Goal: Task Accomplishment & Management: Use online tool/utility

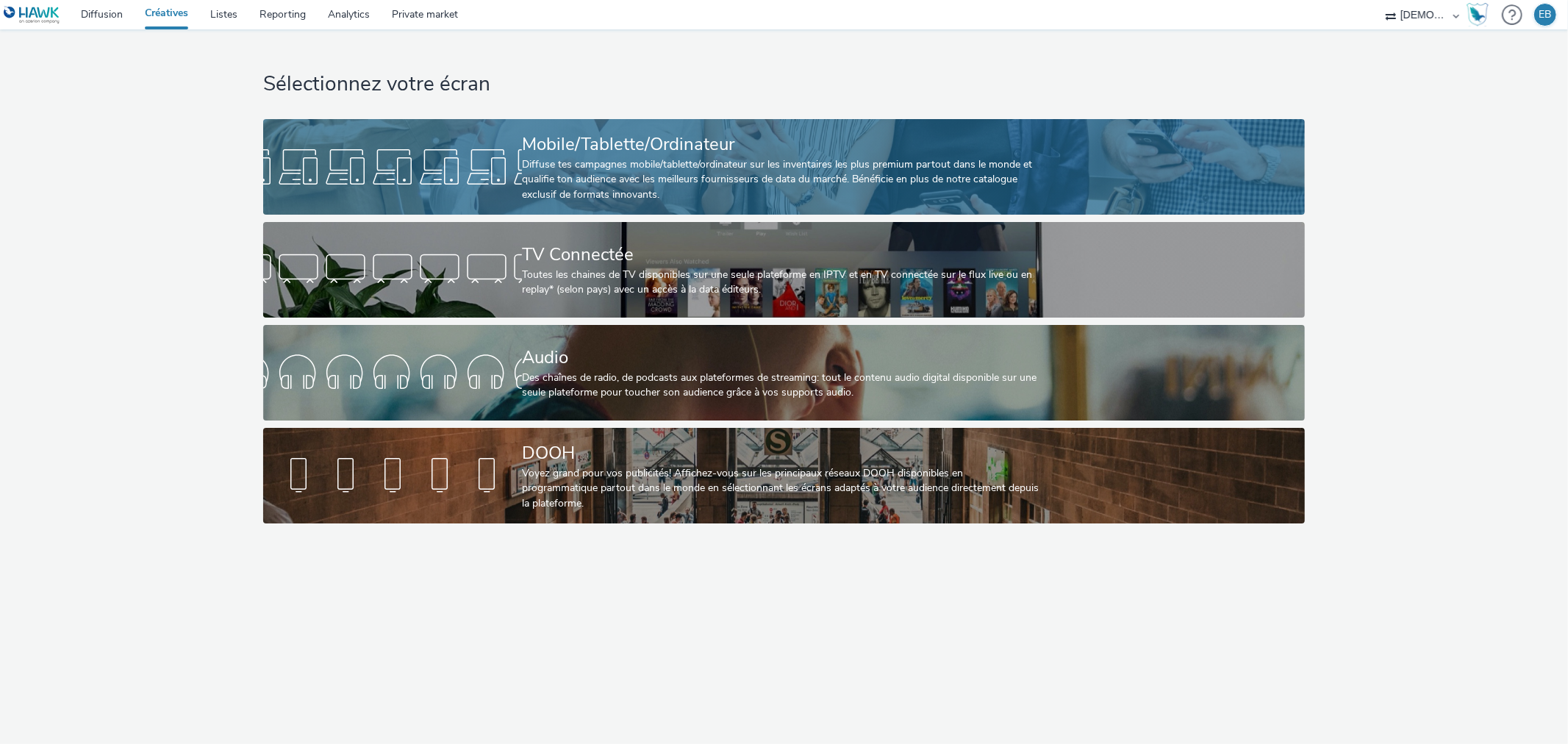
click at [1055, 134] on link "Mobile/Tablette/Ordinateur Diffuse tes campagnes mobile/tablette/ordinateur sur…" at bounding box center [784, 167] width 1042 height 96
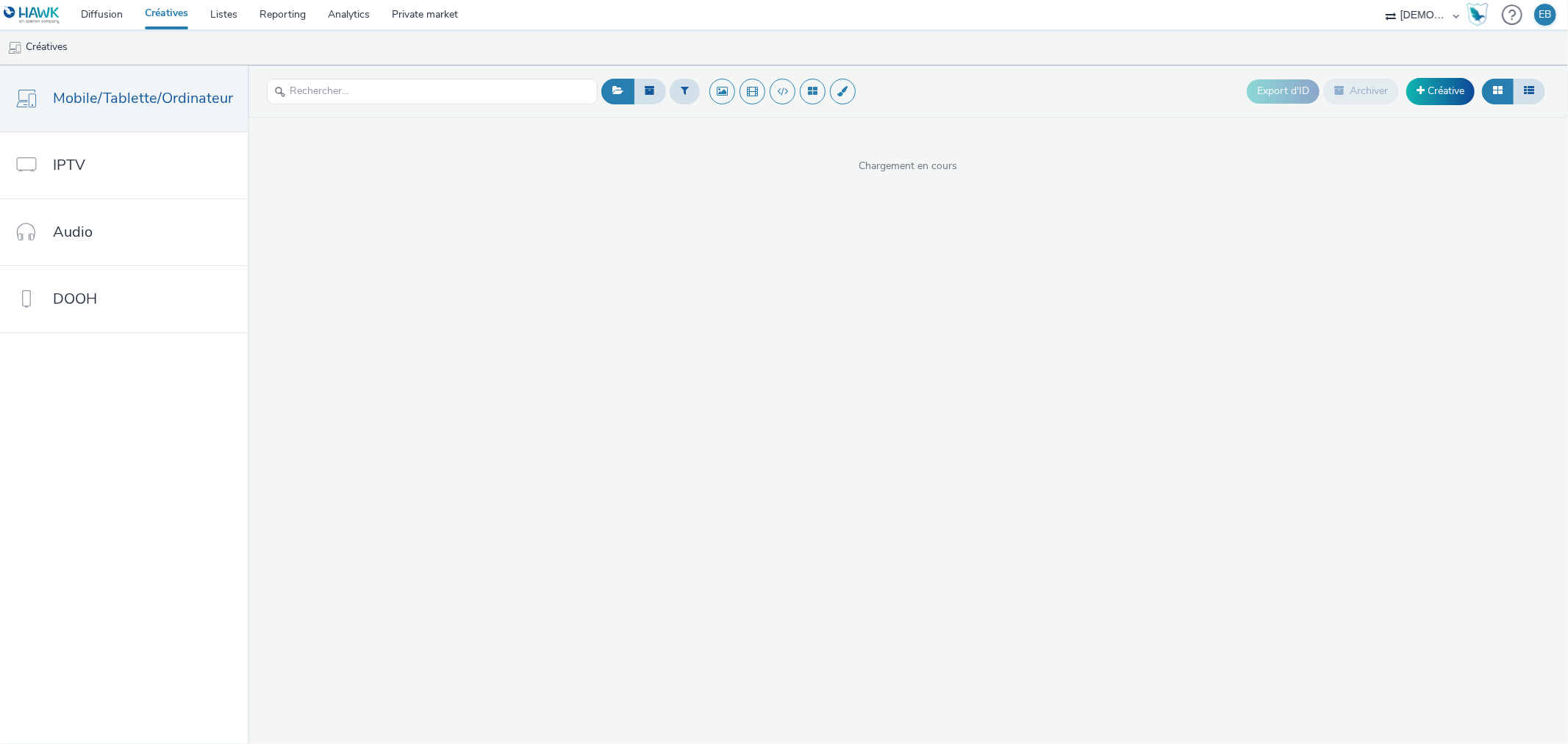
click at [1458, 105] on div "Export d'ID Archiver Créative" at bounding box center [1398, 91] width 302 height 36
click at [1445, 101] on link "Créative" at bounding box center [1440, 91] width 69 height 26
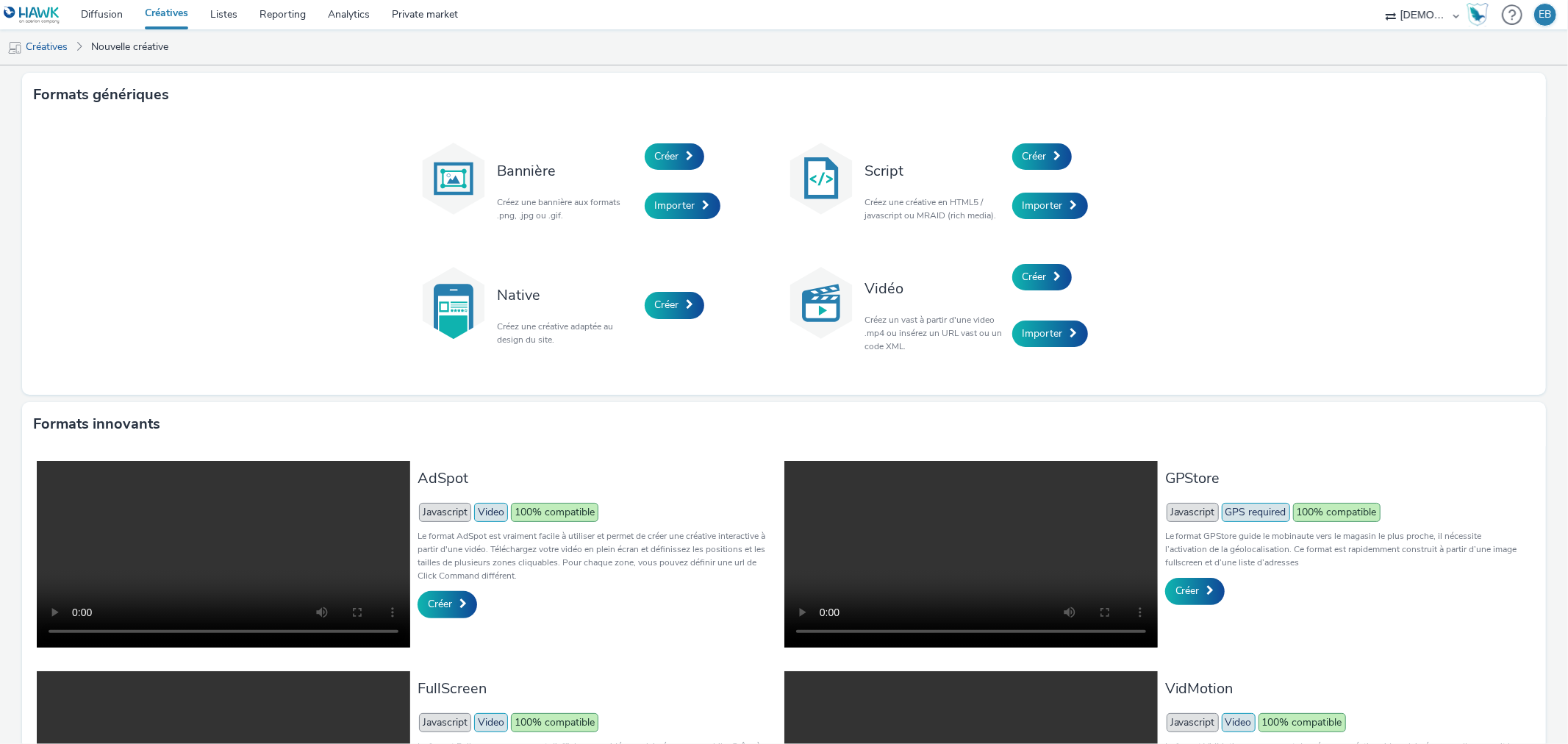
click at [1040, 131] on div "Créer" at bounding box center [1082, 156] width 140 height 50
click at [1044, 160] on link "Créer" at bounding box center [1042, 157] width 59 height 26
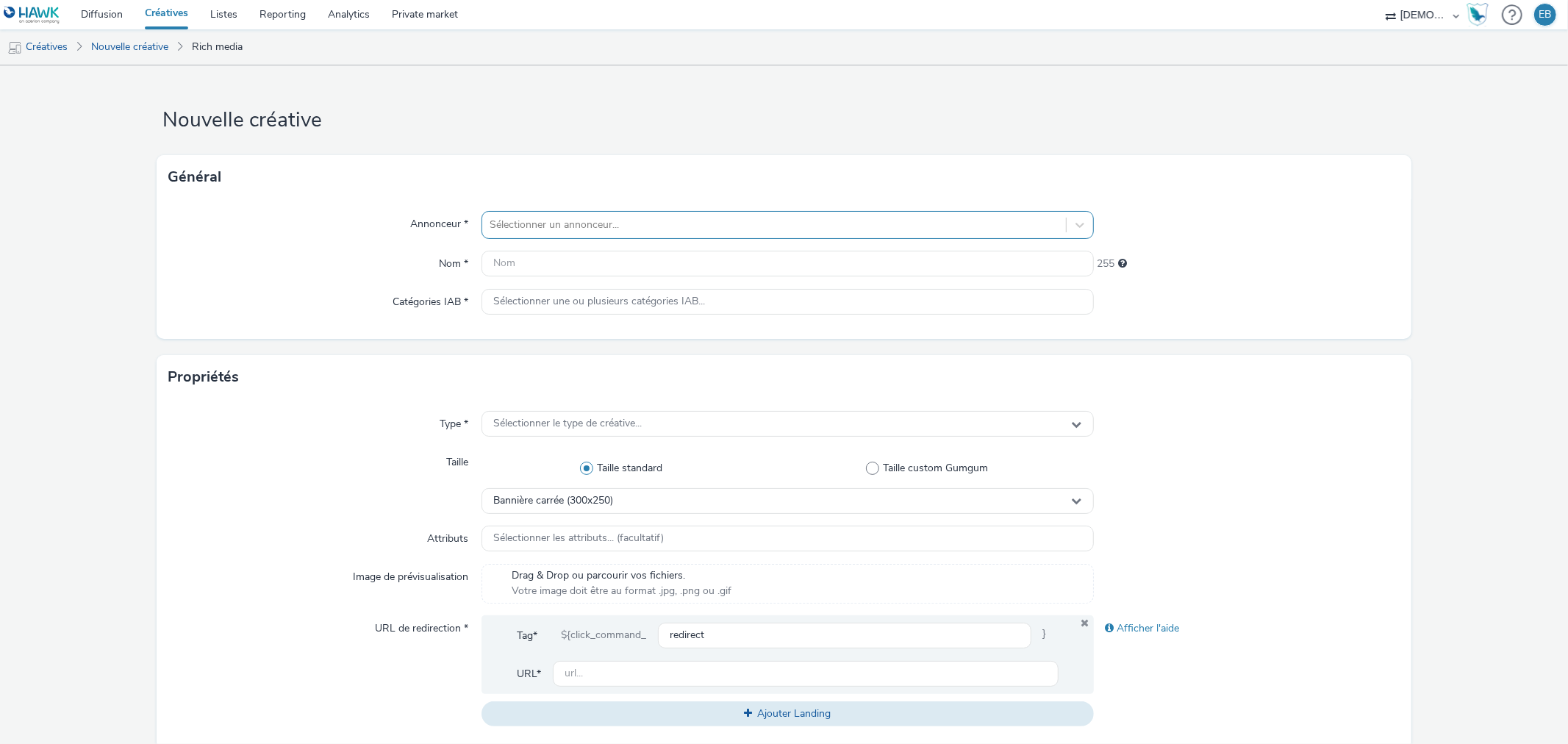
click at [698, 217] on div at bounding box center [774, 224] width 569 height 18
type input "schmi"
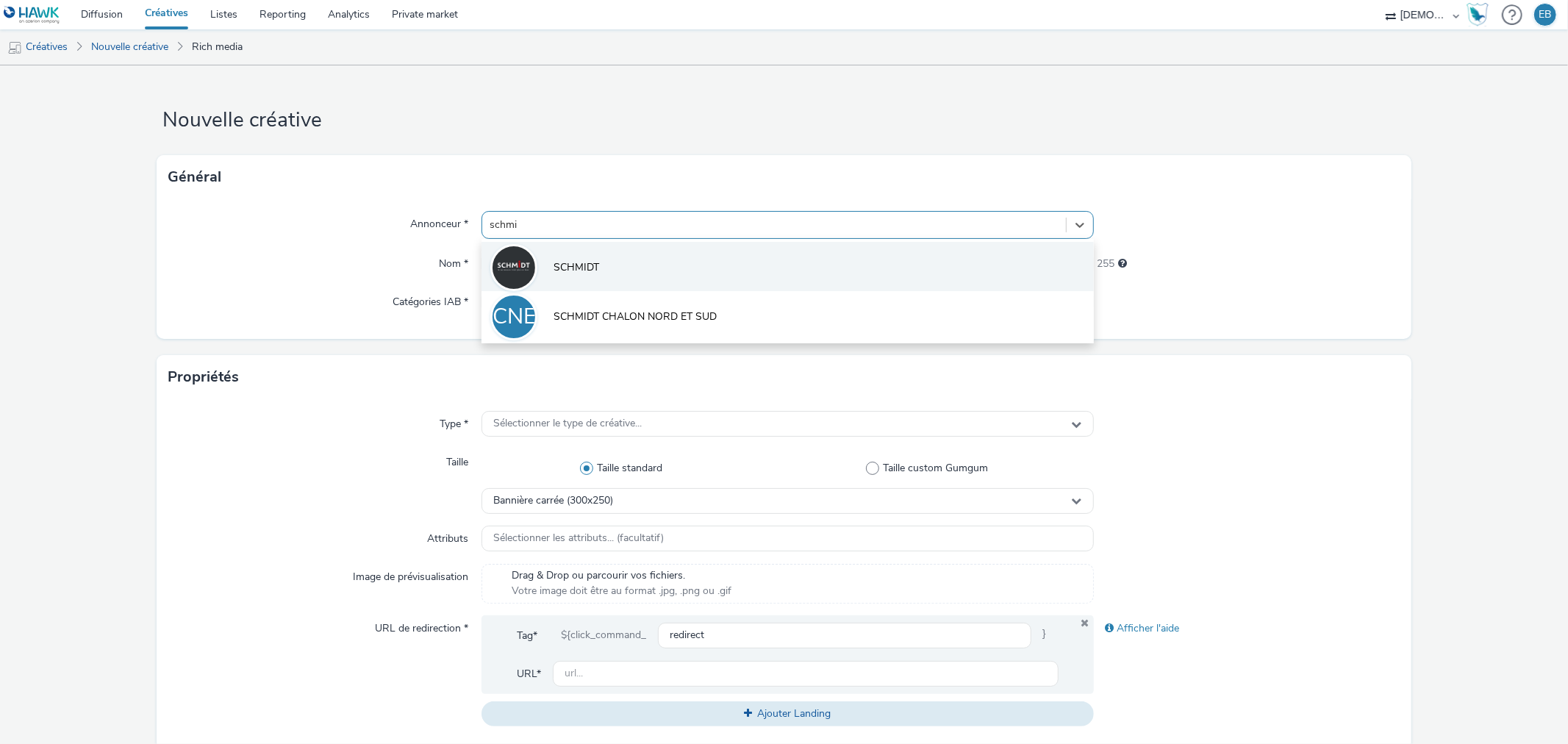
click at [657, 254] on li "SCHMIDT" at bounding box center [787, 266] width 612 height 49
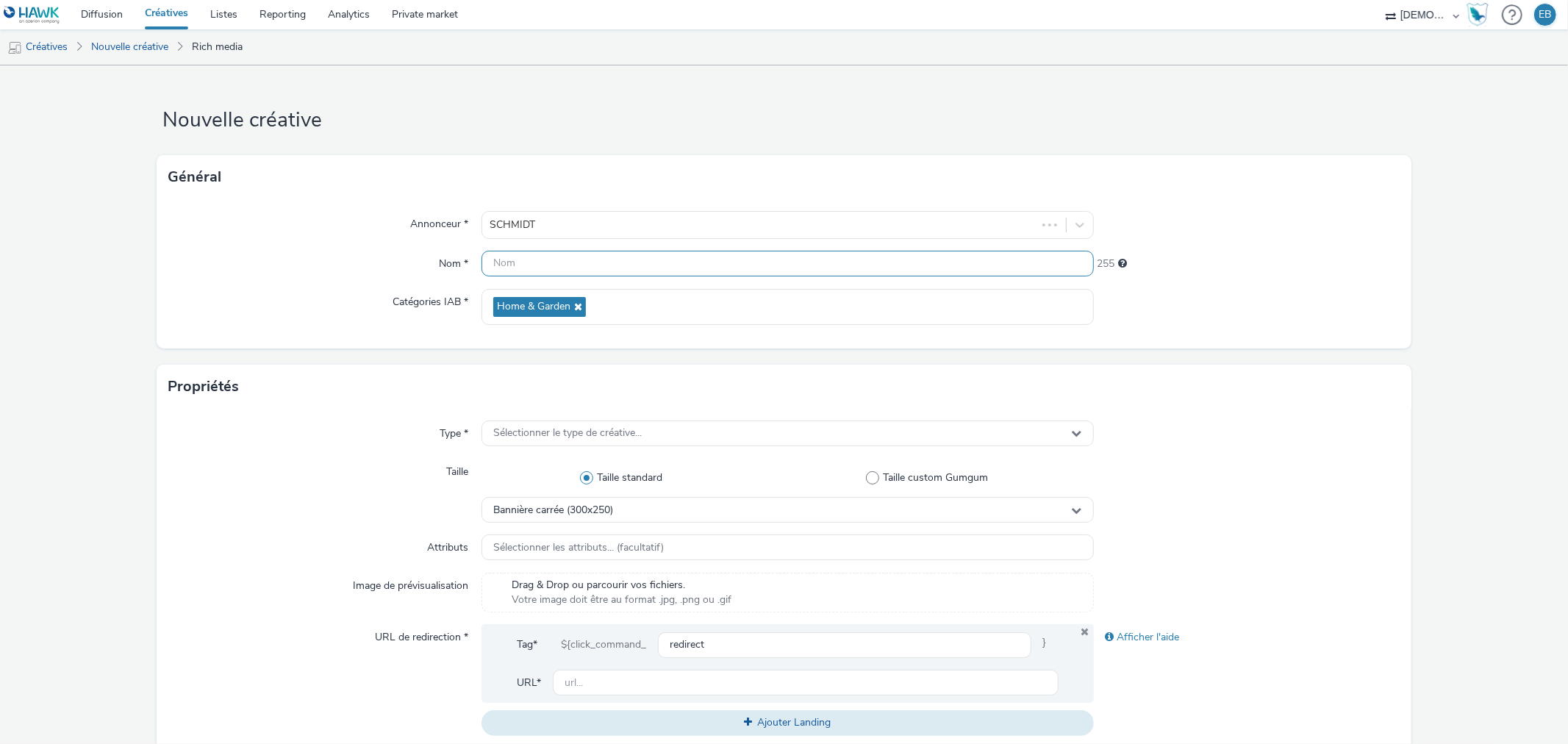
click at [623, 269] on input "text" at bounding box center [787, 263] width 612 height 25
type input "320x480_Granit"
click at [607, 417] on div "Type * Sélectionner le type de créative... Taille Taille standard Taille custom…" at bounding box center [784, 585] width 1255 height 351
click at [607, 427] on span "Sélectionner le type de créative..." at bounding box center [568, 433] width 148 height 12
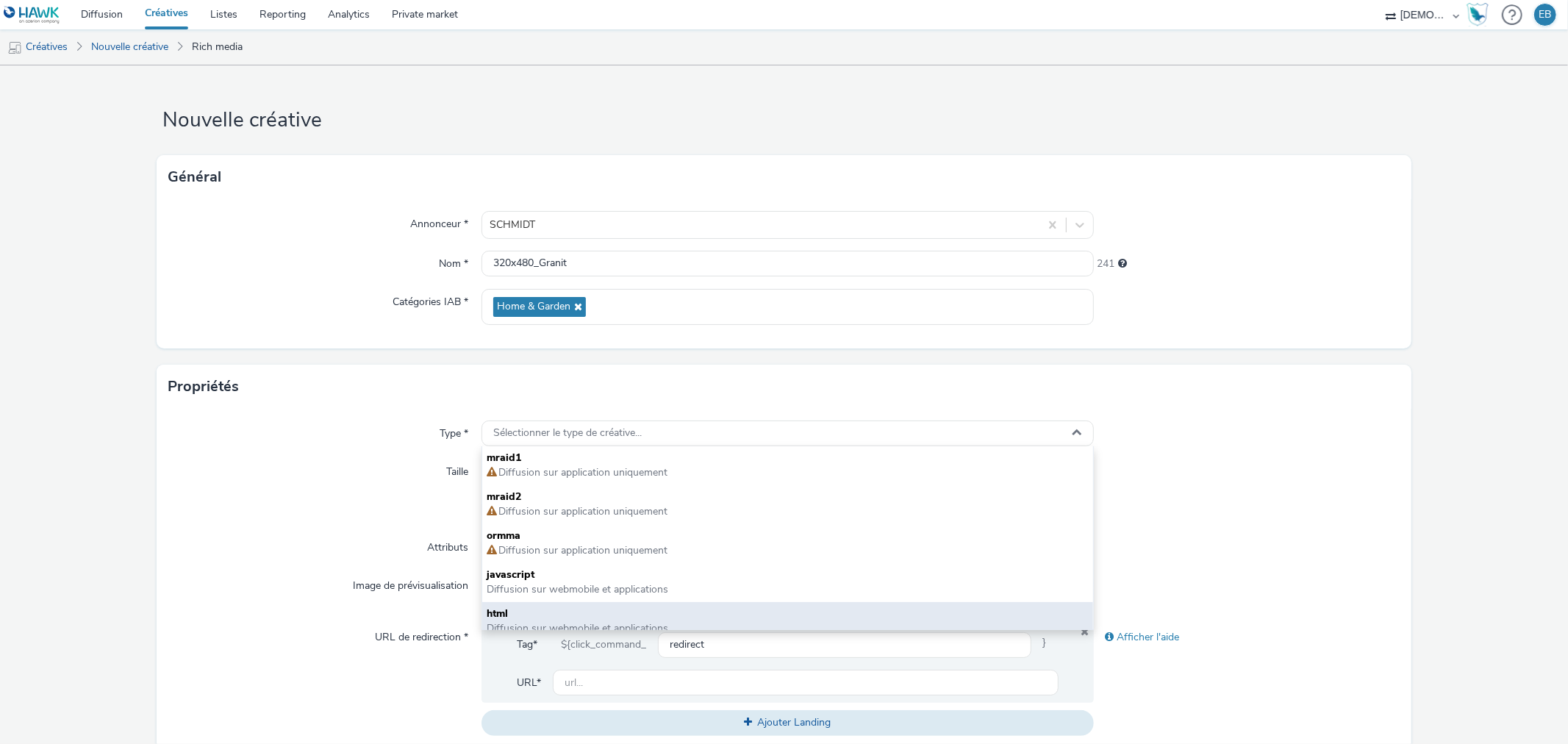
click at [549, 615] on span "html" at bounding box center [787, 614] width 601 height 15
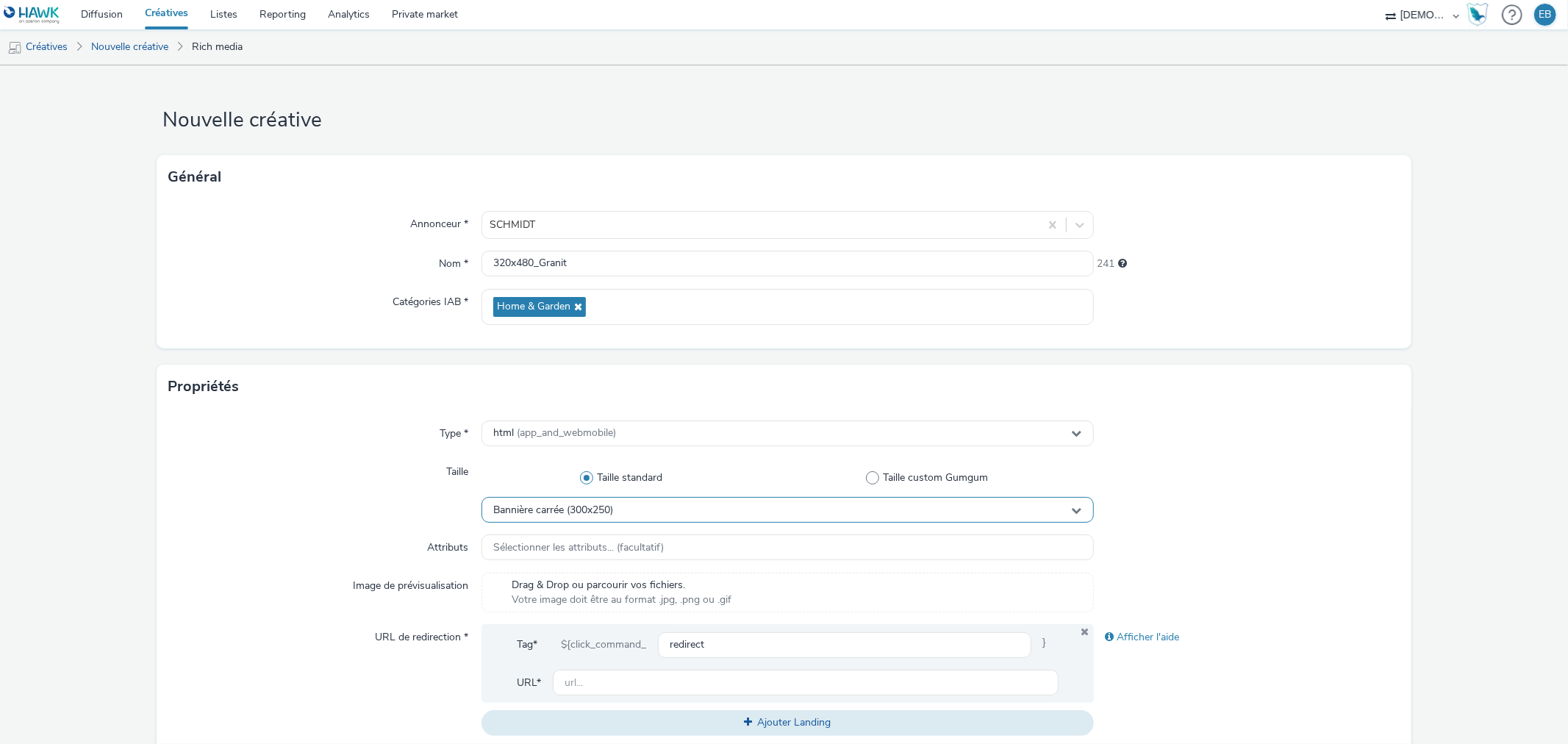
click at [617, 497] on div "Bannière carrée (300x250)" at bounding box center [787, 509] width 612 height 25
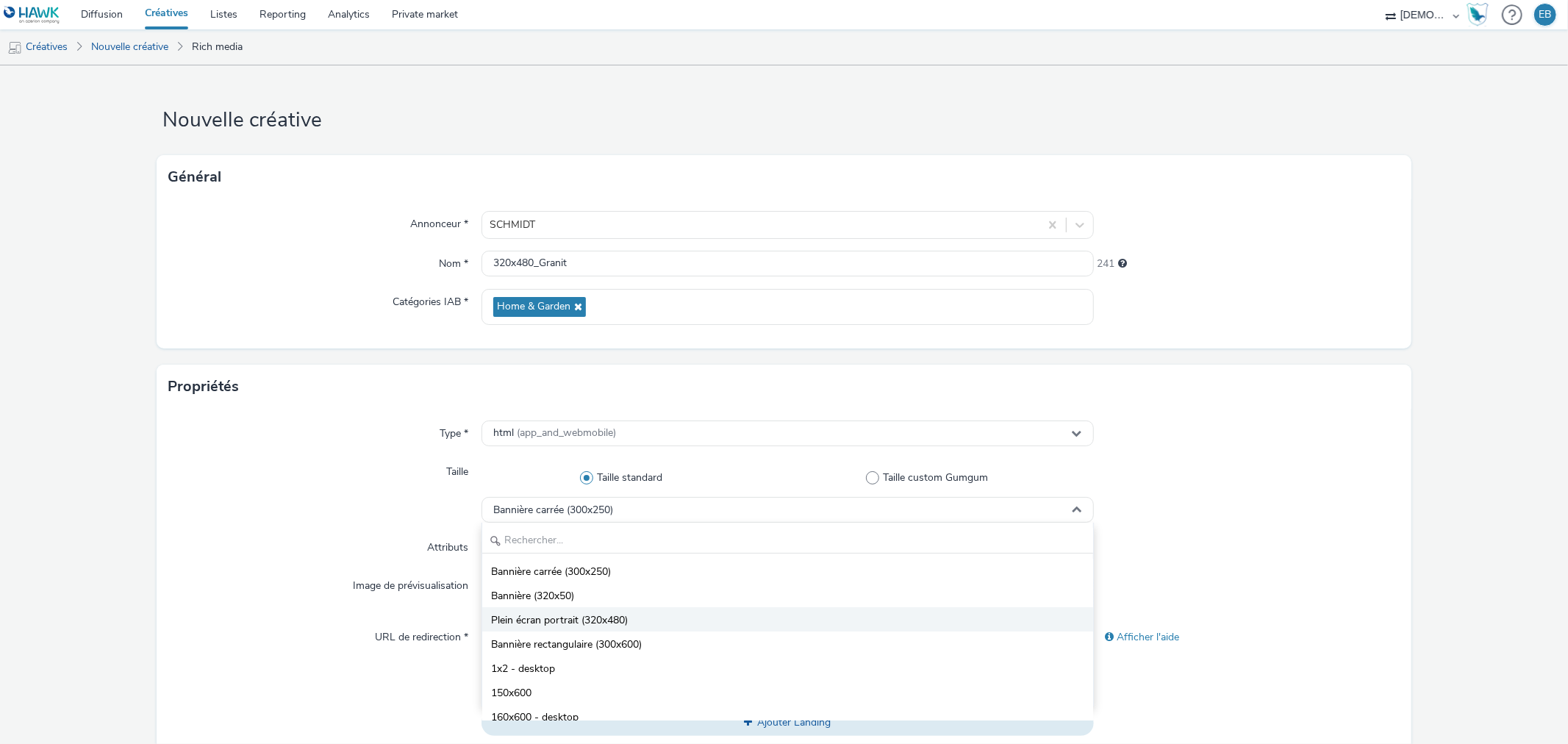
click at [589, 611] on li "Plein écran portrait (320x480)" at bounding box center [787, 619] width 610 height 24
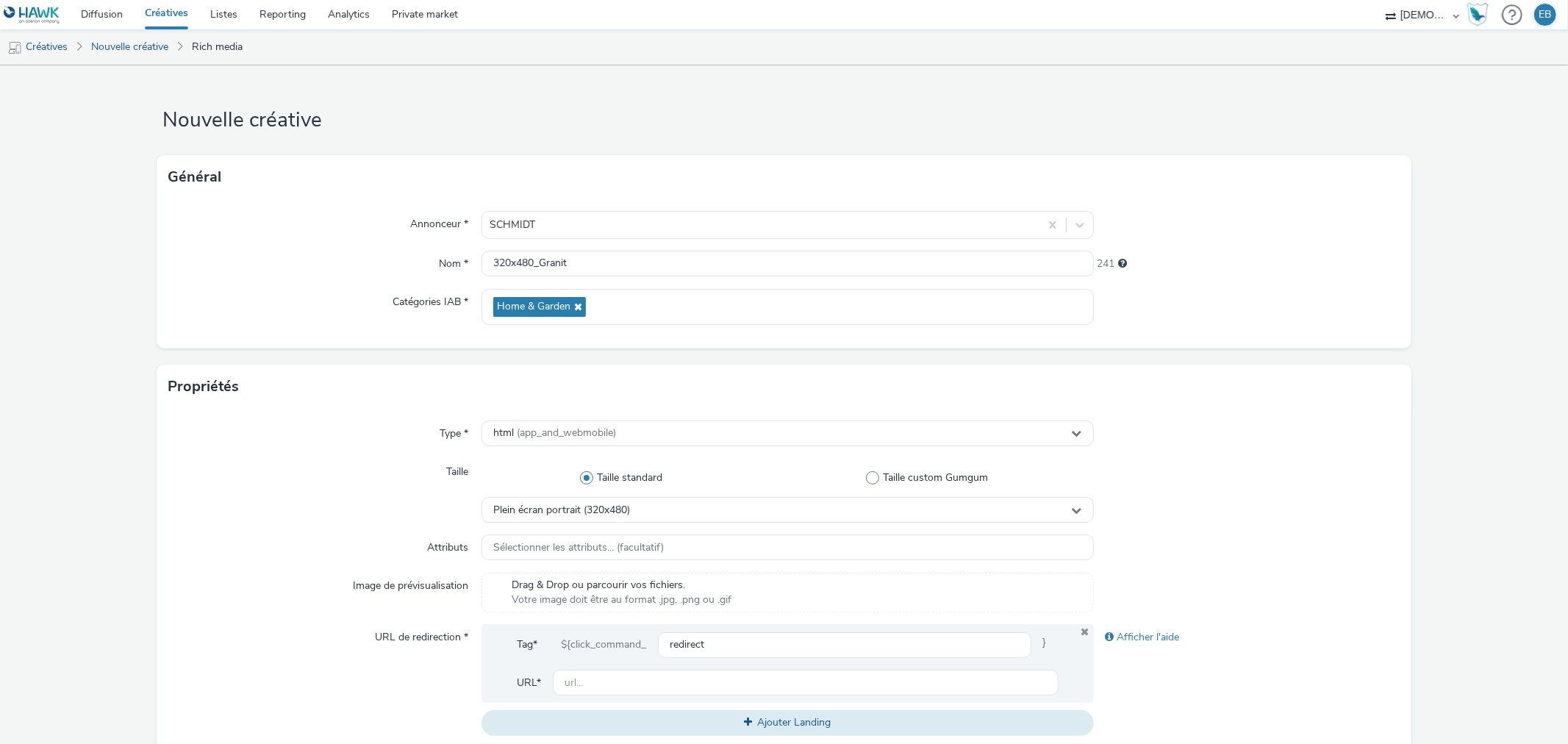
scroll to position [82, 0]
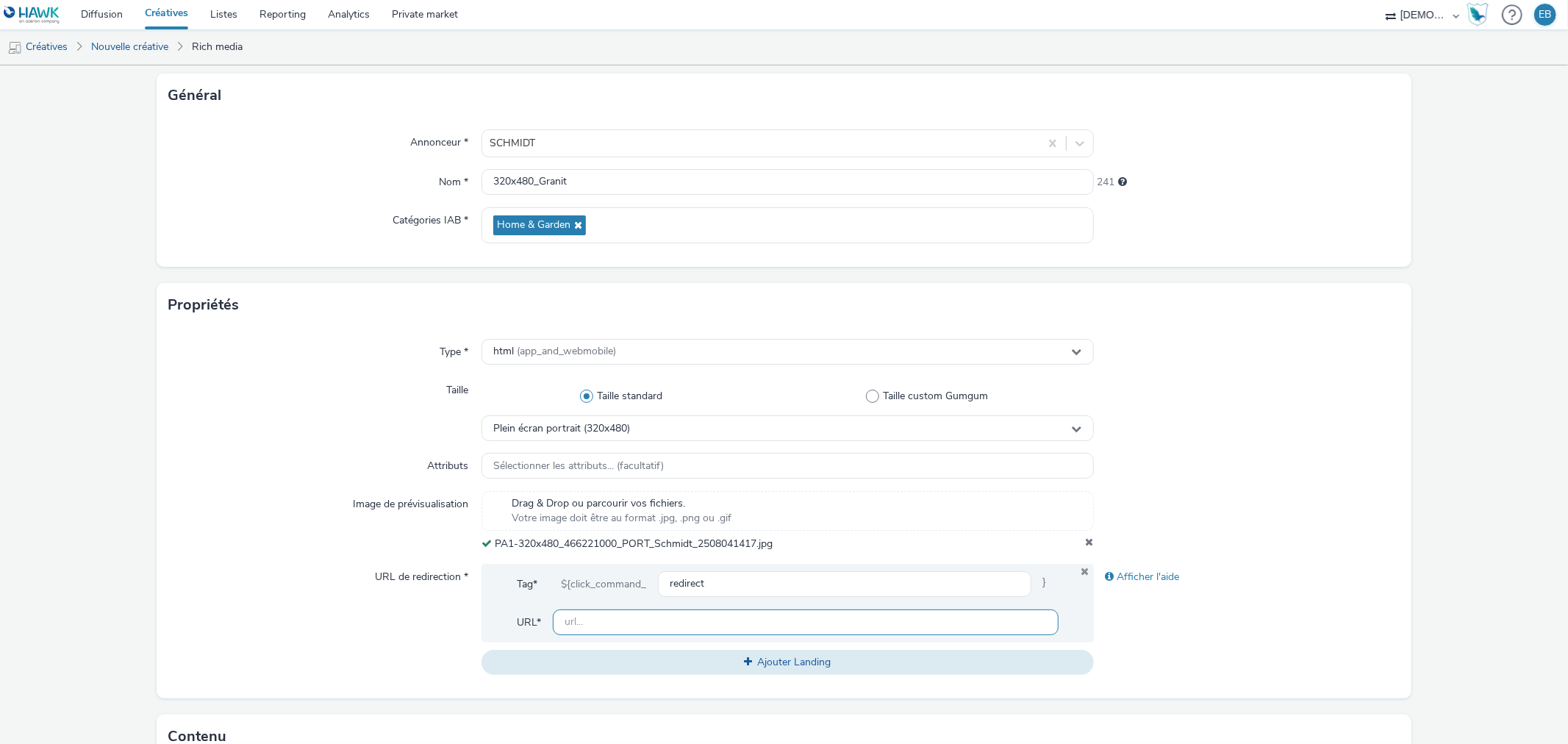
click at [592, 610] on input "text" at bounding box center [805, 622] width 505 height 25
paste input "https://www.home-design.schmidt/fr-fr?utm_source=ERV&utm_campaign=466220900&utm…"
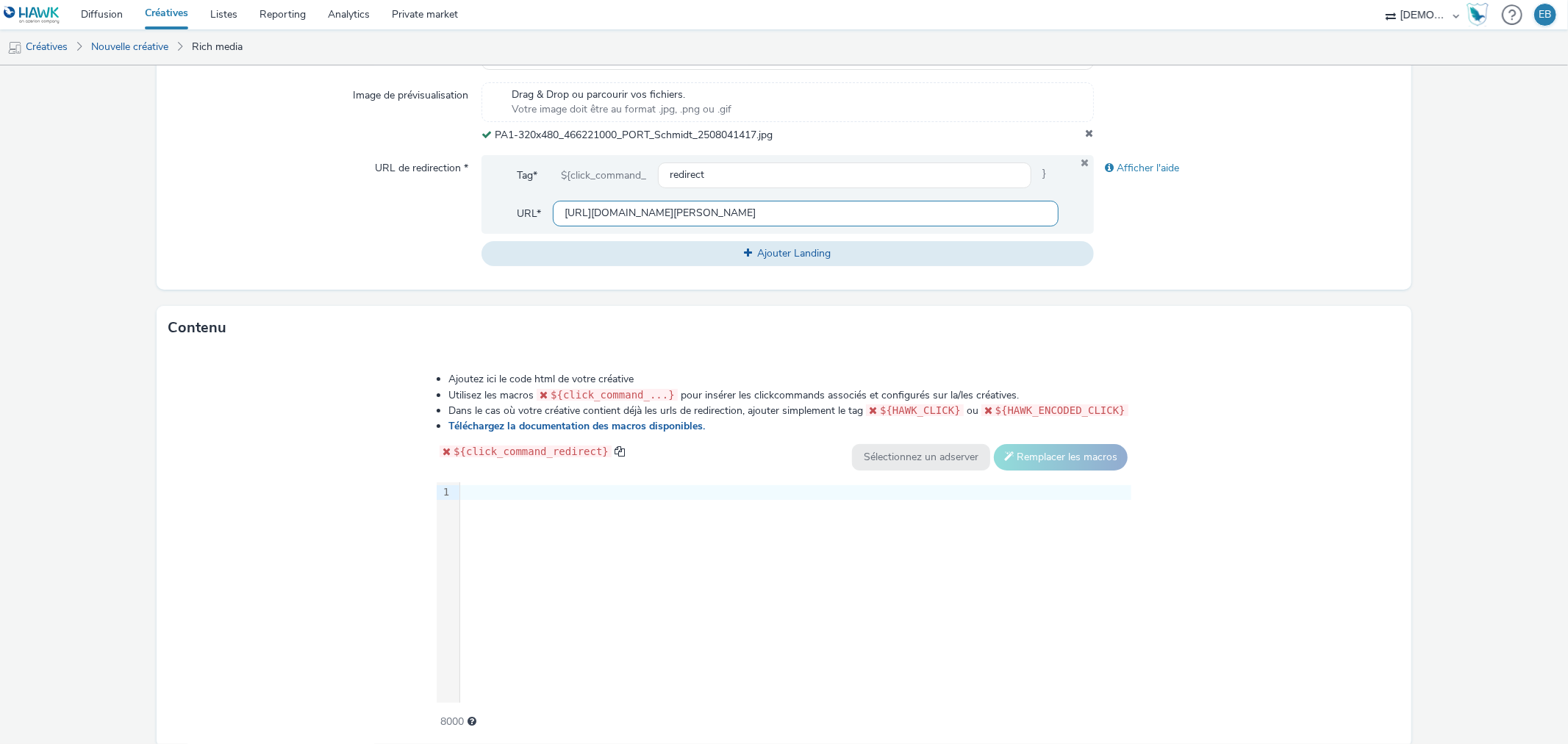
scroll to position [547, 0]
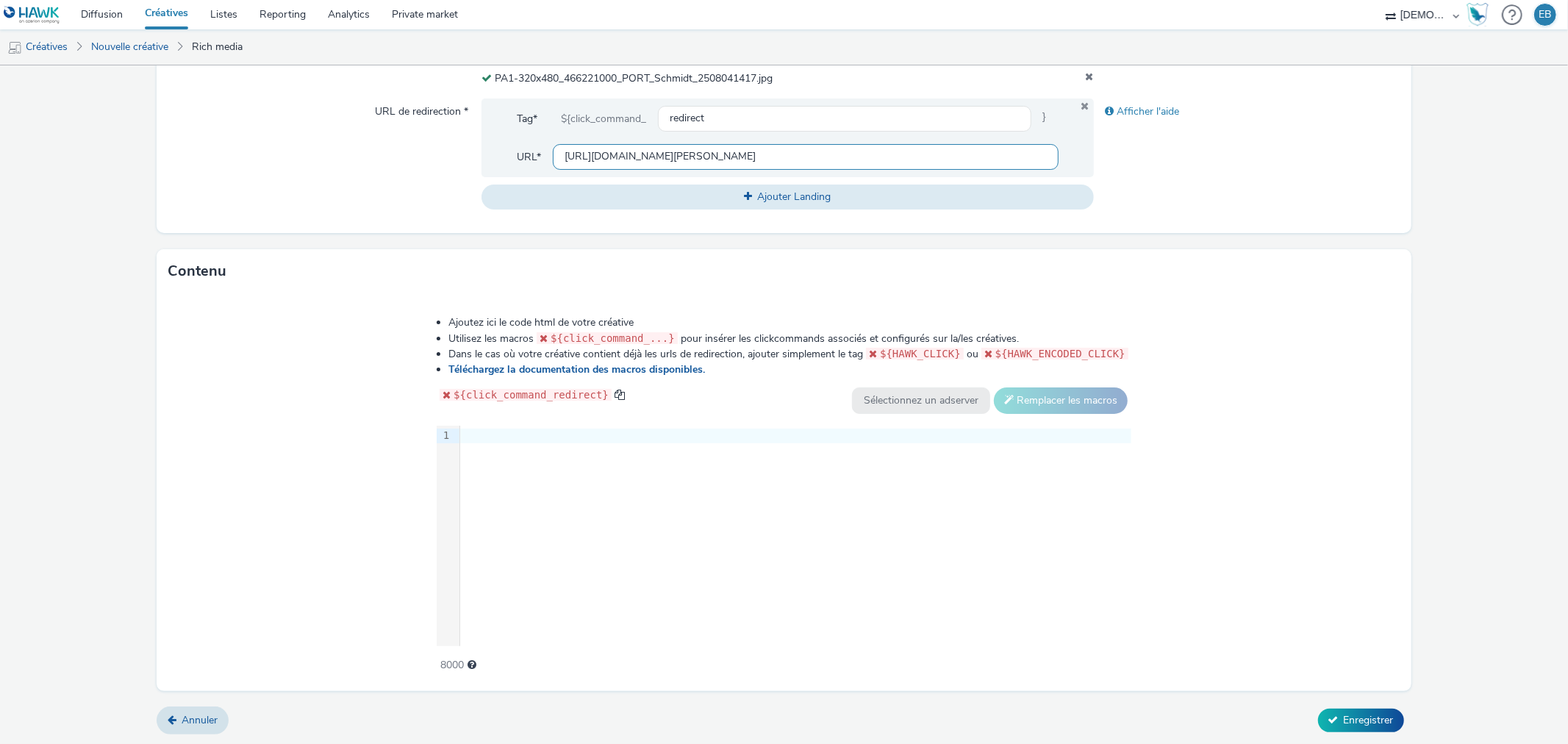
type input "https://www.home-design.schmidt/fr-fr?utm_source=ERV&utm_campaign=466220900&utm…"
click at [545, 607] on div "9 1 ›" at bounding box center [784, 536] width 694 height 220
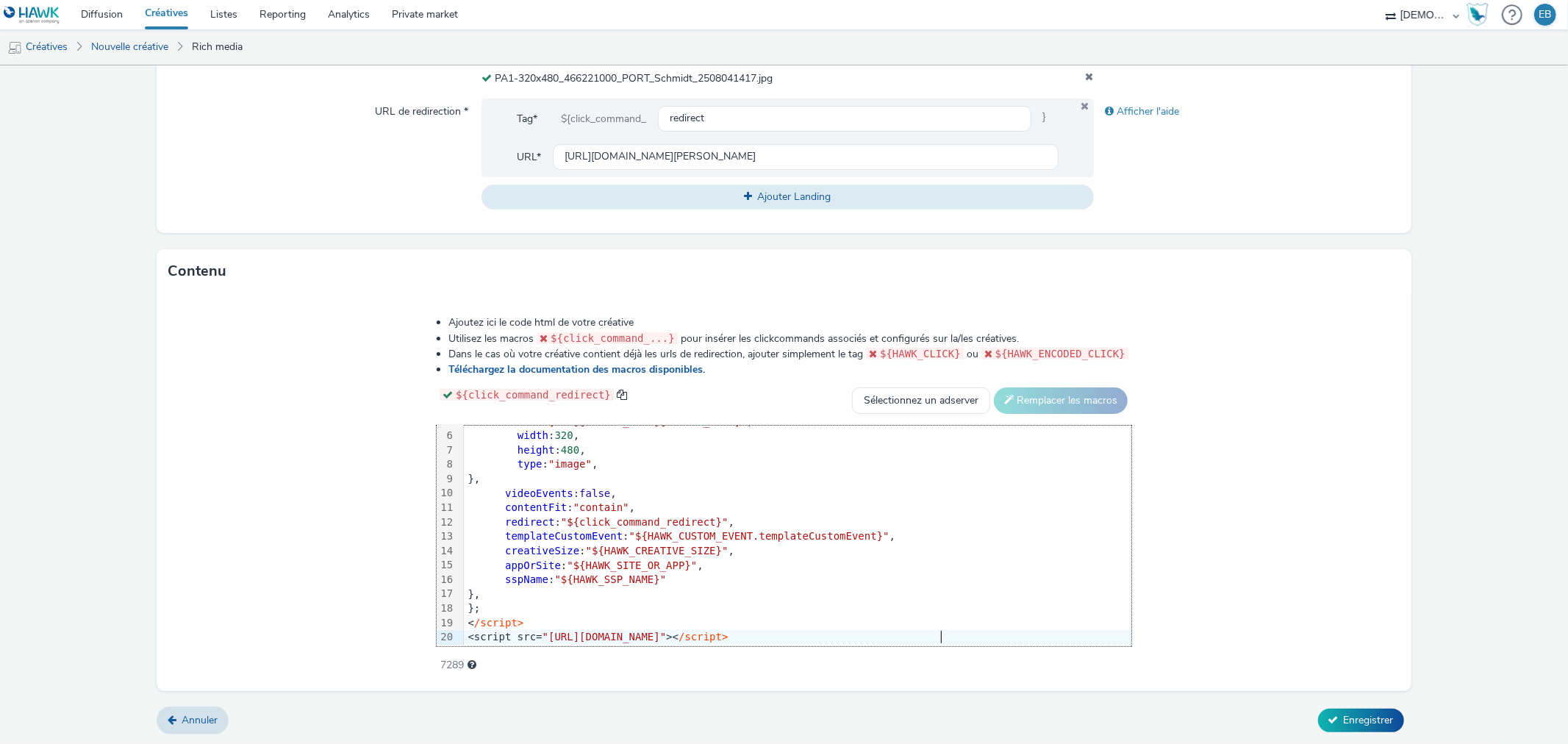
click at [1395, 722] on div "Annuler Enregistrer" at bounding box center [784, 721] width 1255 height 26
click at [1388, 721] on button "Enregistrer" at bounding box center [1362, 720] width 86 height 23
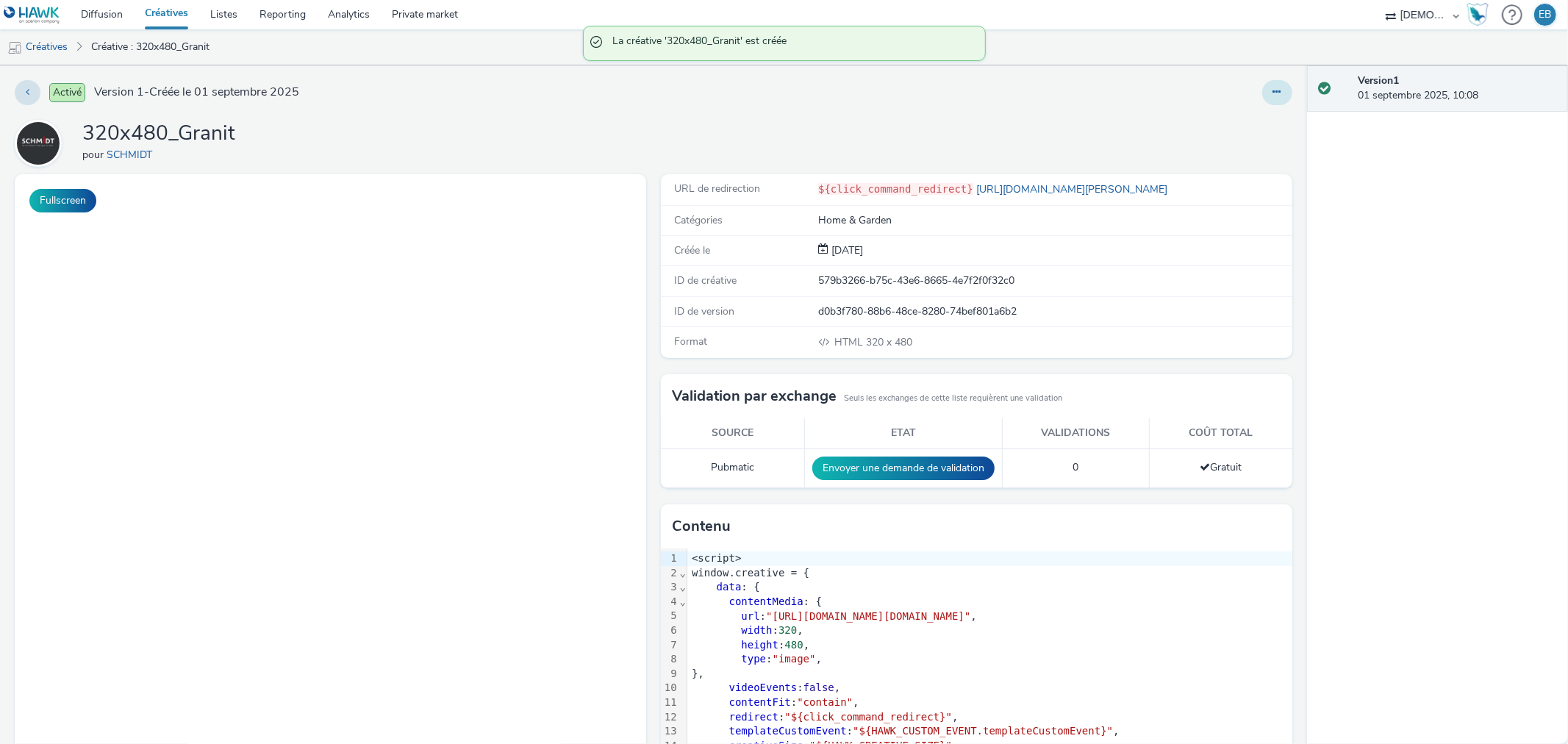
click at [1273, 88] on icon at bounding box center [1277, 91] width 8 height 10
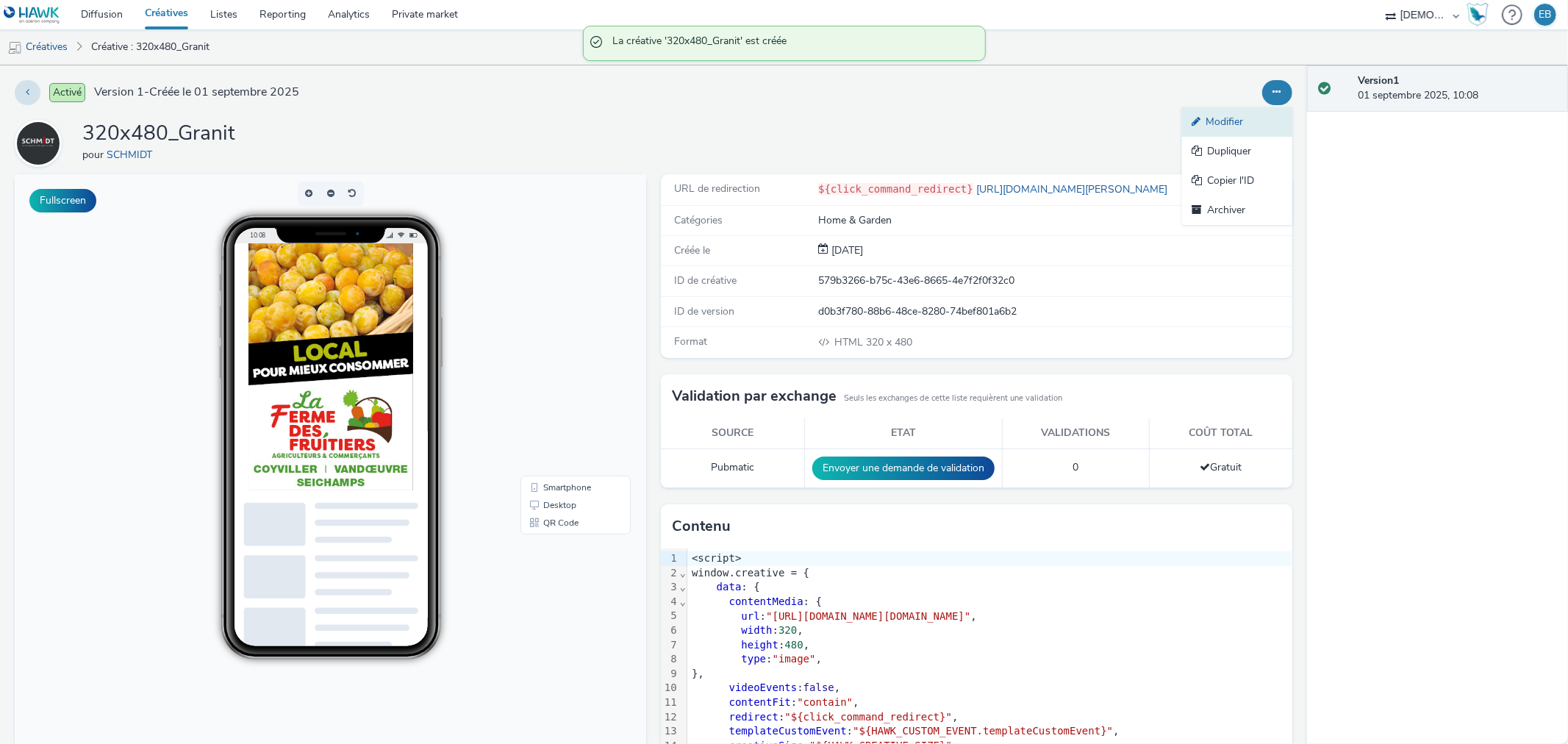
click at [1266, 132] on link "Modifier" at bounding box center [1238, 121] width 111 height 29
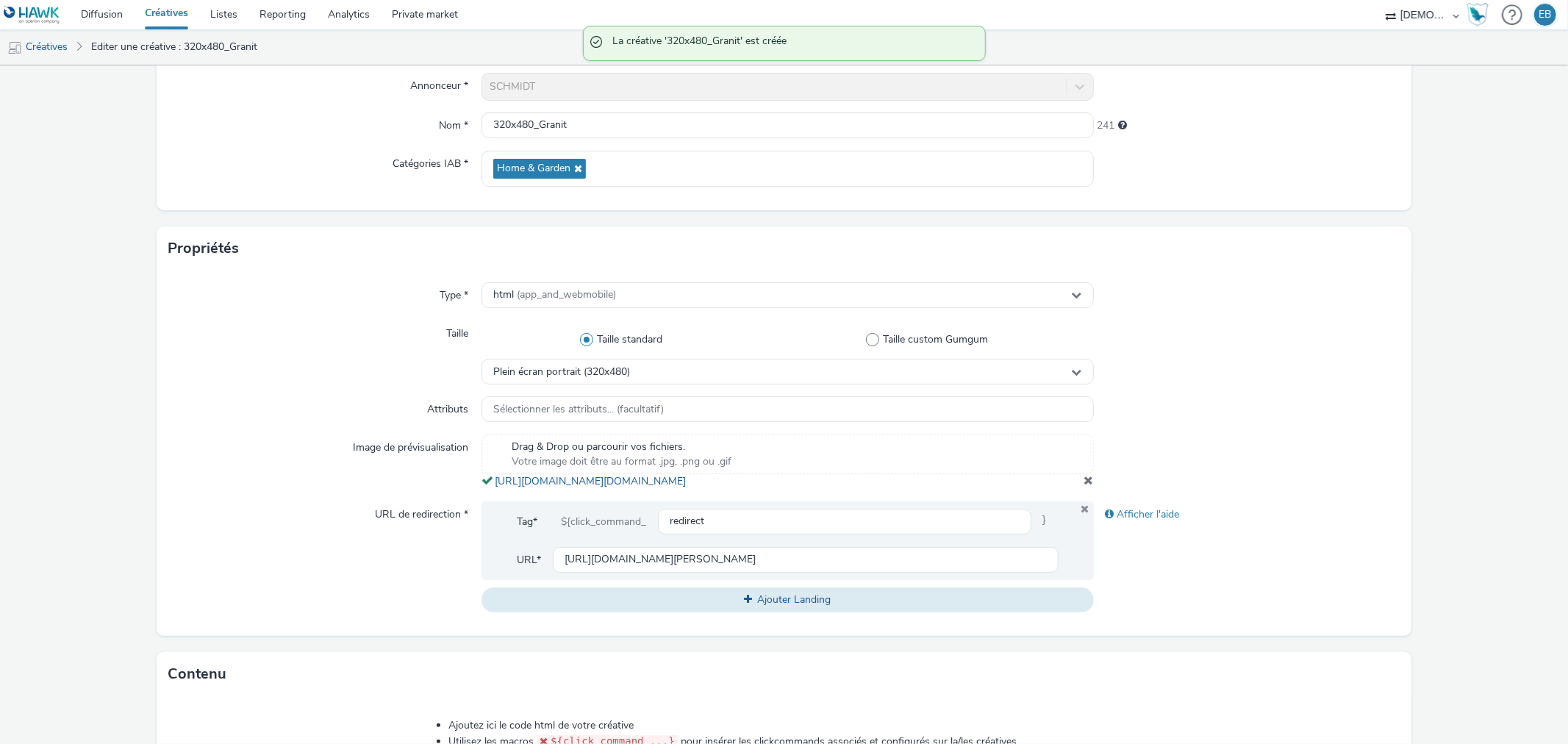
scroll to position [326, 0]
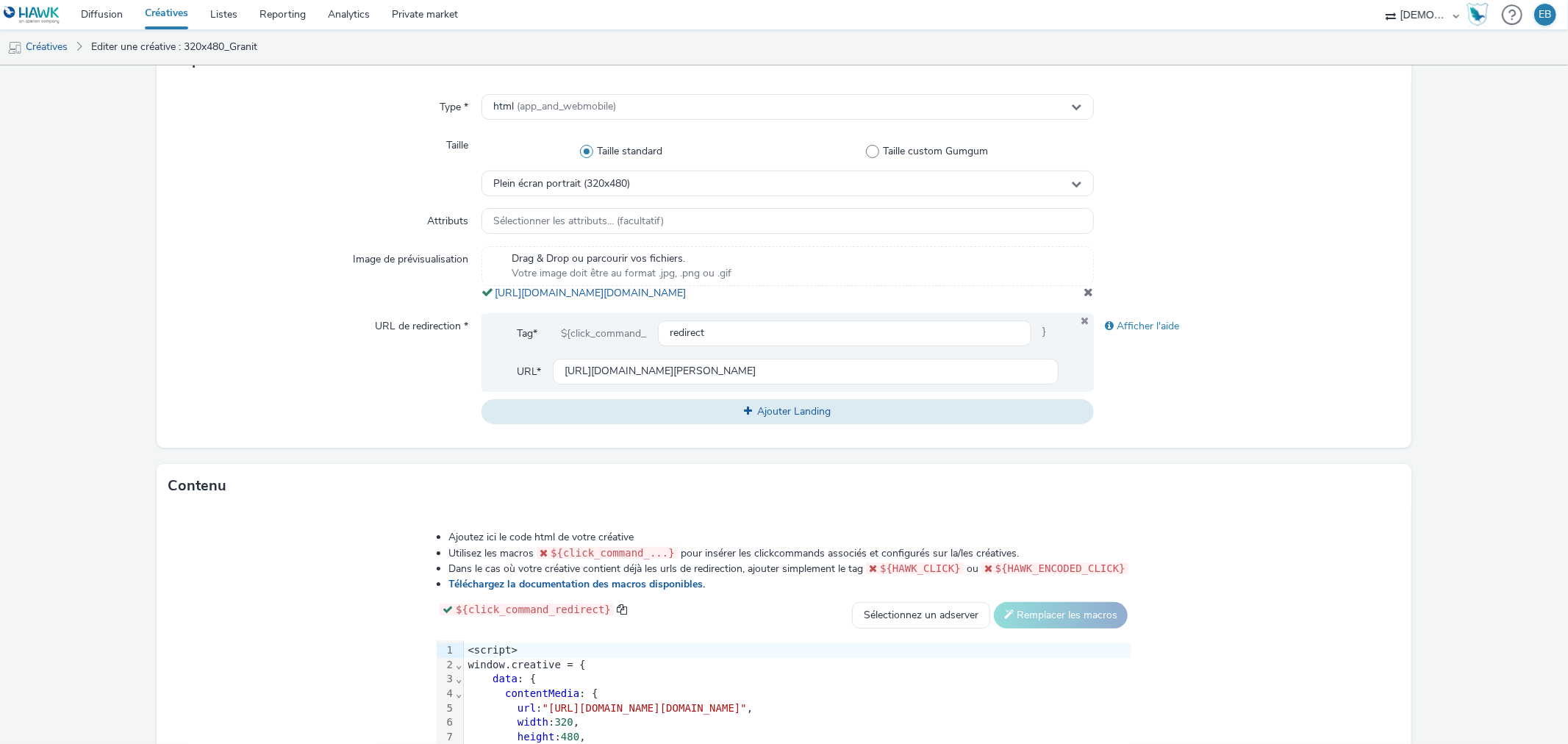
drag, startPoint x: 859, startPoint y: 316, endPoint x: 490, endPoint y: 291, distance: 369.8
click at [490, 291] on div "Drag & Drop ou parcourir vos fichiers. Votre image doit être au format .jpg, .p…" at bounding box center [787, 273] width 612 height 54
copy link "https://tabmo-cdn.s3.eu-west-1.amazonaws.com/hawk.tabmo.io/organizations/38dc92…"
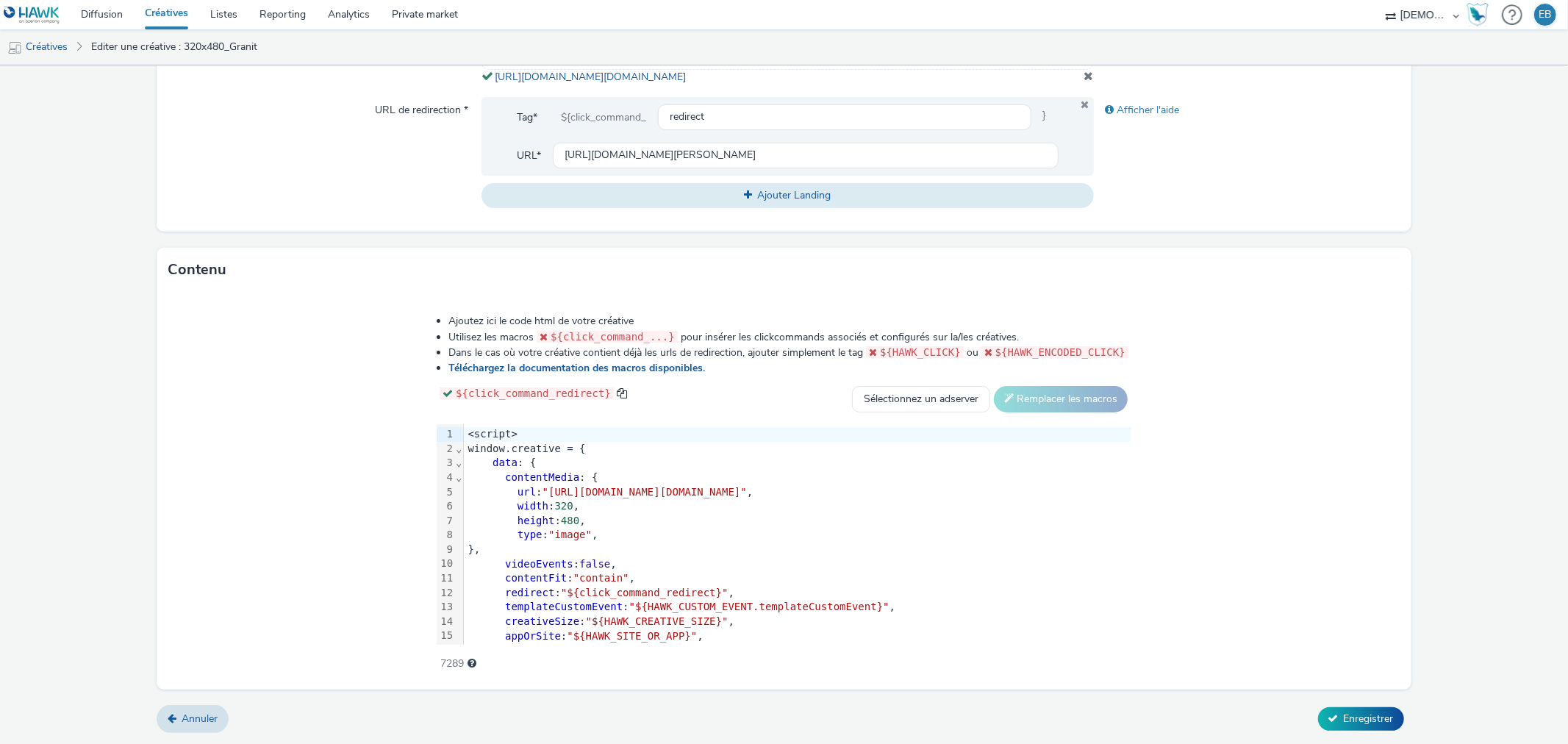
scroll to position [555, 0]
drag, startPoint x: 370, startPoint y: 487, endPoint x: 1271, endPoint y: 491, distance: 901.0
click at [747, 491] on span ""[URL][DOMAIN_NAME][DOMAIN_NAME]"" at bounding box center [645, 492] width 205 height 12
click at [1362, 714] on span "Enregistrer" at bounding box center [1368, 718] width 50 height 14
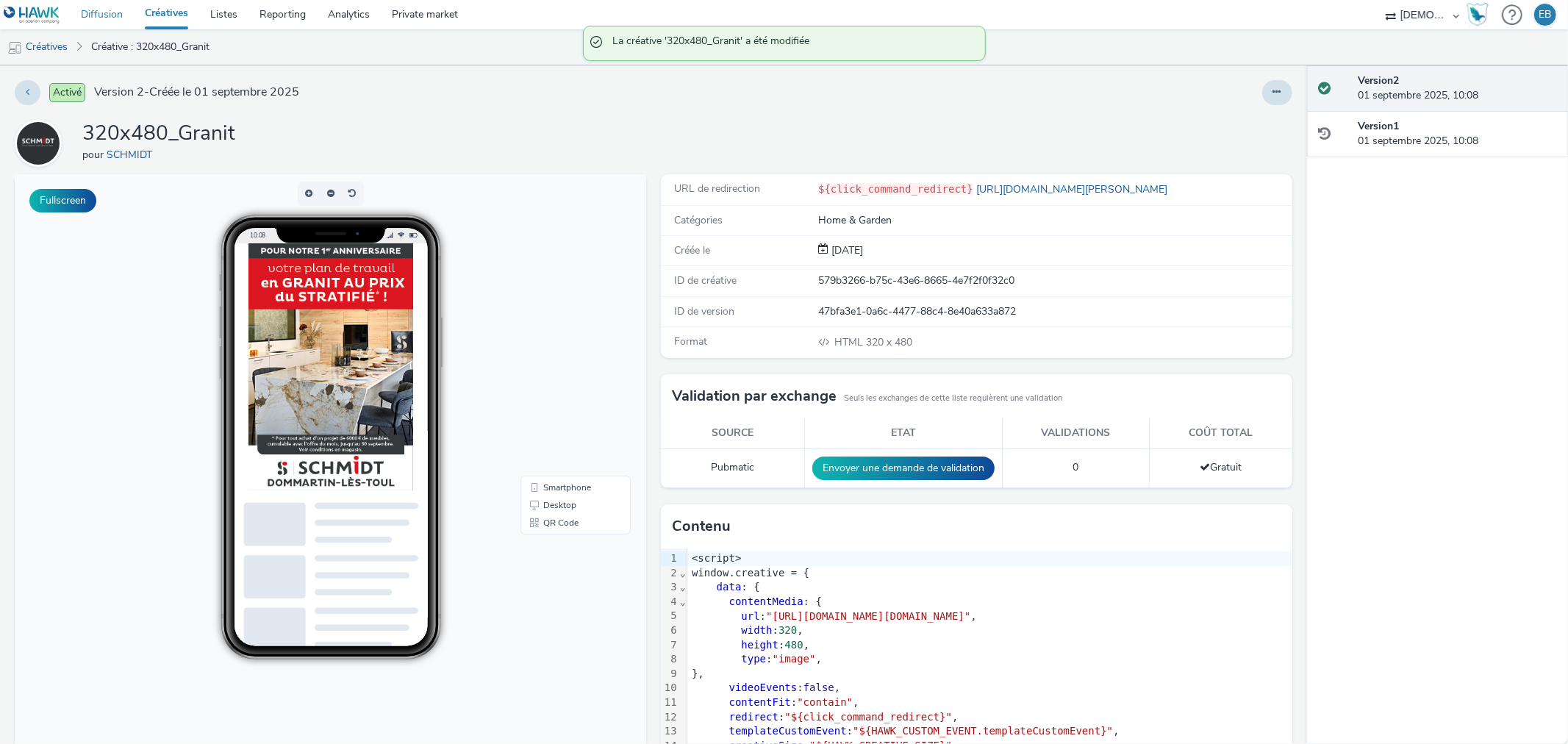
click at [124, 12] on link "Diffusion" at bounding box center [101, 14] width 64 height 29
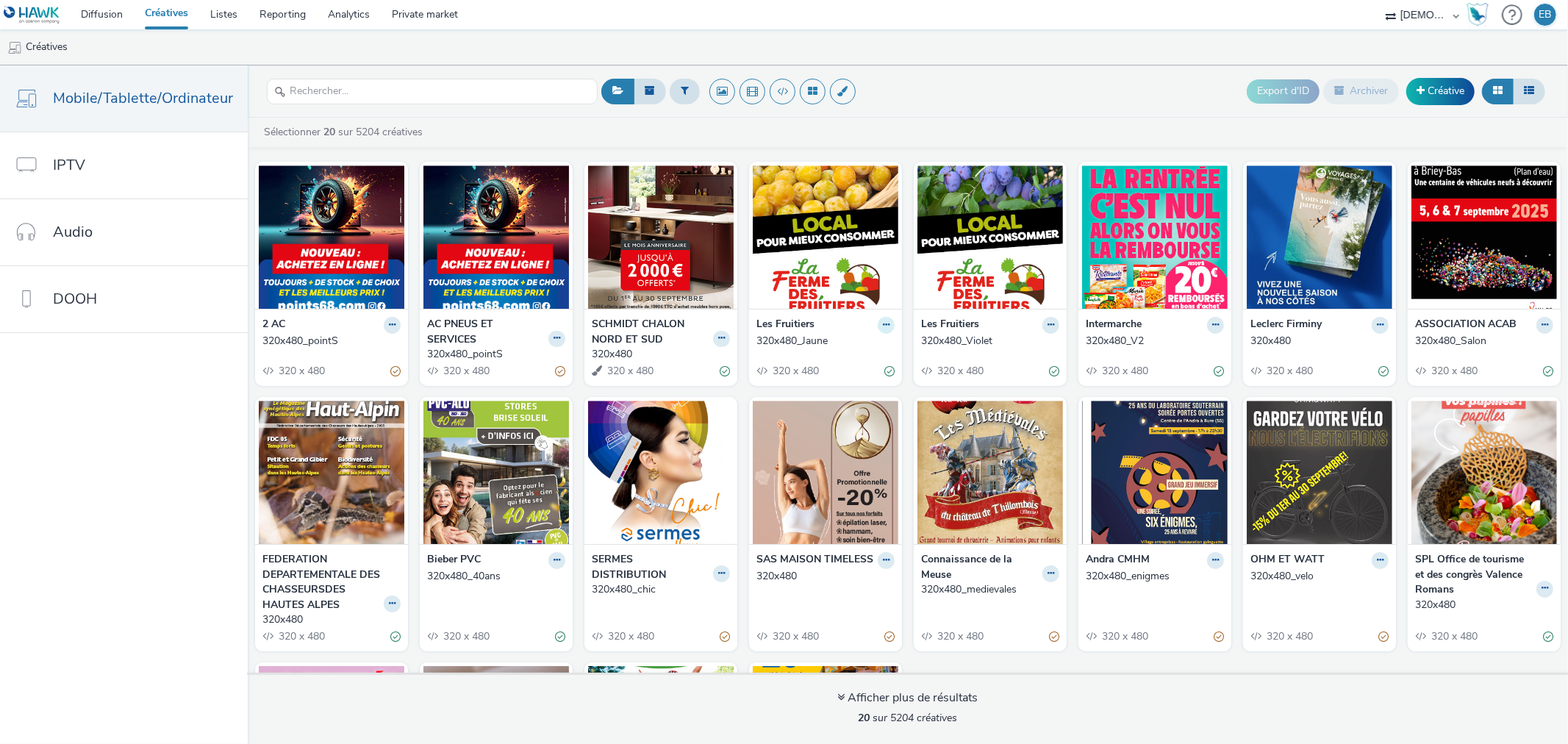
click at [883, 324] on icon at bounding box center [886, 325] width 7 height 8
click at [850, 337] on link "Modifier" at bounding box center [840, 350] width 111 height 29
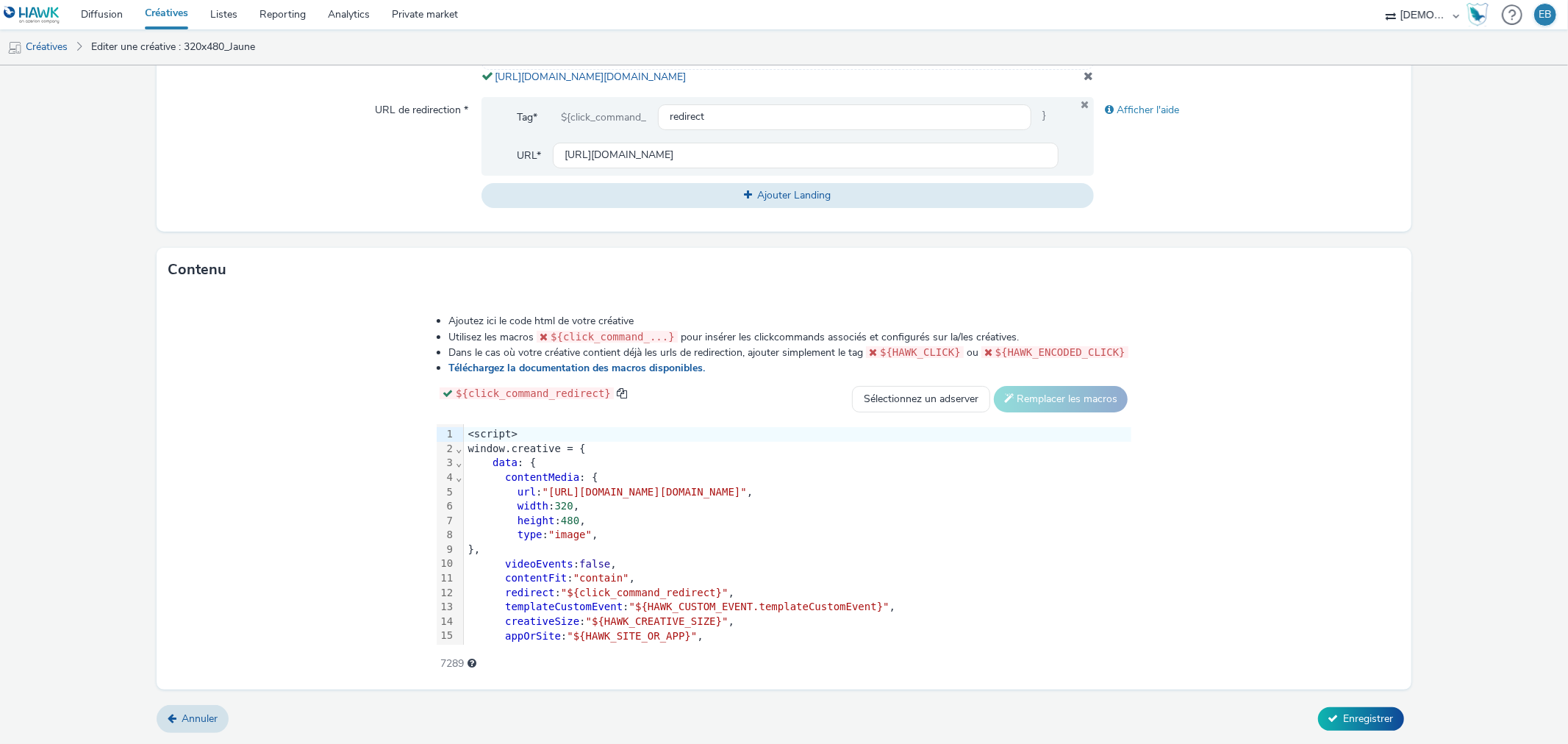
scroll to position [72, 0]
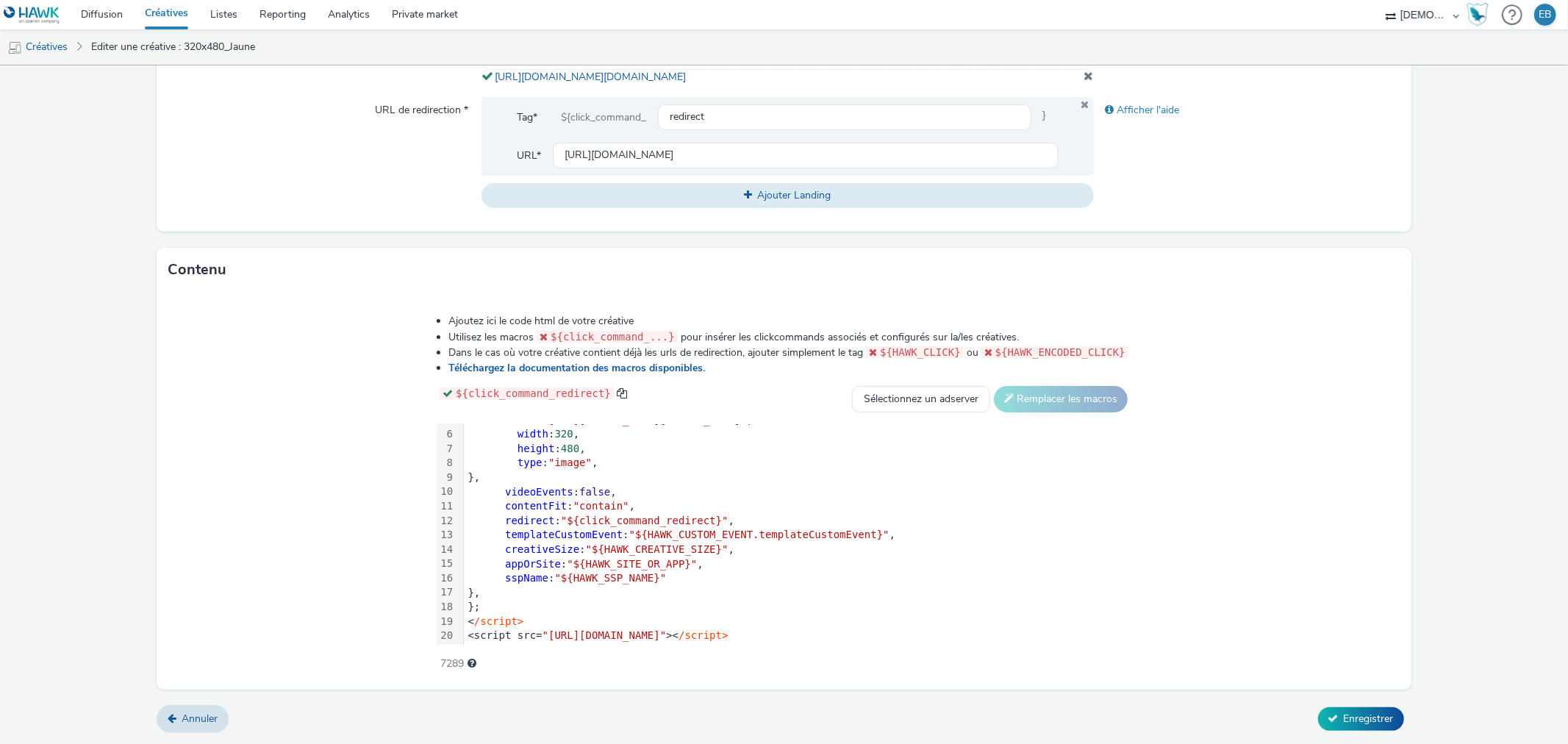
click at [760, 493] on div "videoEvents : false ," at bounding box center [797, 493] width 667 height 15
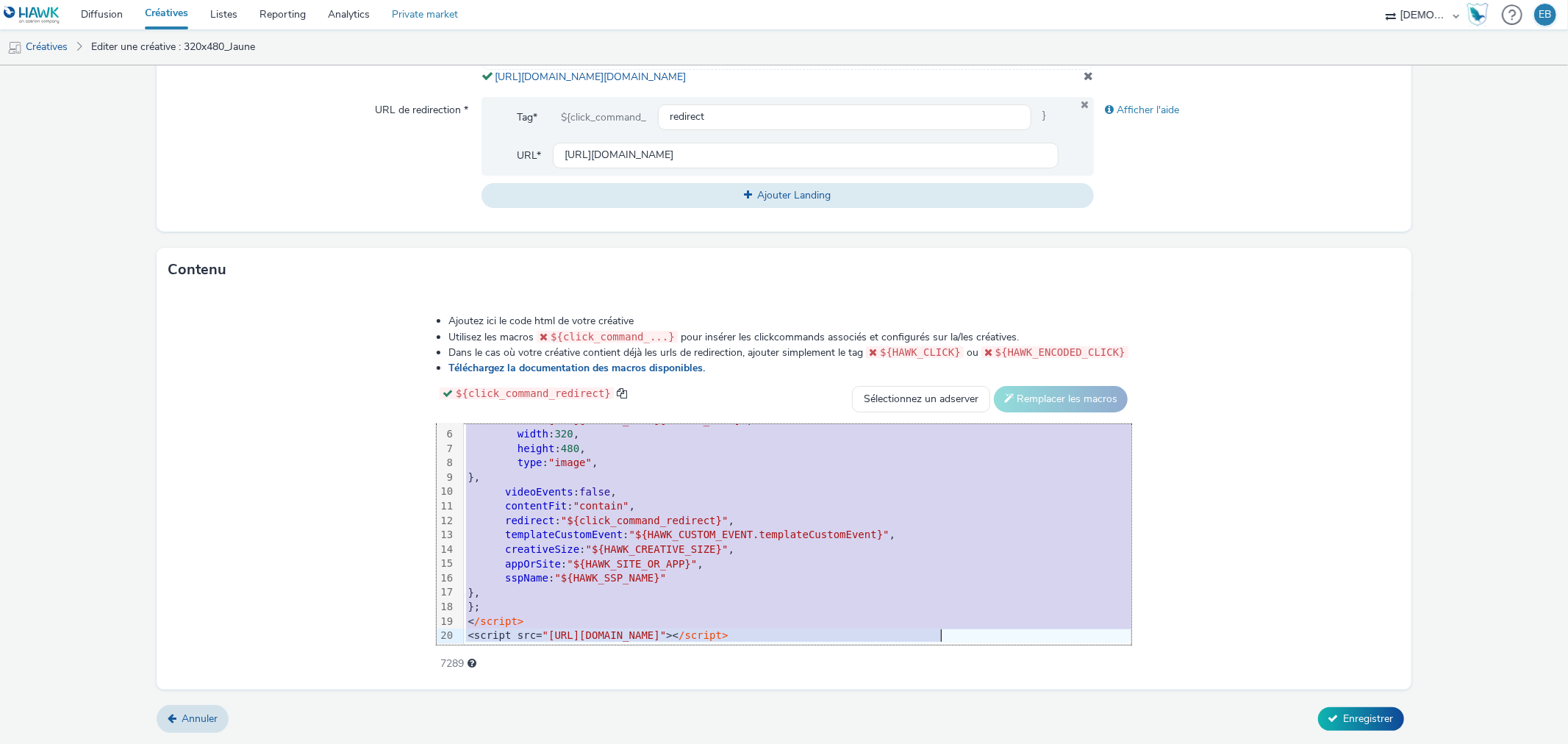
copy div "<script> window.creative = { data : { contentMedia : { url : "[URL][DOMAIN_NAME…"
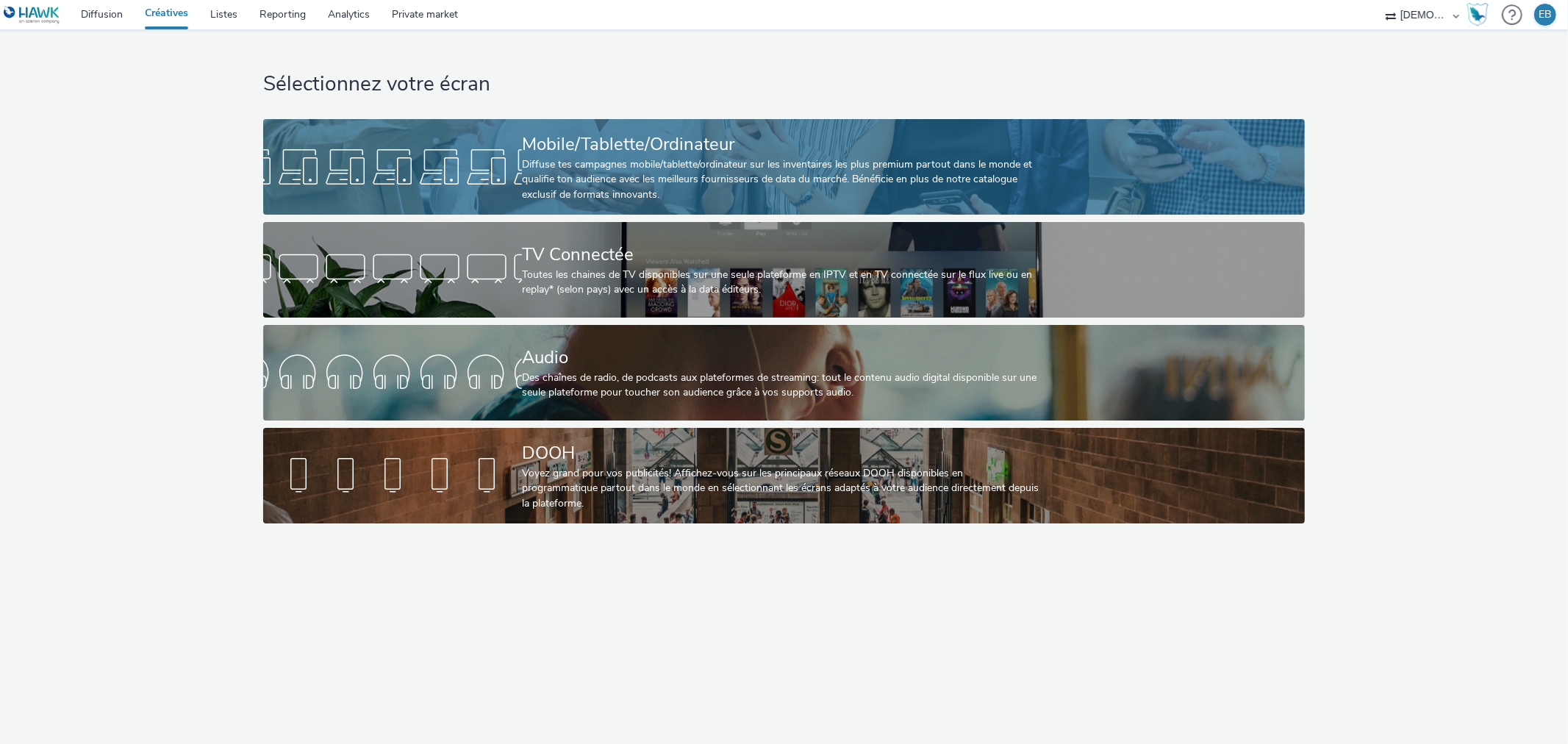
click at [487, 178] on div at bounding box center [392, 167] width 259 height 47
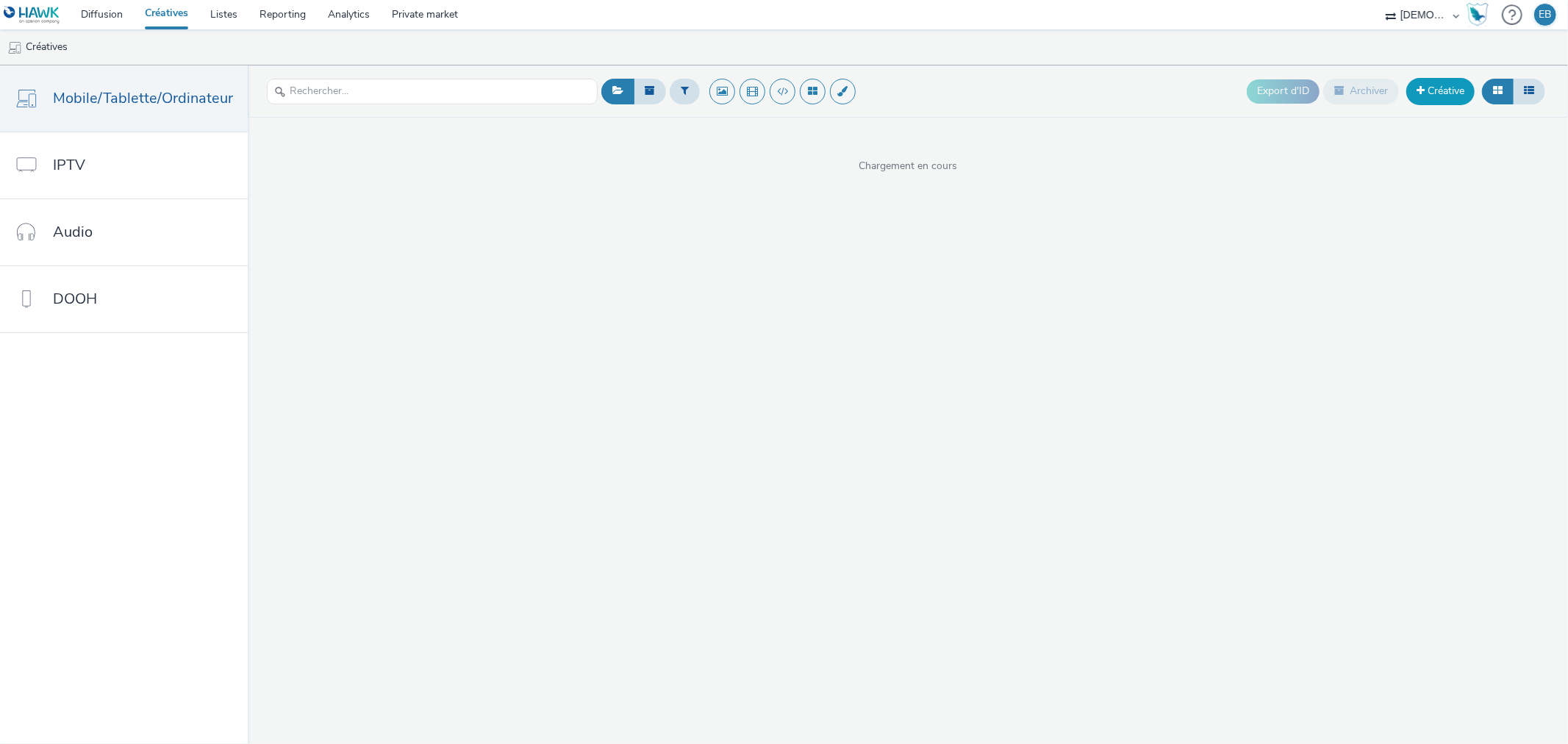
click at [1456, 86] on link "Créative" at bounding box center [1440, 91] width 69 height 26
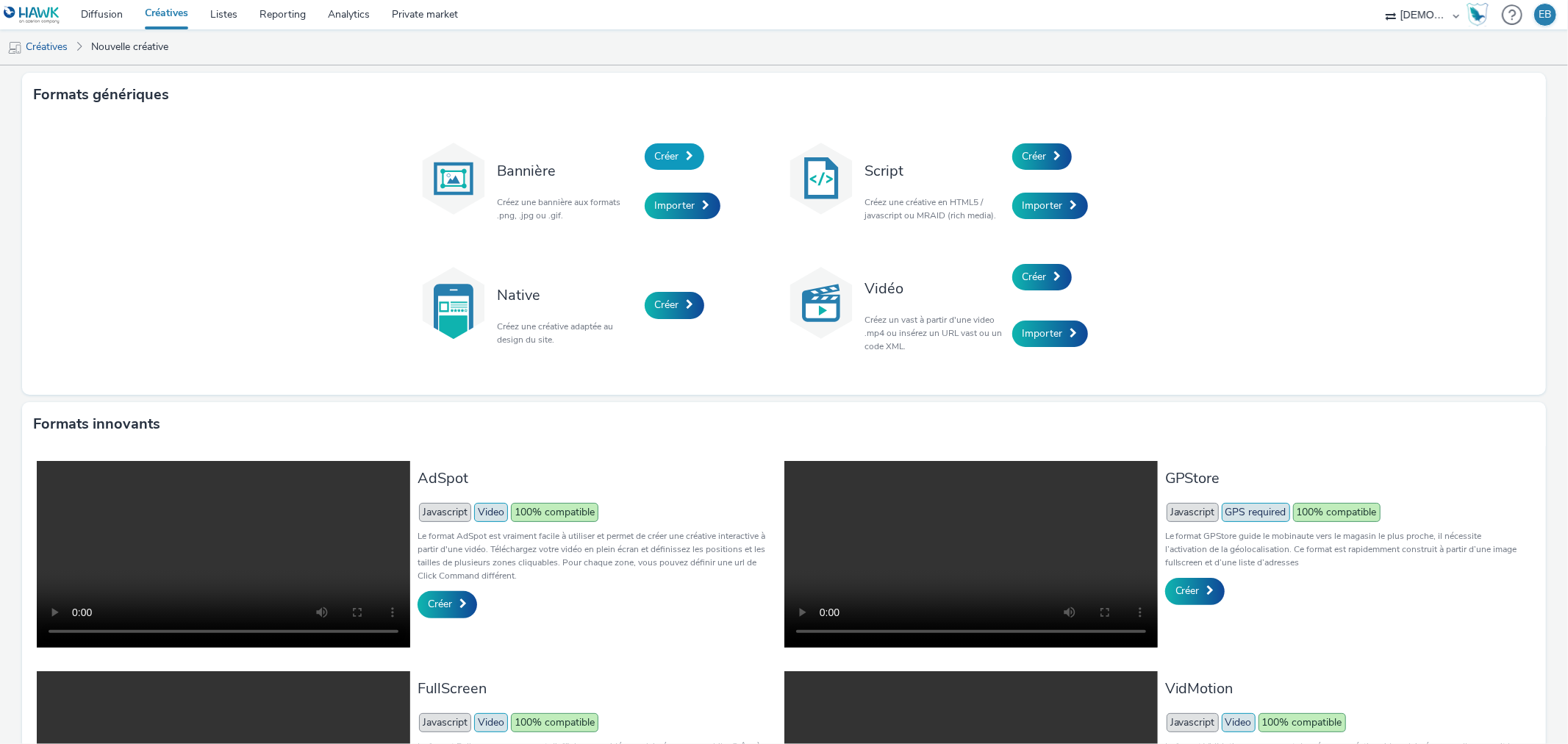
click at [655, 151] on span "Créer" at bounding box center [667, 156] width 24 height 14
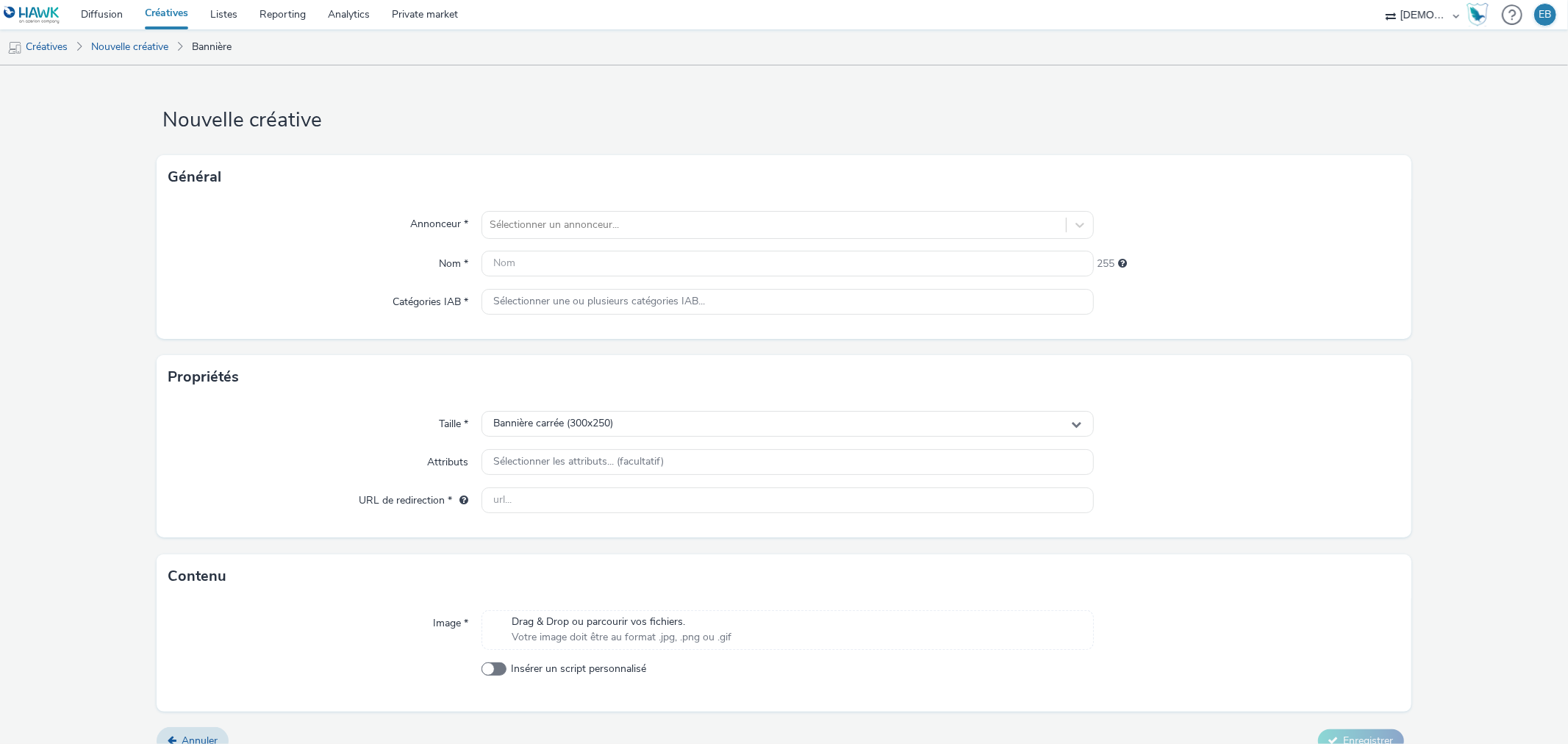
click at [525, 245] on div "Annonceur * Sélectionner un annonceur... Nom * 255 Catégories IAB * Sélectionne…" at bounding box center [784, 268] width 1255 height 140
click at [549, 230] on div at bounding box center [774, 224] width 569 height 18
type input "schm"
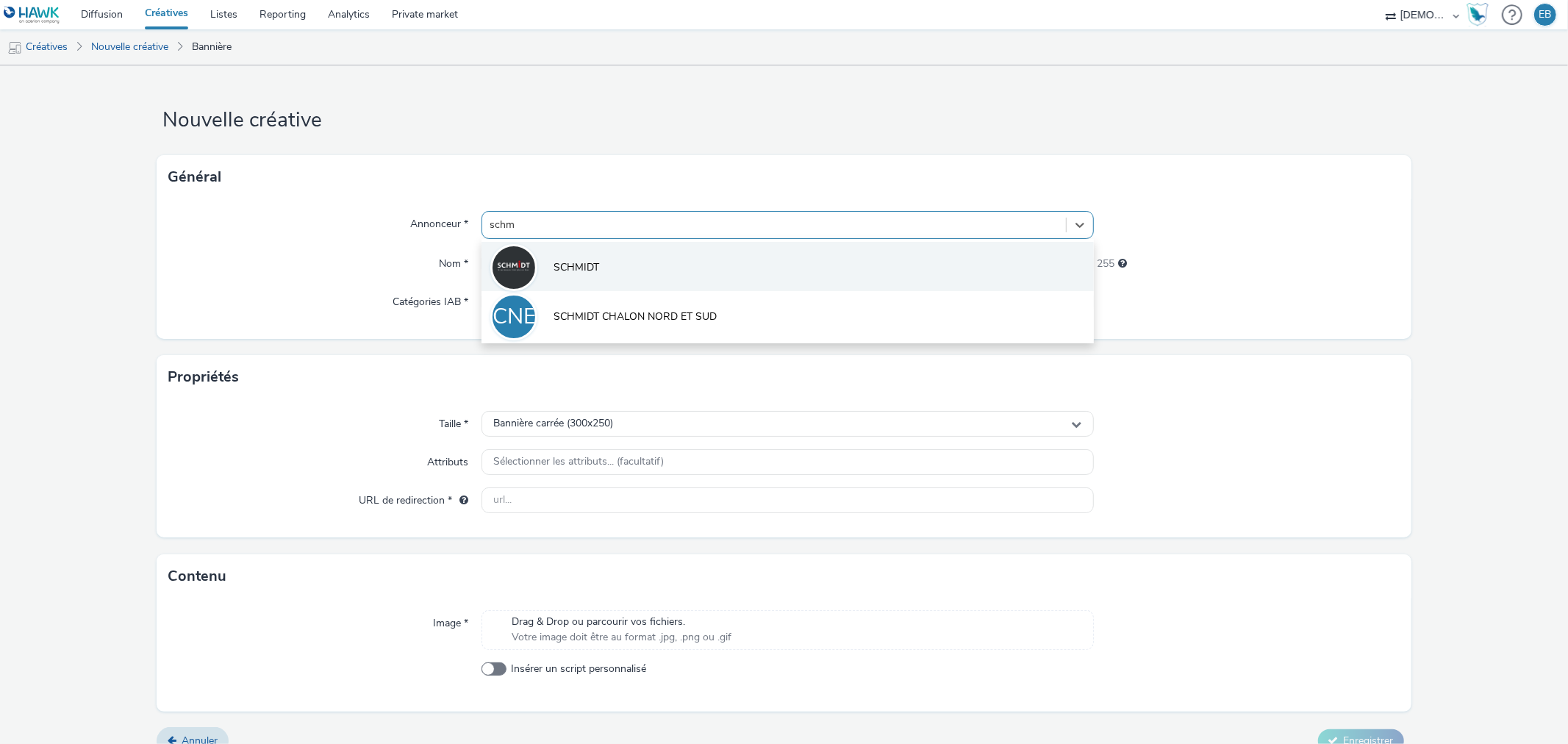
click at [617, 266] on li "SCHMIDT" at bounding box center [787, 266] width 612 height 49
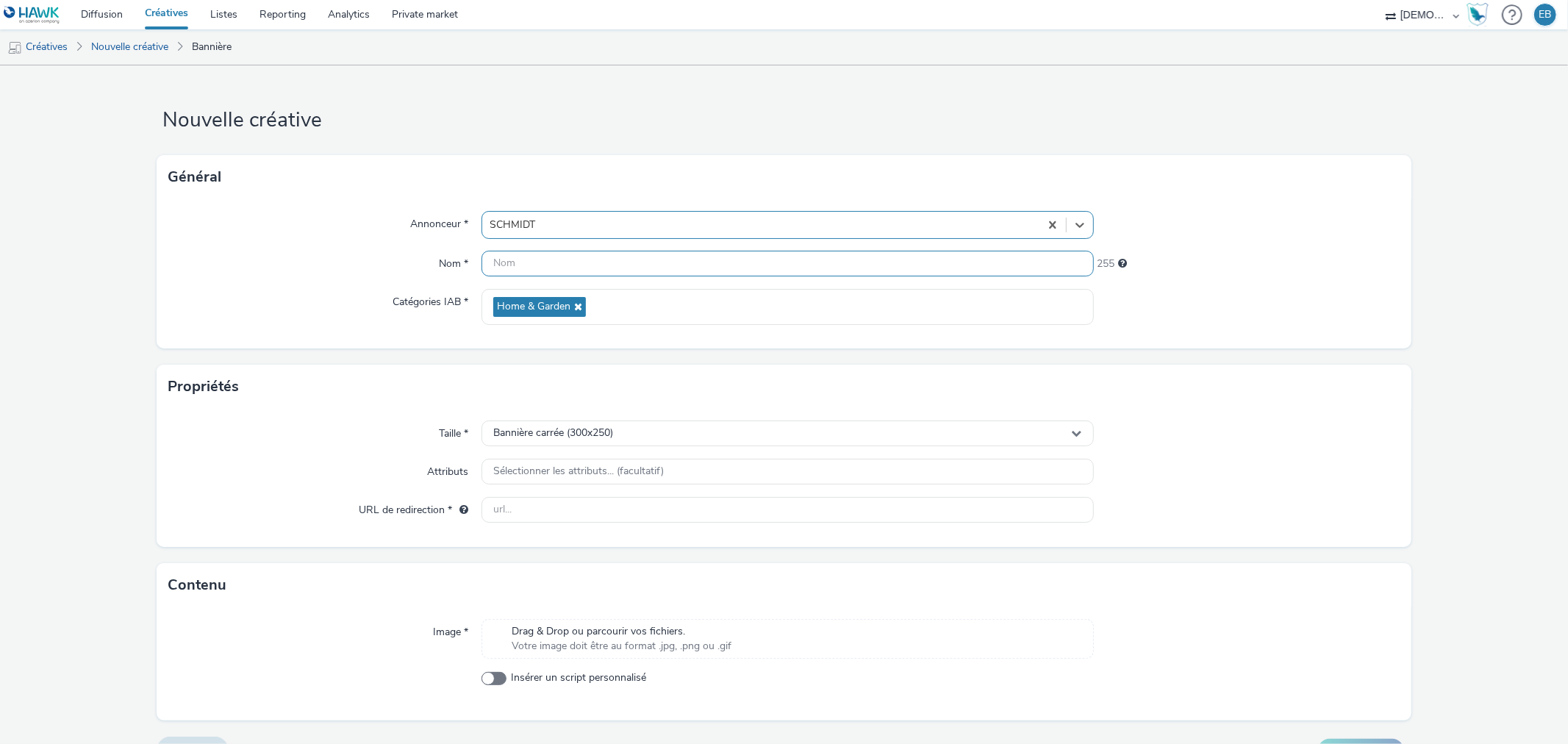
click at [574, 266] on input "text" at bounding box center [787, 263] width 612 height 25
type input "320x480_Anniv1"
click at [740, 442] on div "Bannière carrée (300x250)" at bounding box center [787, 433] width 612 height 25
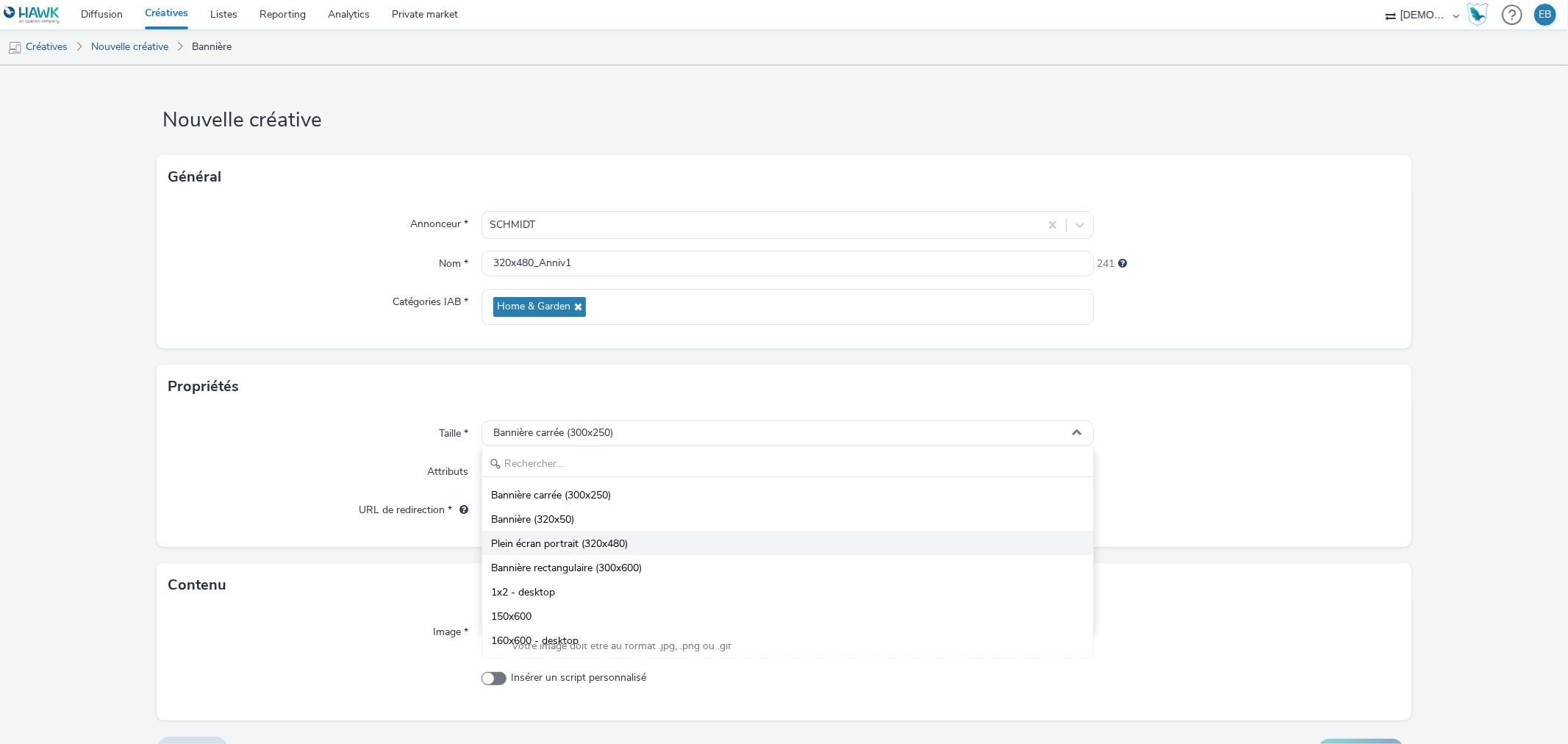
click at [558, 546] on span "Plein écran portrait (320x480)" at bounding box center [559, 544] width 137 height 15
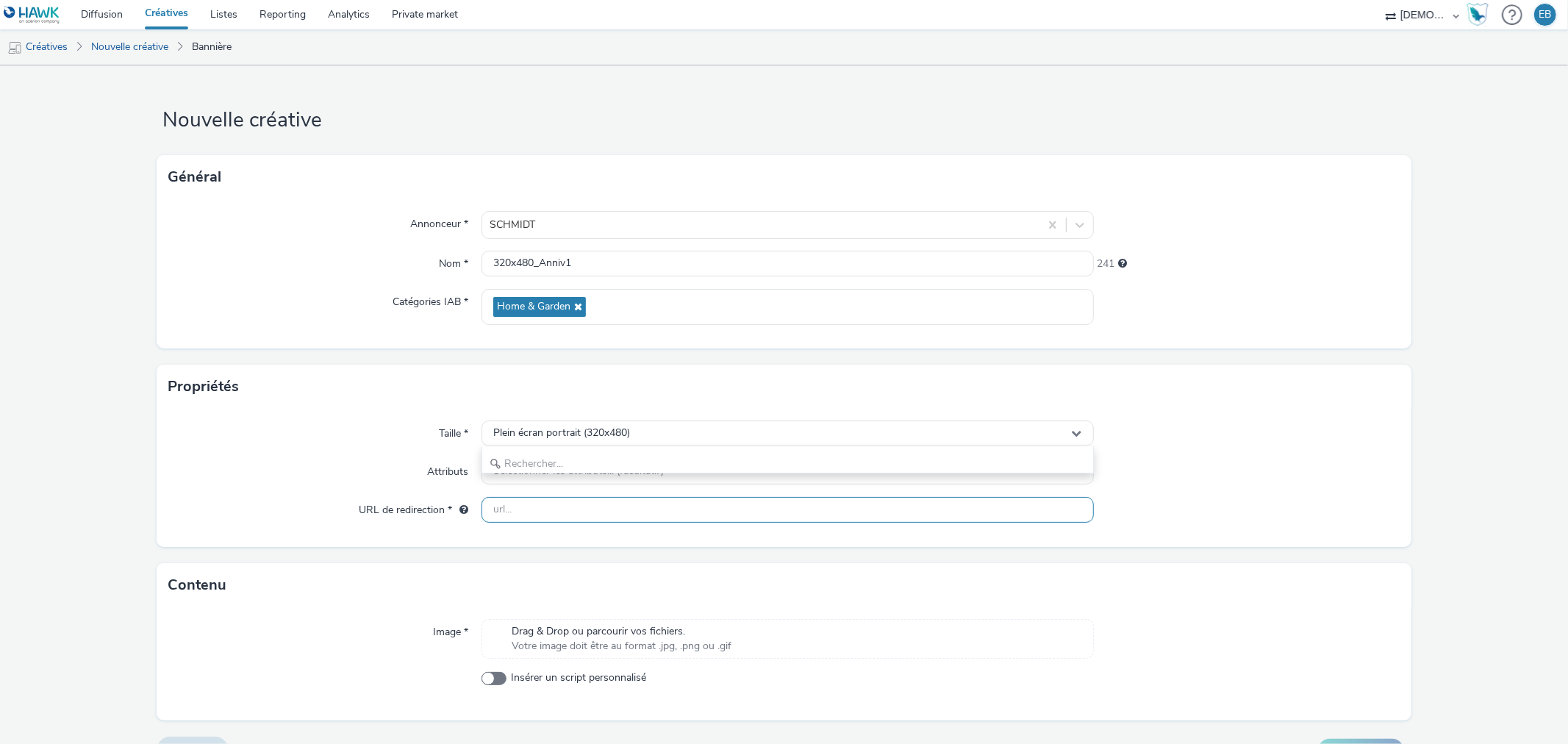
click at [592, 501] on input "text" at bounding box center [787, 509] width 612 height 25
paste input "ERV-20250906 au 20250926-0002031-CUISINES SCHMIDT--14481971"
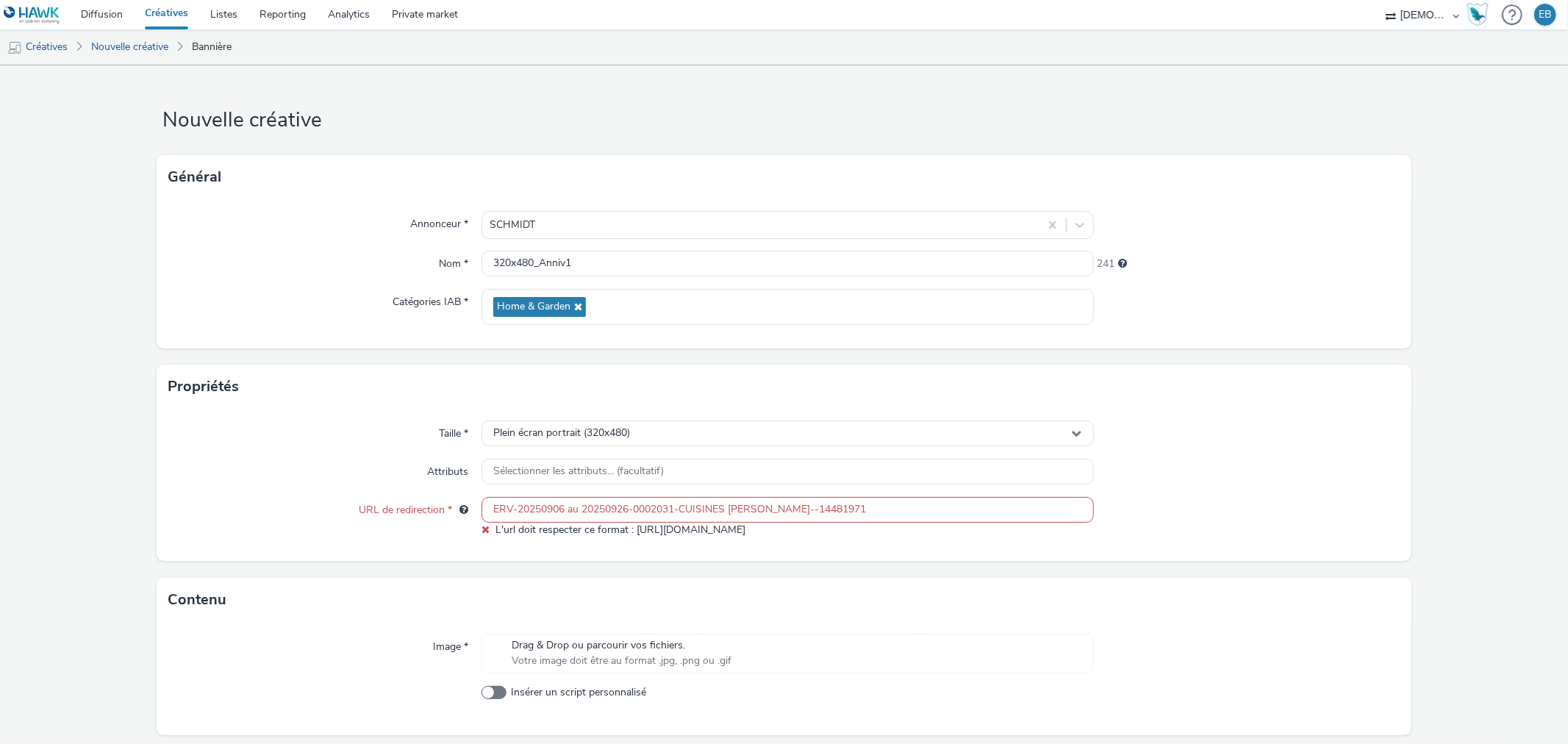
paste input "https://www.home-design.schmidt/fr-fr/prendre-rdv?storeId=0003000024&utm_source…"
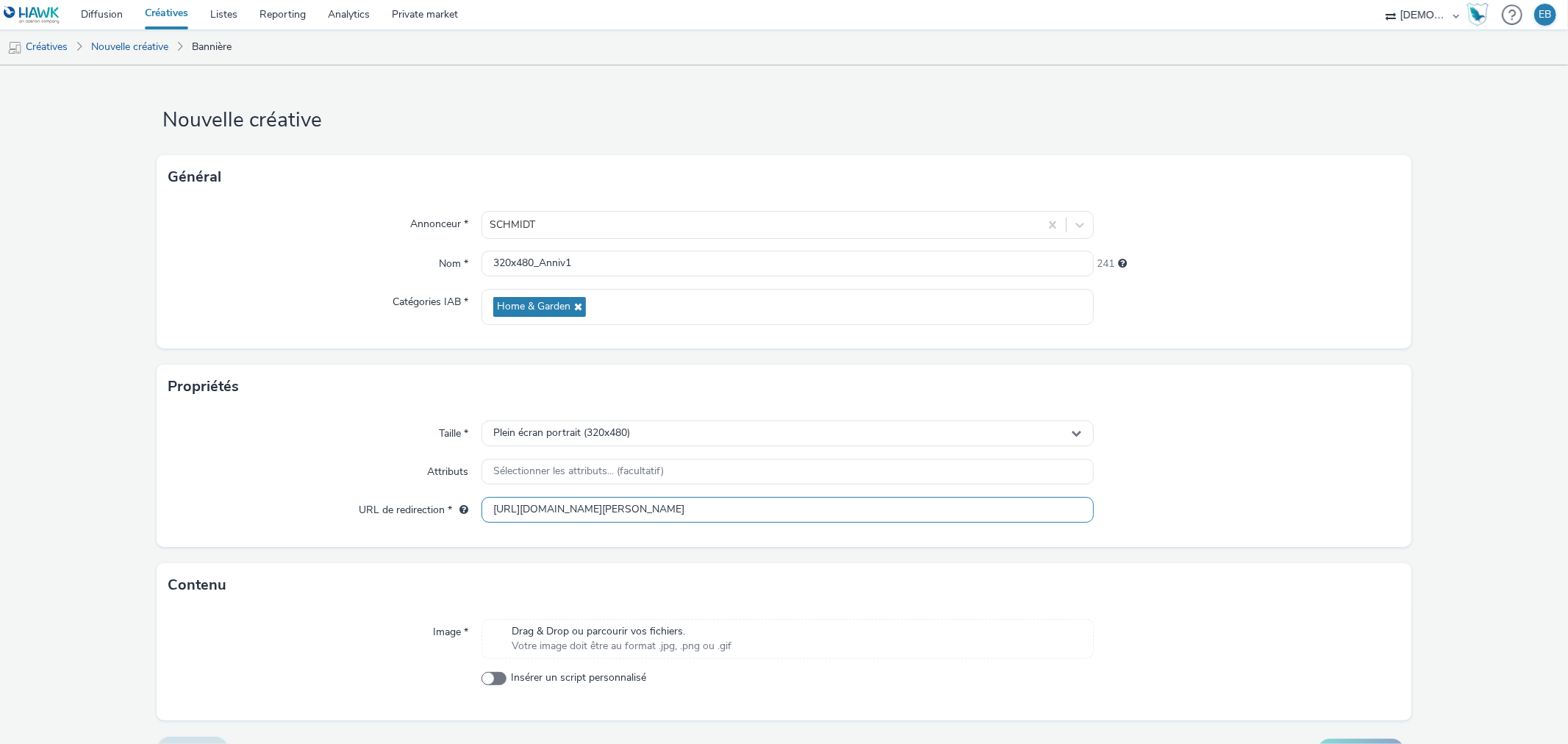
type input "https://www.home-design.schmidt/fr-fr/prendre-rdv?storeId=0003000024&utm_source…"
click at [1265, 529] on div "Taille * Plein écran portrait (320x480) Attributs Sélectionner les attributs...…" at bounding box center [784, 478] width 1255 height 138
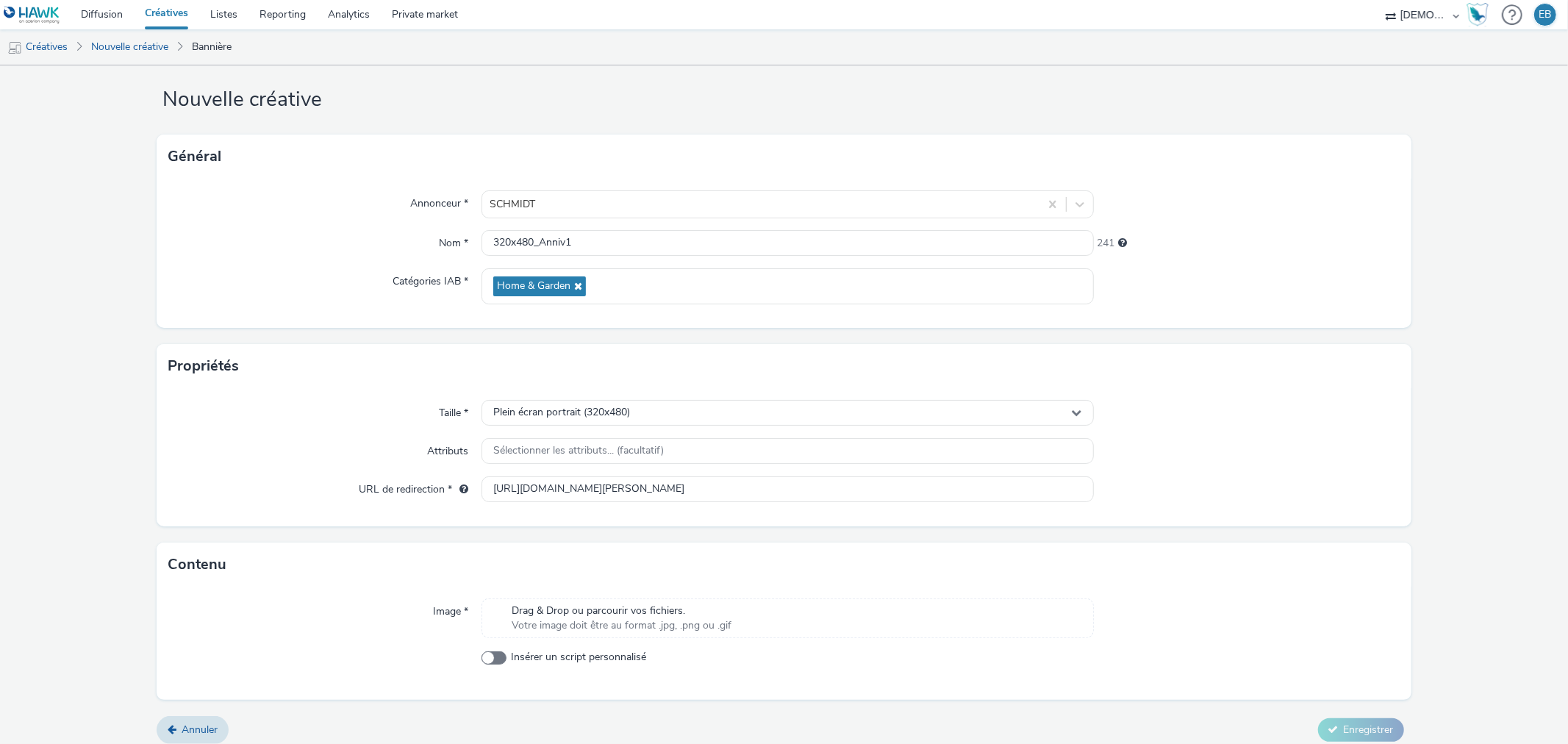
scroll to position [32, 0]
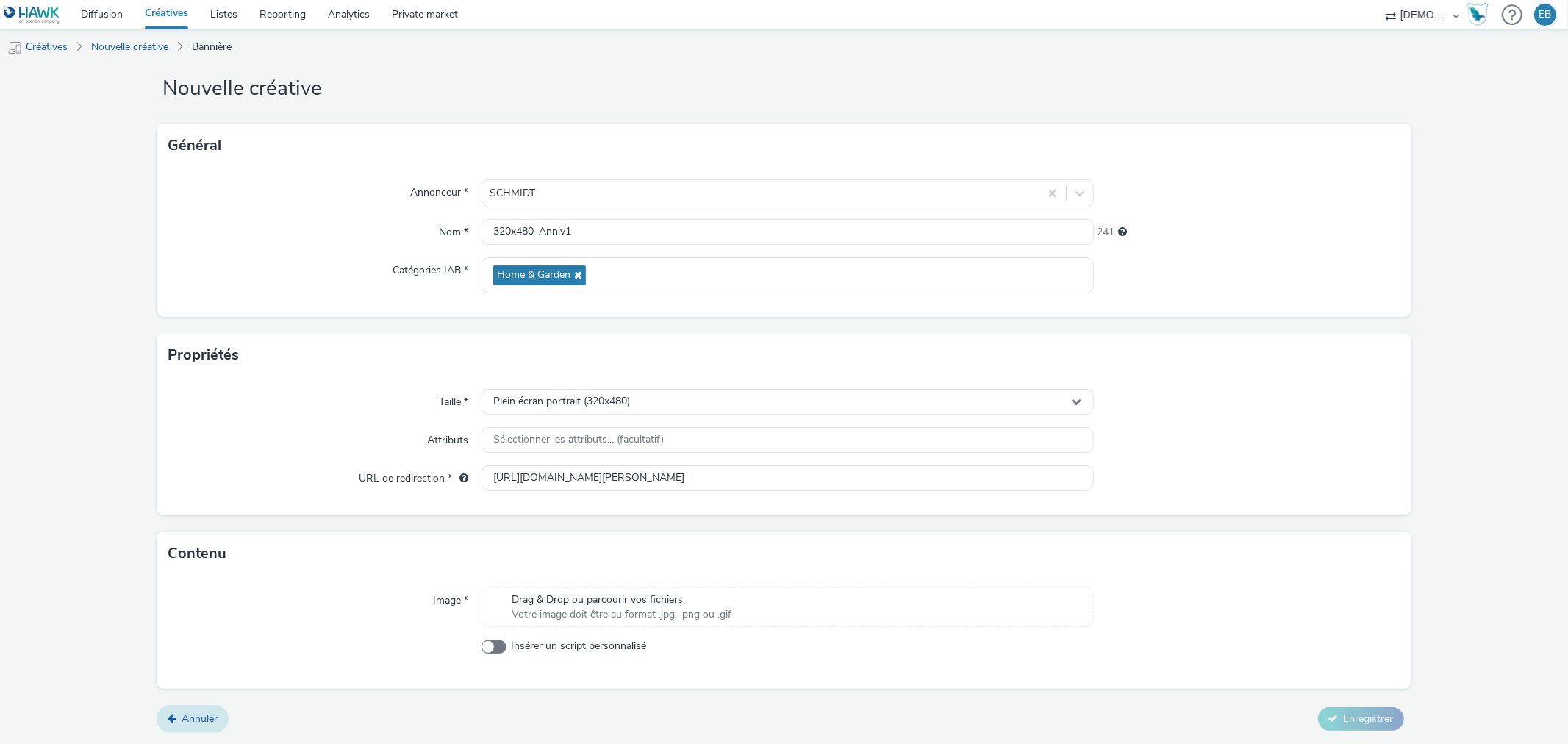
click at [188, 718] on span "Annuler" at bounding box center [200, 718] width 36 height 14
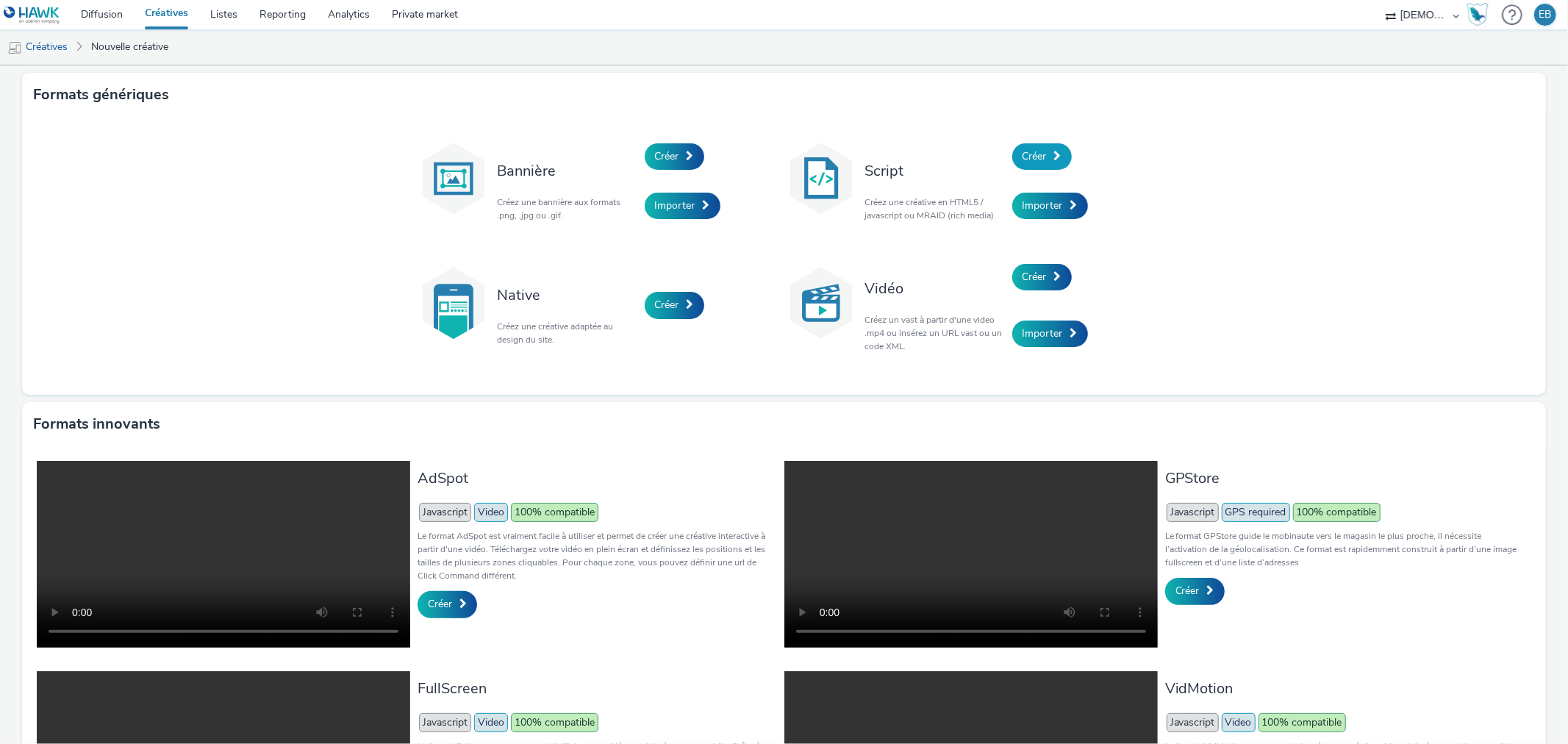
click at [1048, 147] on link "Créer" at bounding box center [1042, 157] width 59 height 26
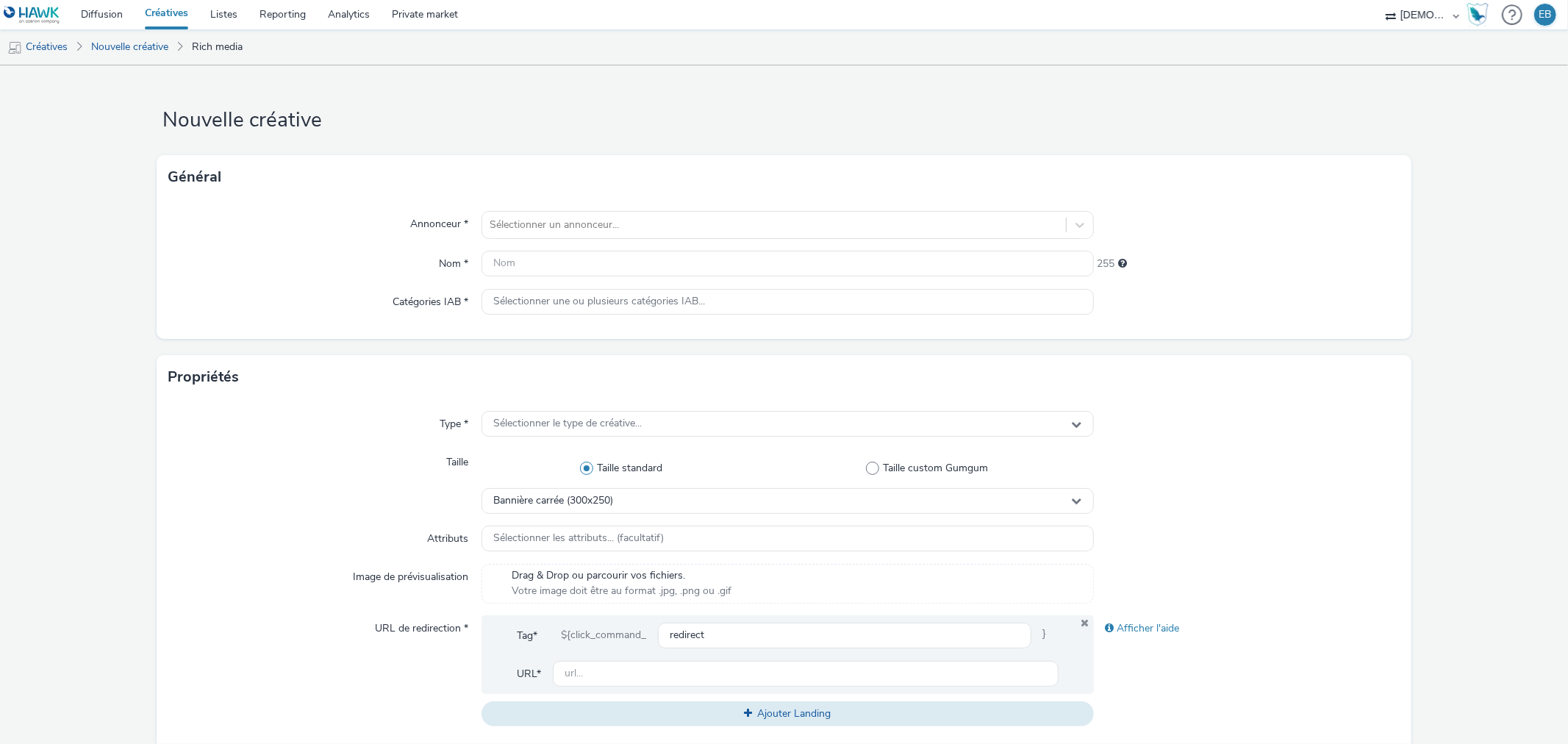
click at [631, 164] on div "Général" at bounding box center [784, 176] width 1255 height 44
click at [633, 205] on div "Annonceur * Sélectionner un annonceur... Nom * 255 Catégories IAB * Sélectionne…" at bounding box center [784, 268] width 1255 height 140
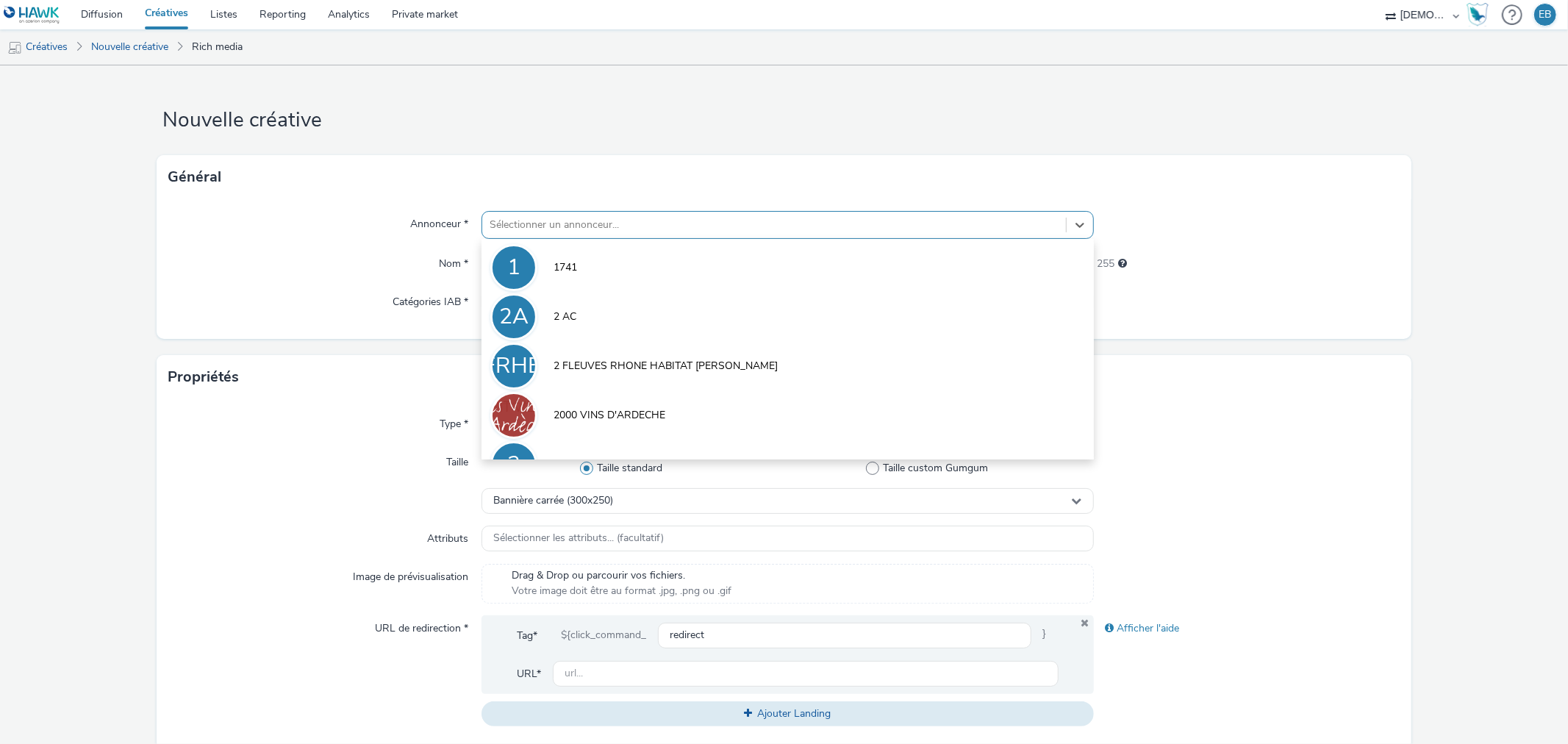
click at [640, 221] on div at bounding box center [774, 224] width 569 height 18
type input "schm"
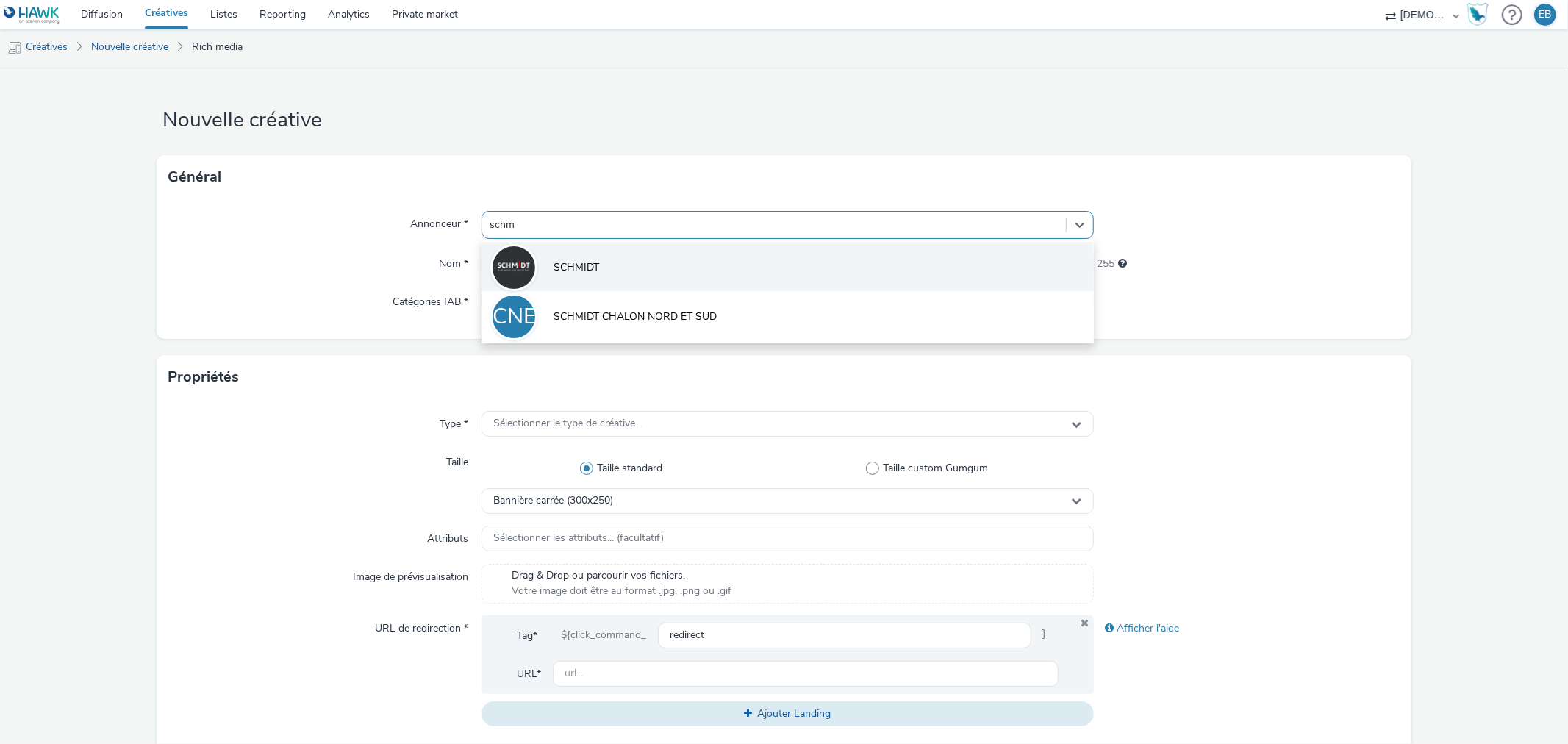
click at [594, 251] on li "SCHMIDT" at bounding box center [787, 266] width 612 height 49
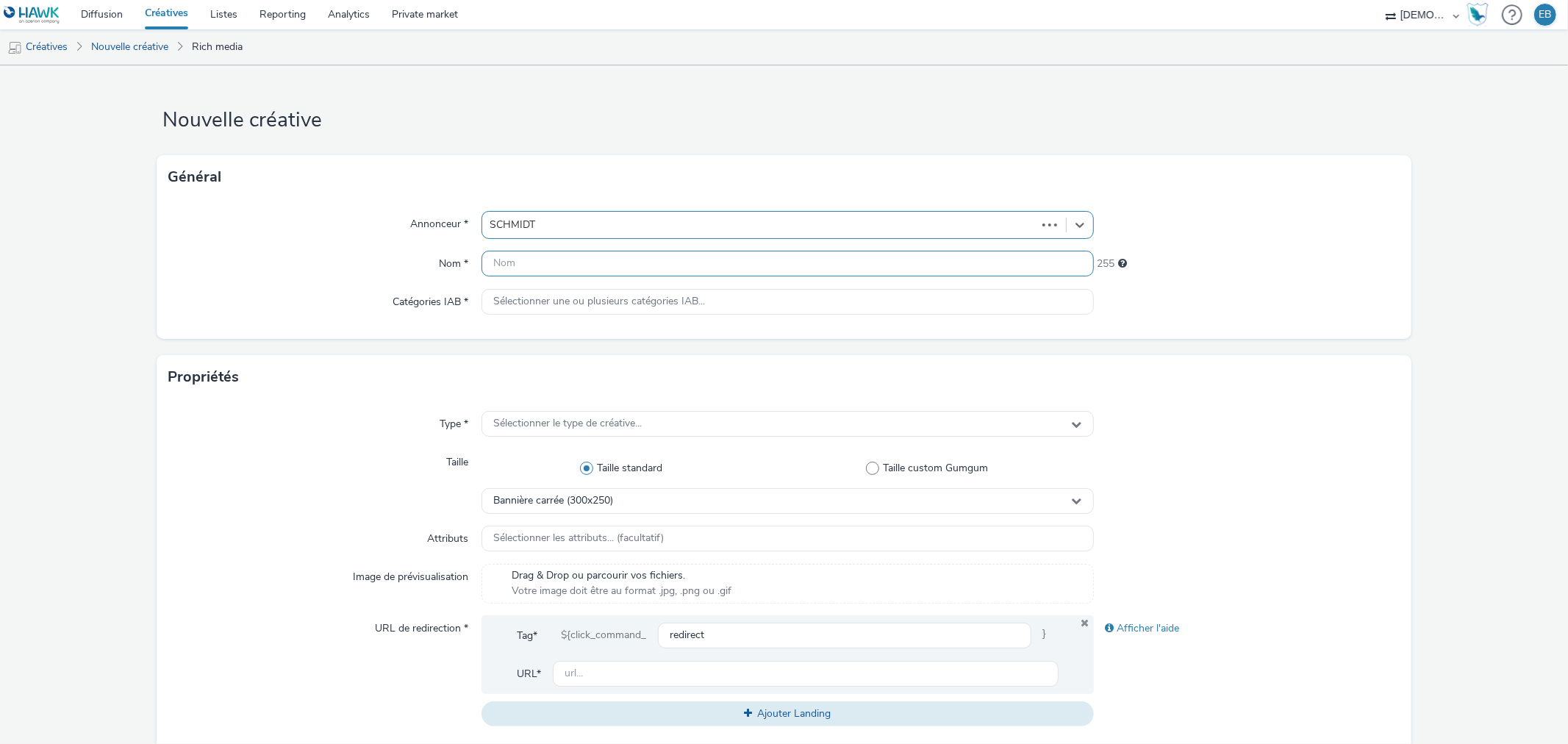
click at [550, 257] on input "text" at bounding box center [787, 263] width 612 height 25
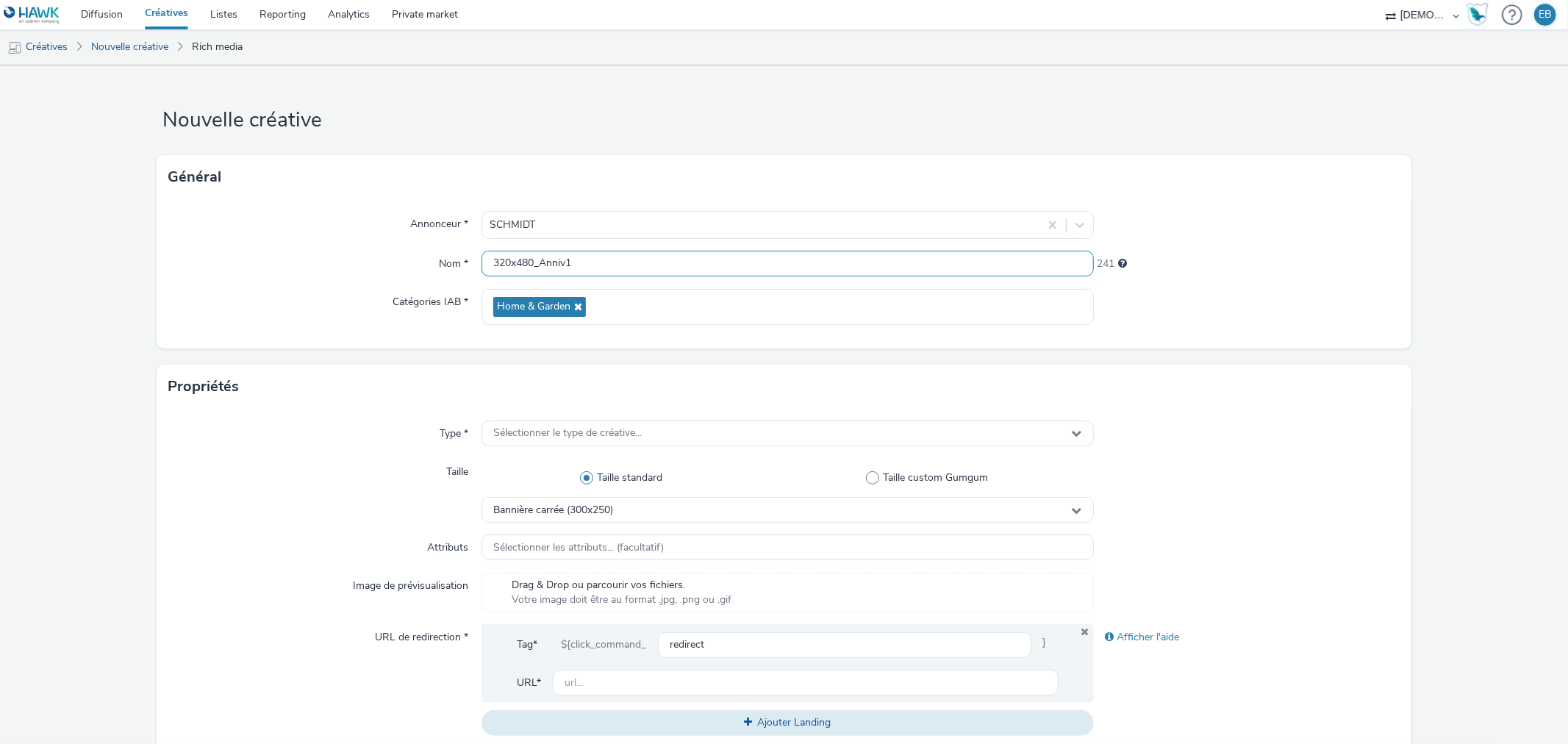
type input "320x480_Anniv1"
drag, startPoint x: 583, startPoint y: 419, endPoint x: 583, endPoint y: 430, distance: 11.0
click at [584, 419] on div "Type * Sélectionner le type de créative... Taille Taille standard Taille custom…" at bounding box center [784, 585] width 1255 height 351
click at [584, 430] on span "Sélectionner le type de créative..." at bounding box center [568, 433] width 148 height 12
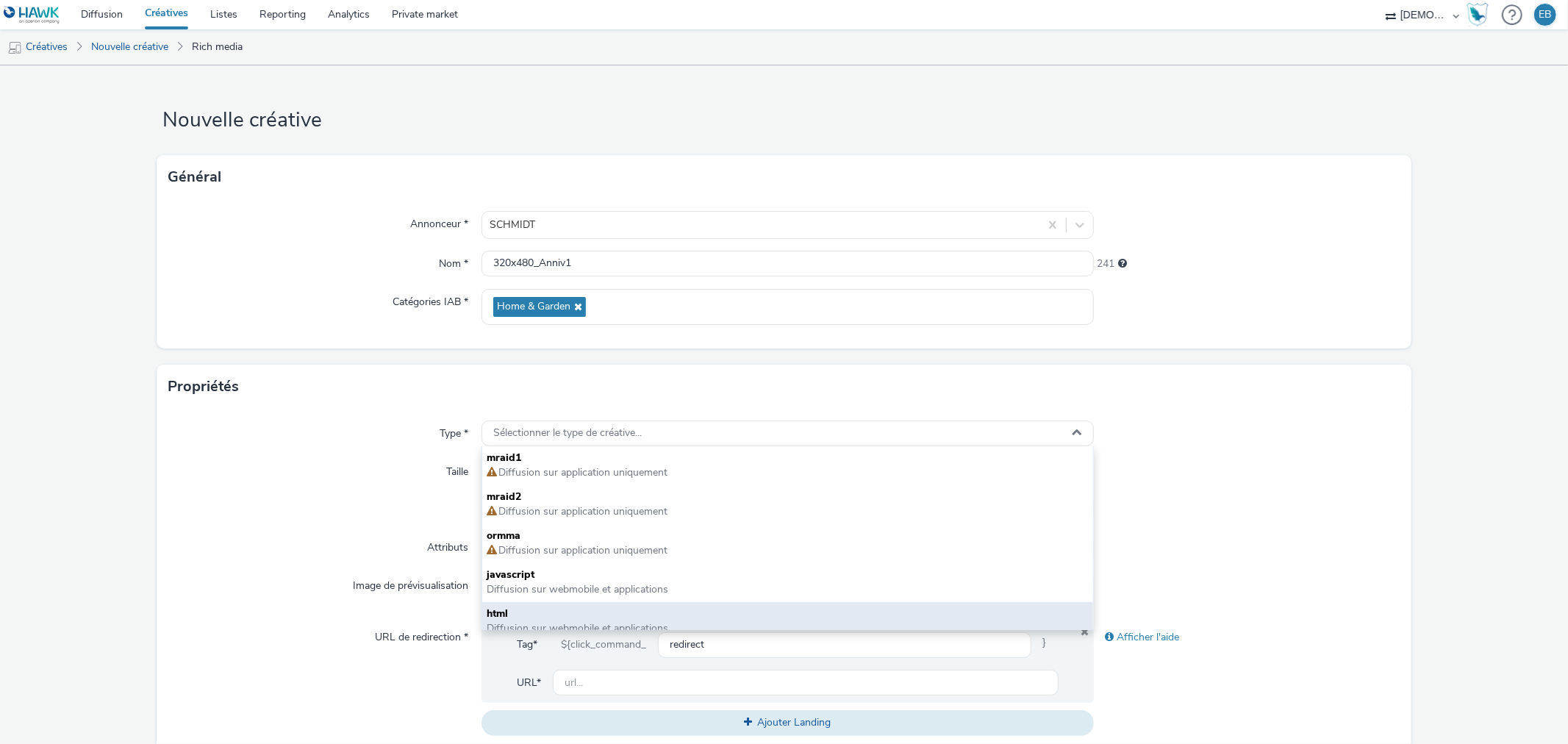
click at [508, 603] on div "html Diffusion sur webmobile et applications" at bounding box center [787, 622] width 610 height 39
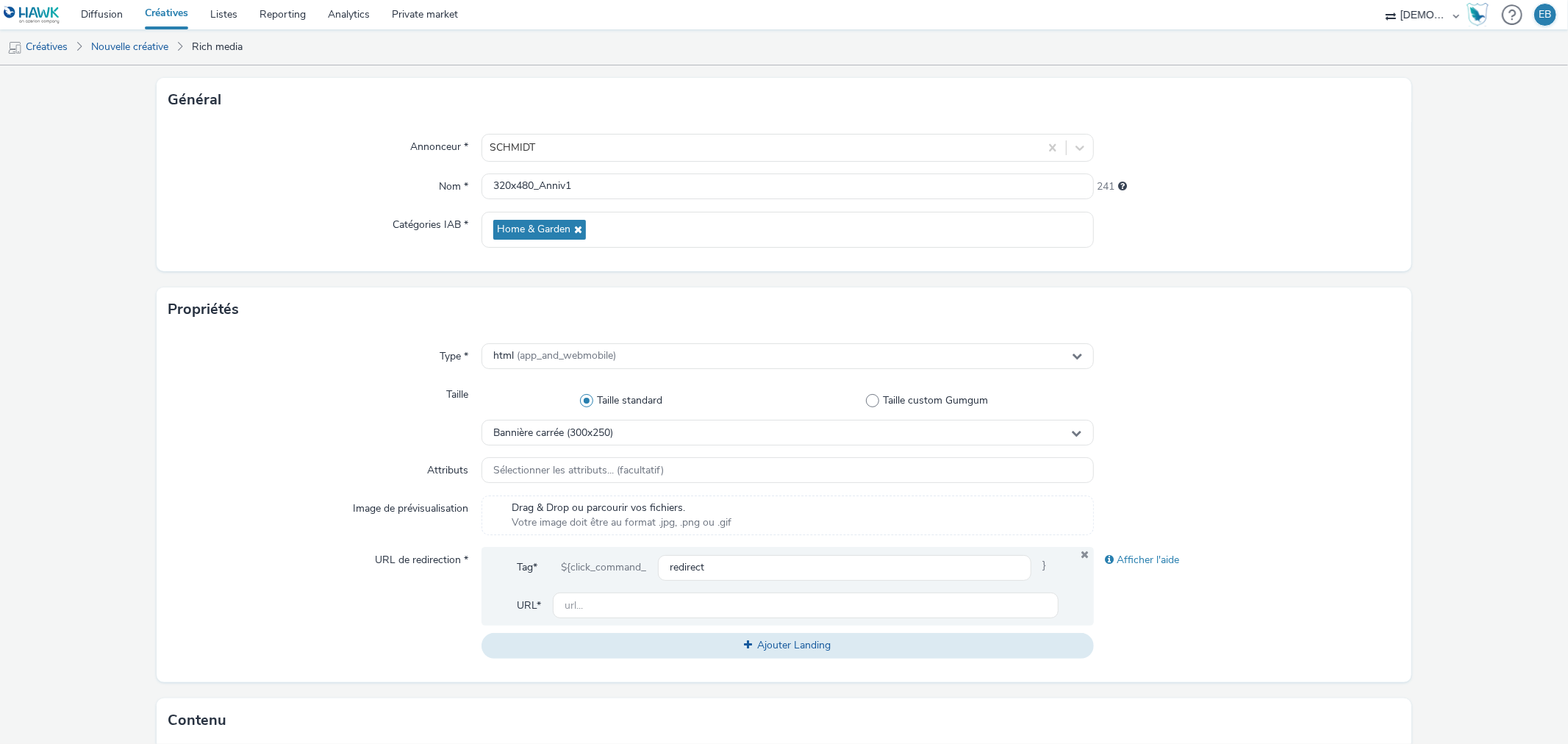
scroll to position [82, 0]
click at [651, 436] on div "Bannière carrée (300x250)" at bounding box center [787, 428] width 612 height 25
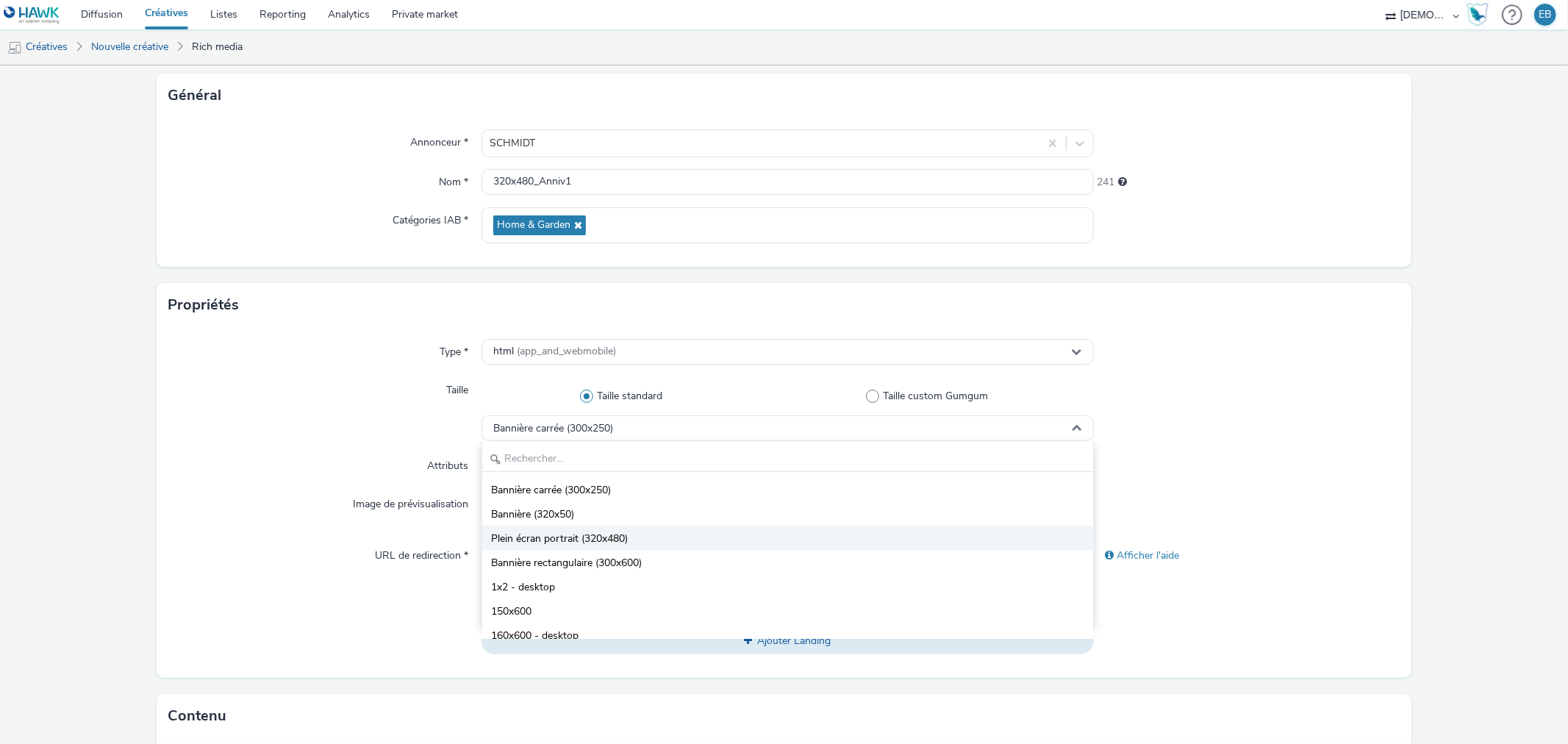
click at [608, 545] on span "Plein écran portrait (320x480)" at bounding box center [559, 539] width 137 height 15
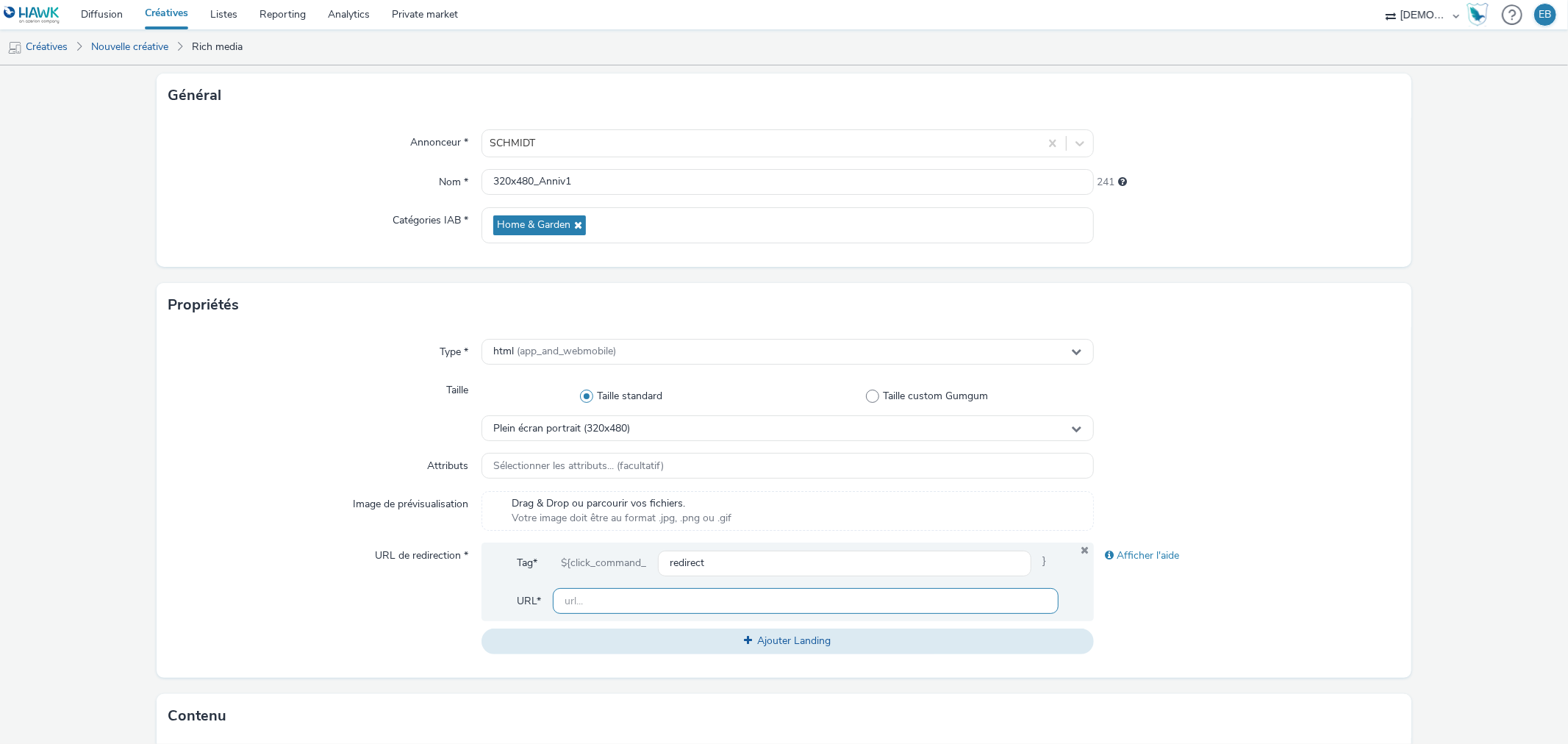
click at [613, 603] on input "text" at bounding box center [805, 600] width 505 height 25
paste input "https://www.home-design.schmidt/fr-fr/prendre-rdv?storeId=0003000024&utm_source…"
type input "https://www.home-design.schmidt/fr-fr/prendre-rdv?storeId=0003000024&utm_source…"
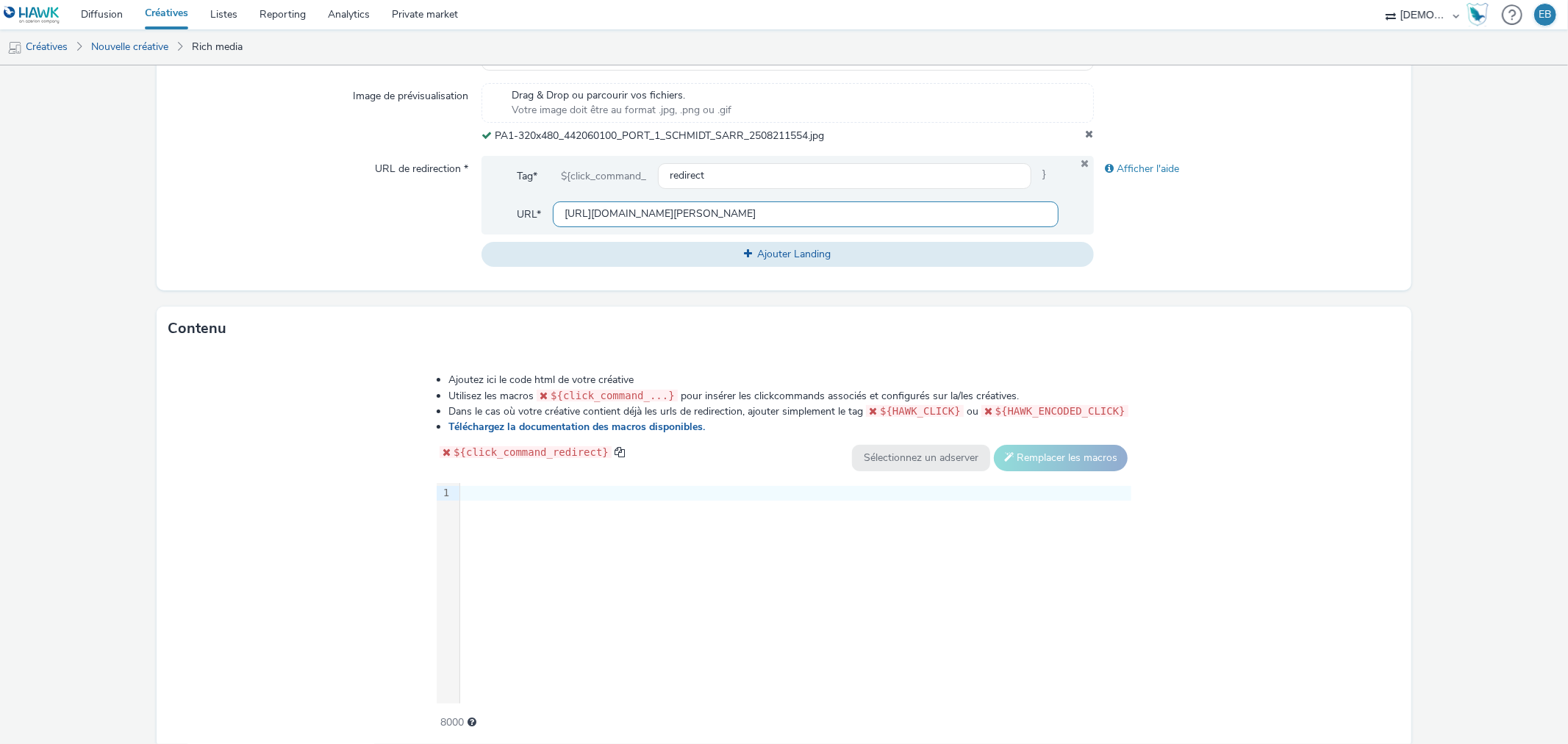
scroll to position [547, 0]
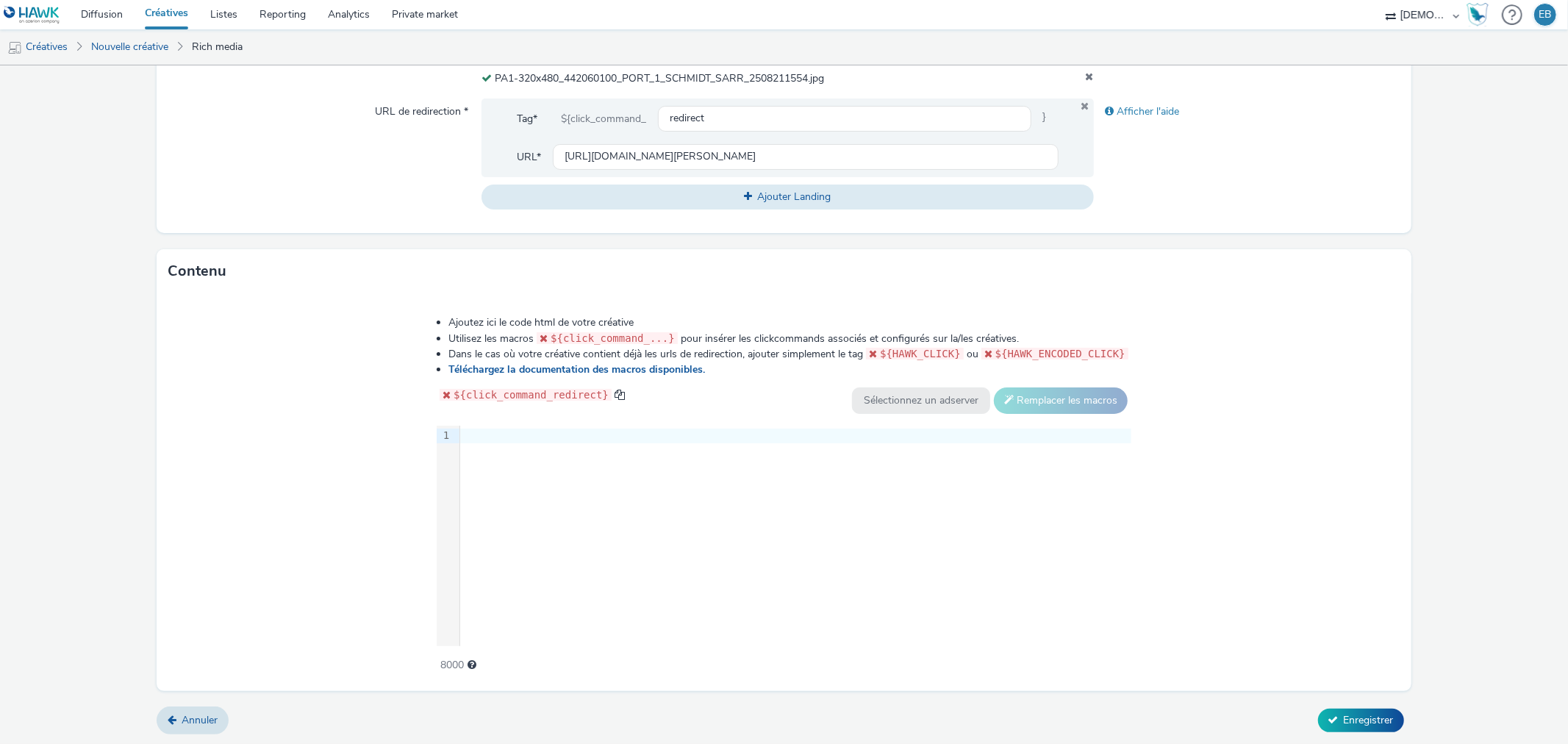
click at [601, 443] on div at bounding box center [795, 436] width 671 height 21
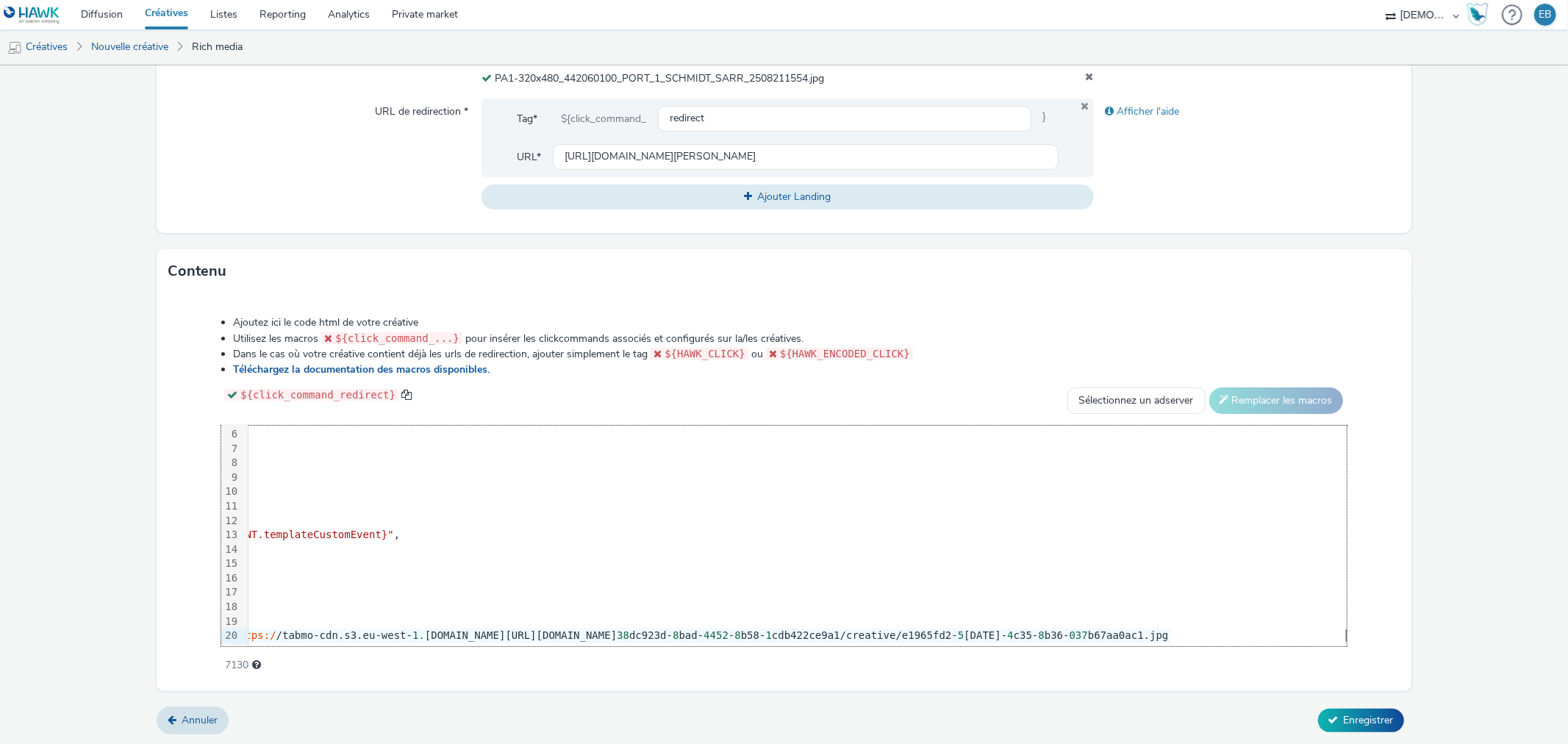
click at [1376, 704] on form "Nouvelle créative Général Annonceur * SCHMIDT Nom * 320x480_Anniv1 241 Catégori…" at bounding box center [784, 132] width 1568 height 1227
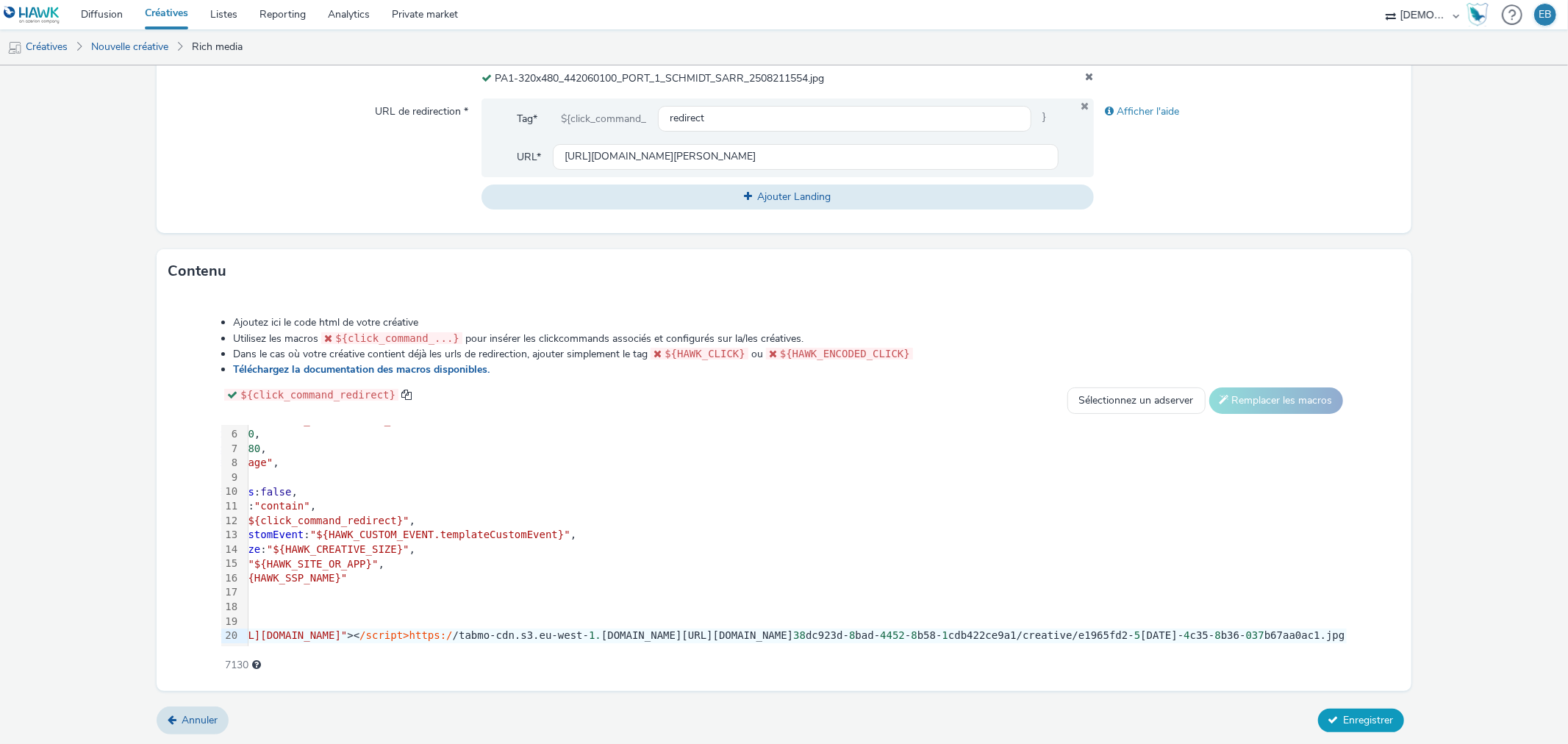
click at [1367, 729] on button "Enregistrer" at bounding box center [1362, 720] width 86 height 23
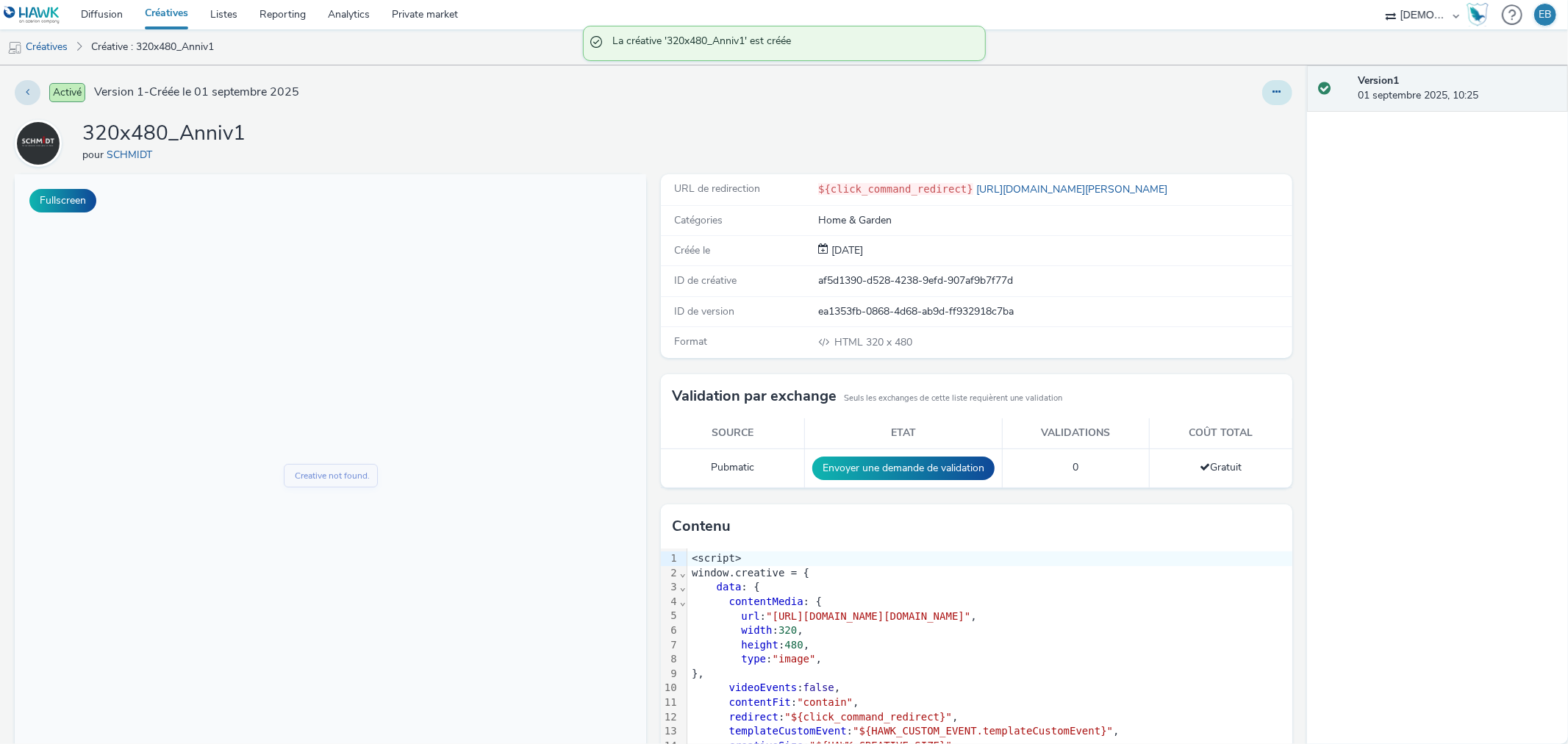
click at [1275, 100] on button at bounding box center [1277, 92] width 30 height 25
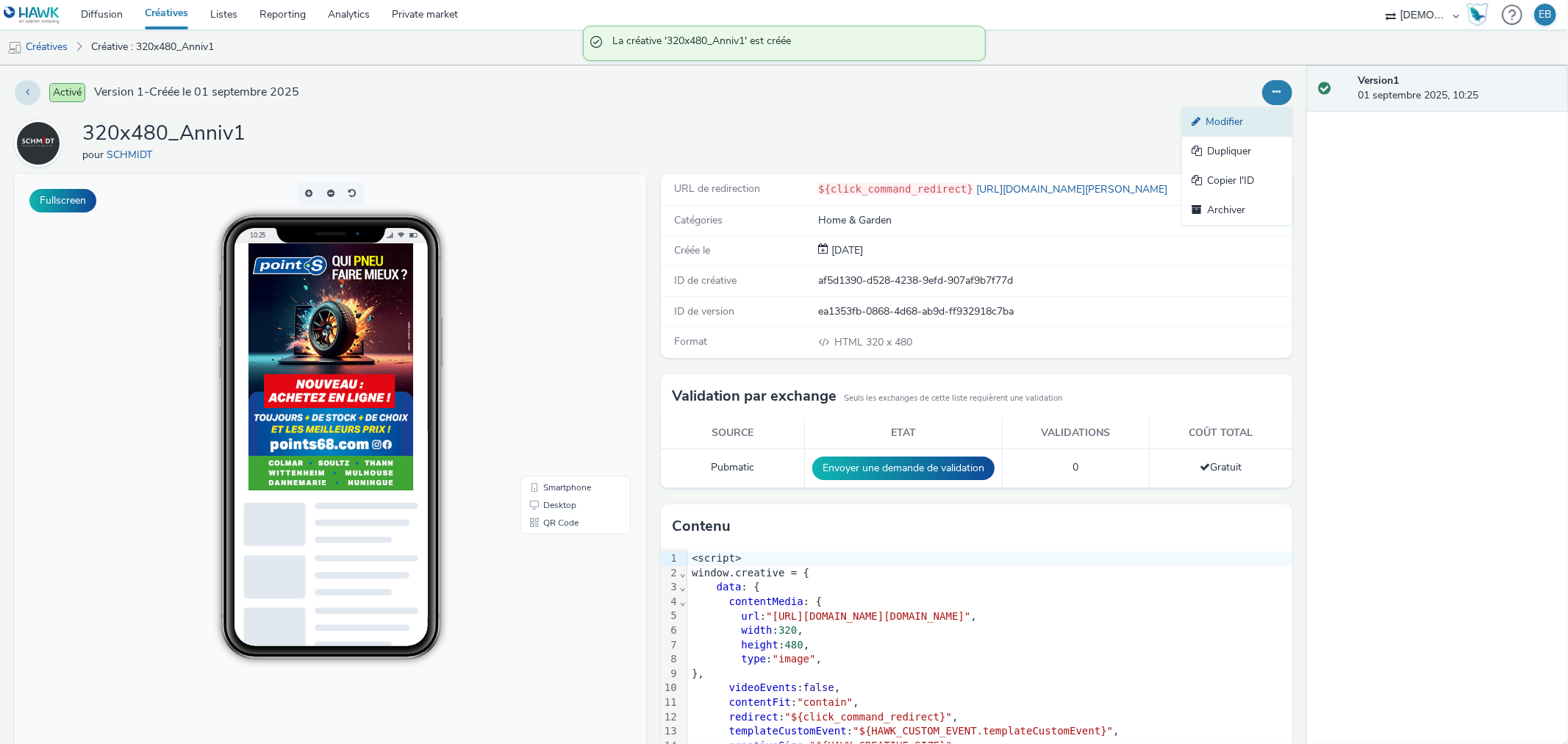
click at [1247, 113] on link "Modifier" at bounding box center [1238, 121] width 111 height 29
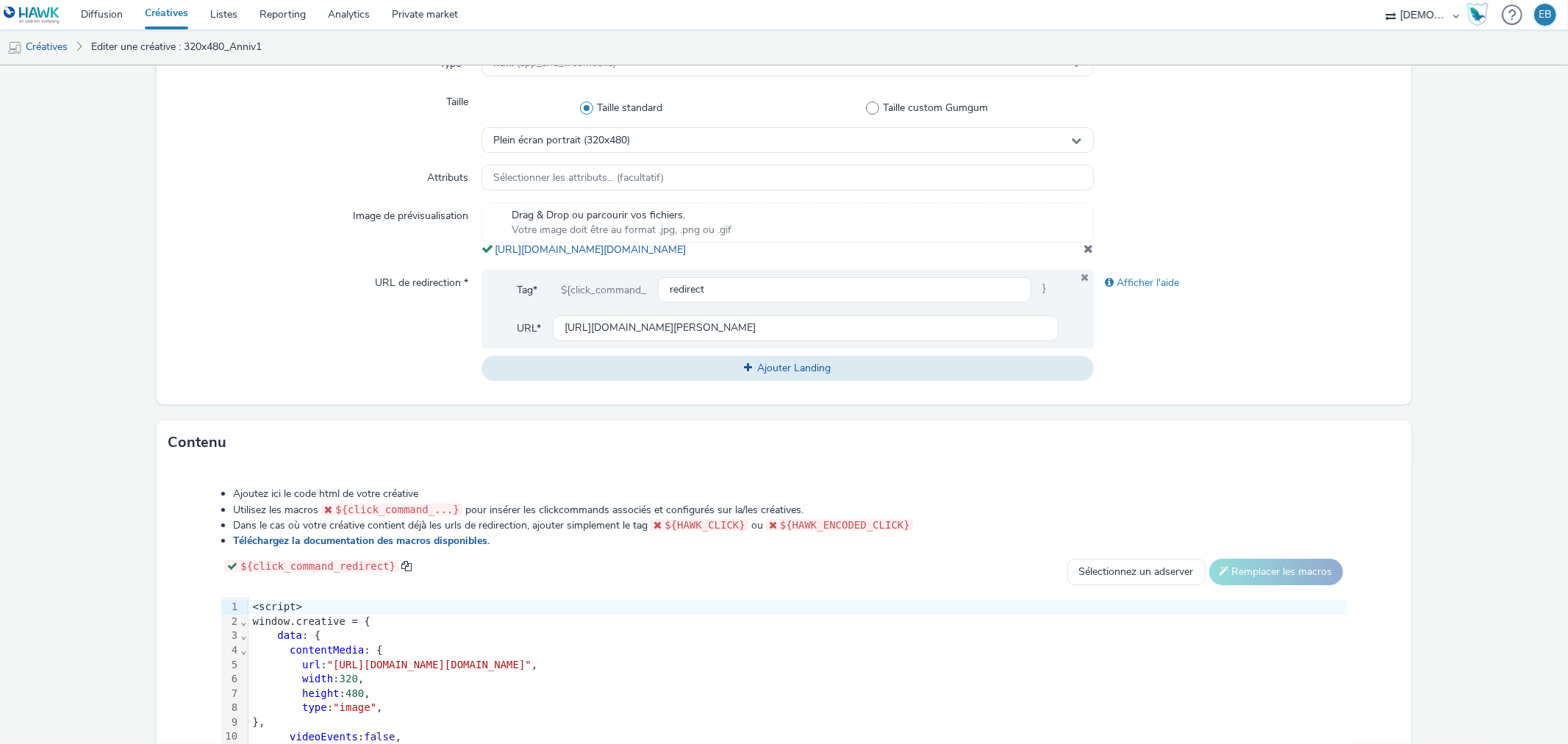
scroll to position [229, 0]
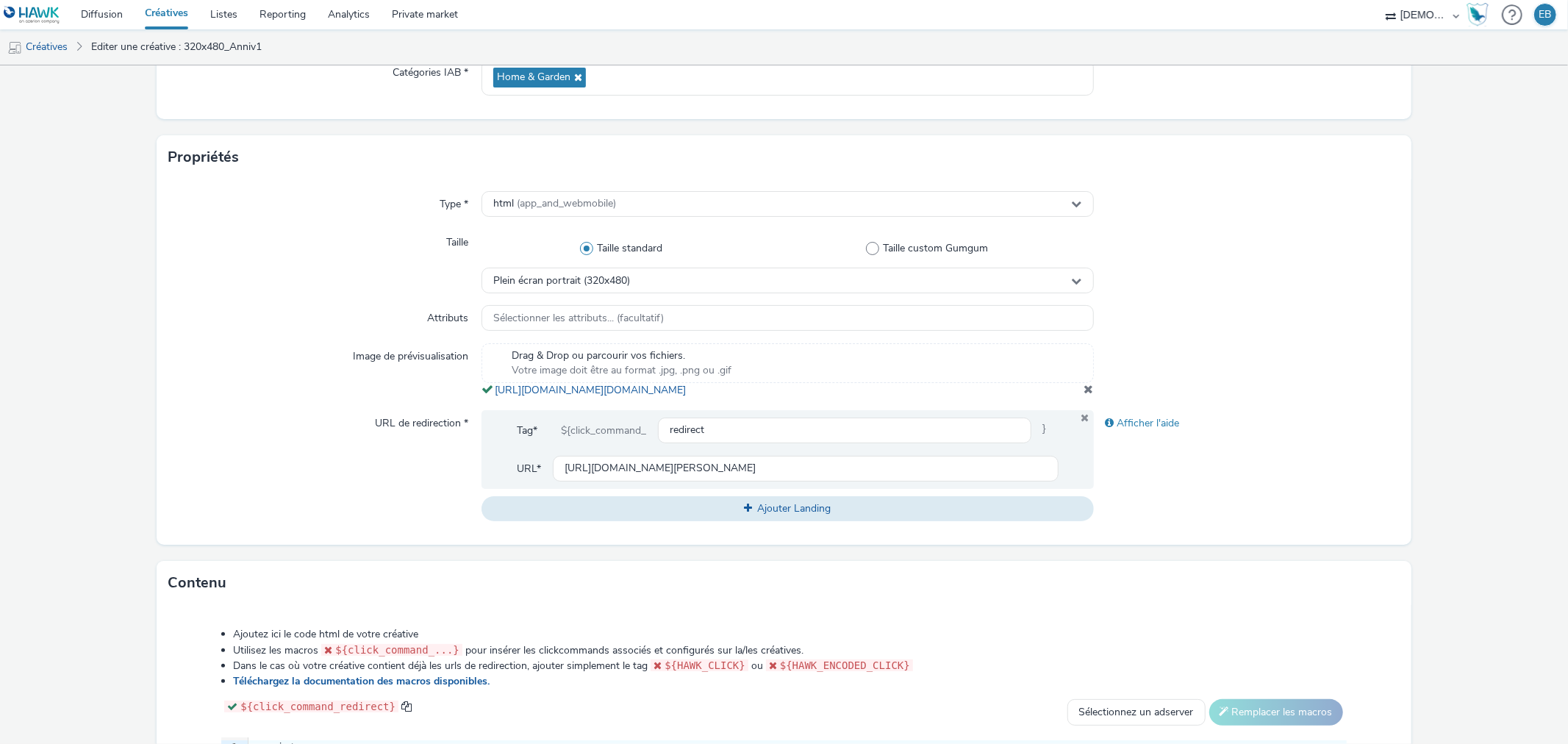
drag, startPoint x: 799, startPoint y: 416, endPoint x: 480, endPoint y: 392, distance: 319.9
click at [480, 392] on div "Type * html (app_and_webmobile) Taille Taille standard Taille custom Gumgum Ple…" at bounding box center [784, 361] width 1255 height 365
copy span "https://tabmo-cdn.s3.eu-west-1.amazonaws.com/hawk.tabmo.io/organizations/38dc92…"
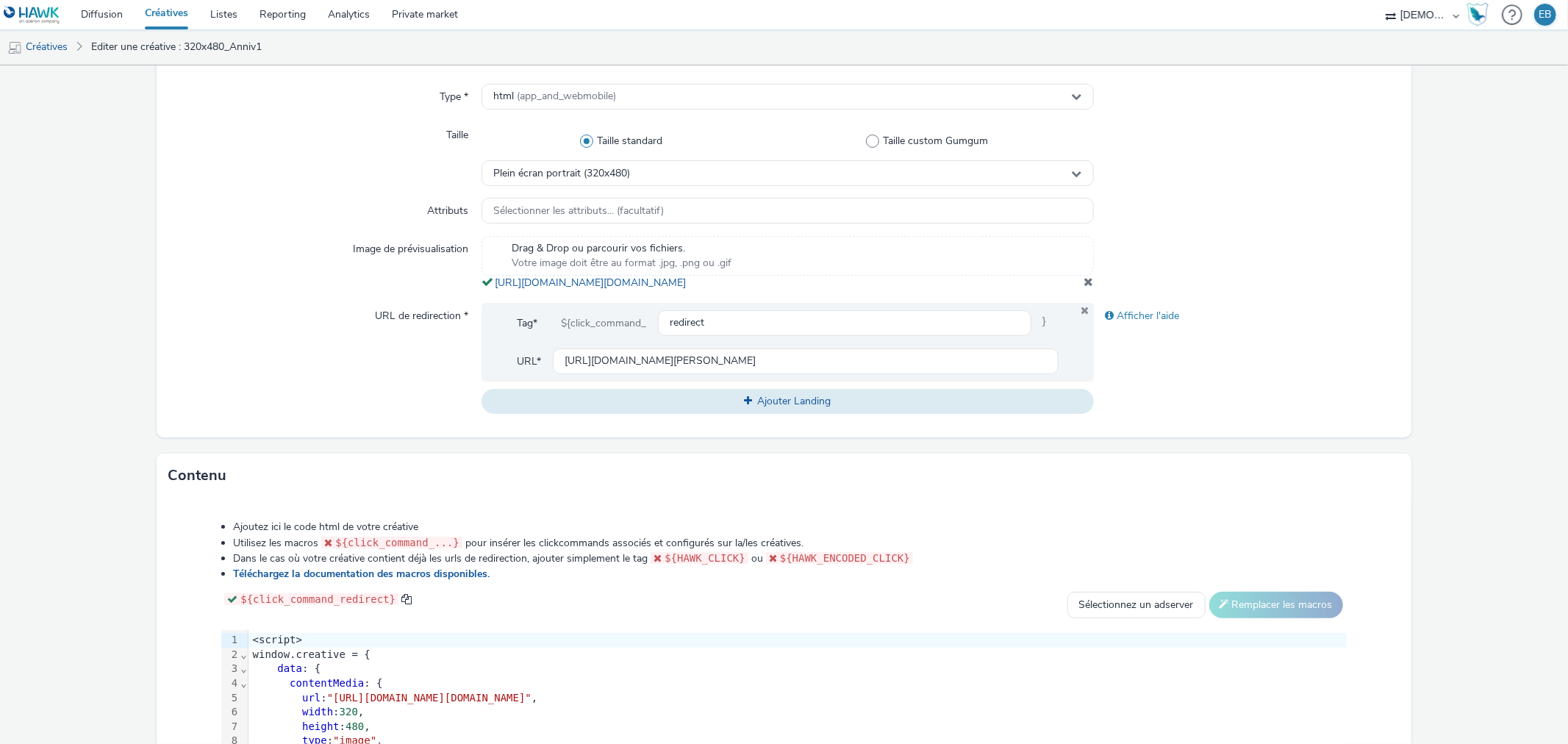
scroll to position [555, 0]
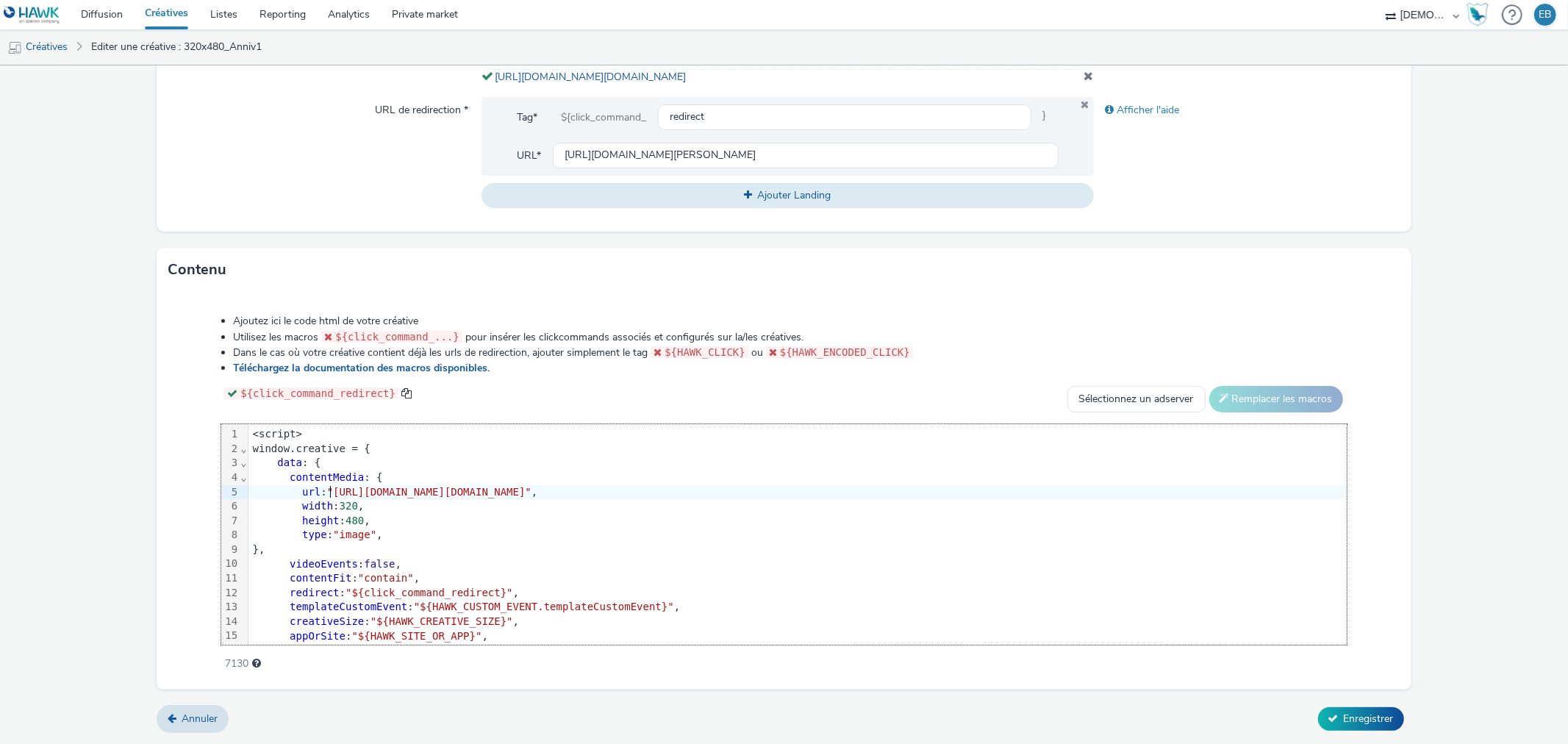
click at [327, 493] on span ""https://tabmo-cdn.s3.eu-west-1.amazonaws.com/hawk.tabmo.io/organizations/38dc9…" at bounding box center [430, 492] width 205 height 12
drag, startPoint x: 329, startPoint y: 493, endPoint x: 1228, endPoint y: 493, distance: 899.0
click at [531, 493] on span ""https://tabmo-cdn.s3.eu-west-1.amazonaws.com/hawk.tabmo.io/organizations/38dc9…" at bounding box center [430, 492] width 205 height 12
click at [1348, 705] on form "Editer une créative Général Annonceur * SCHMIDT Nom * 320x480_Anniv1 241 Catégo…" at bounding box center [784, 133] width 1568 height 1221
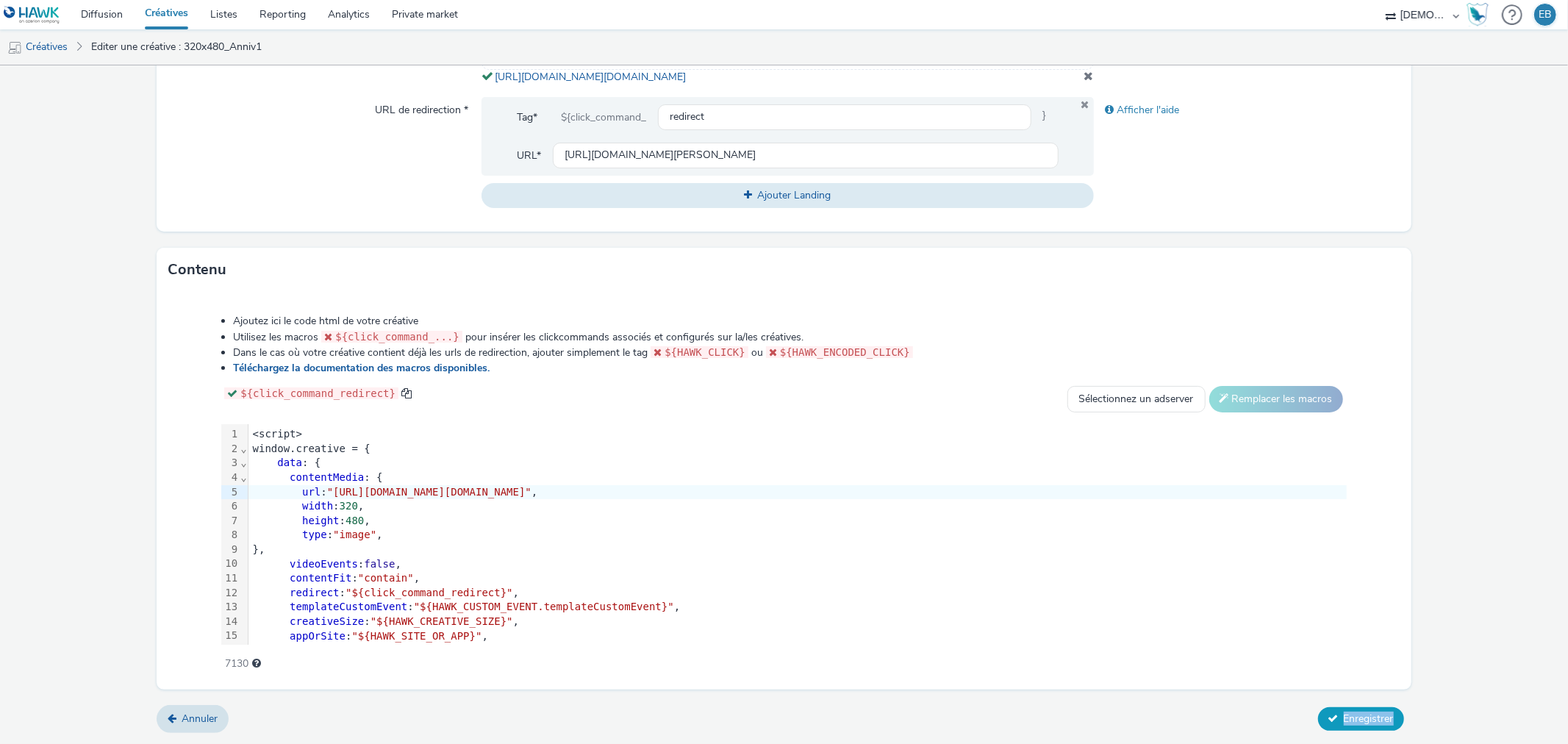
click at [1349, 715] on span "Enregistrer" at bounding box center [1368, 718] width 50 height 14
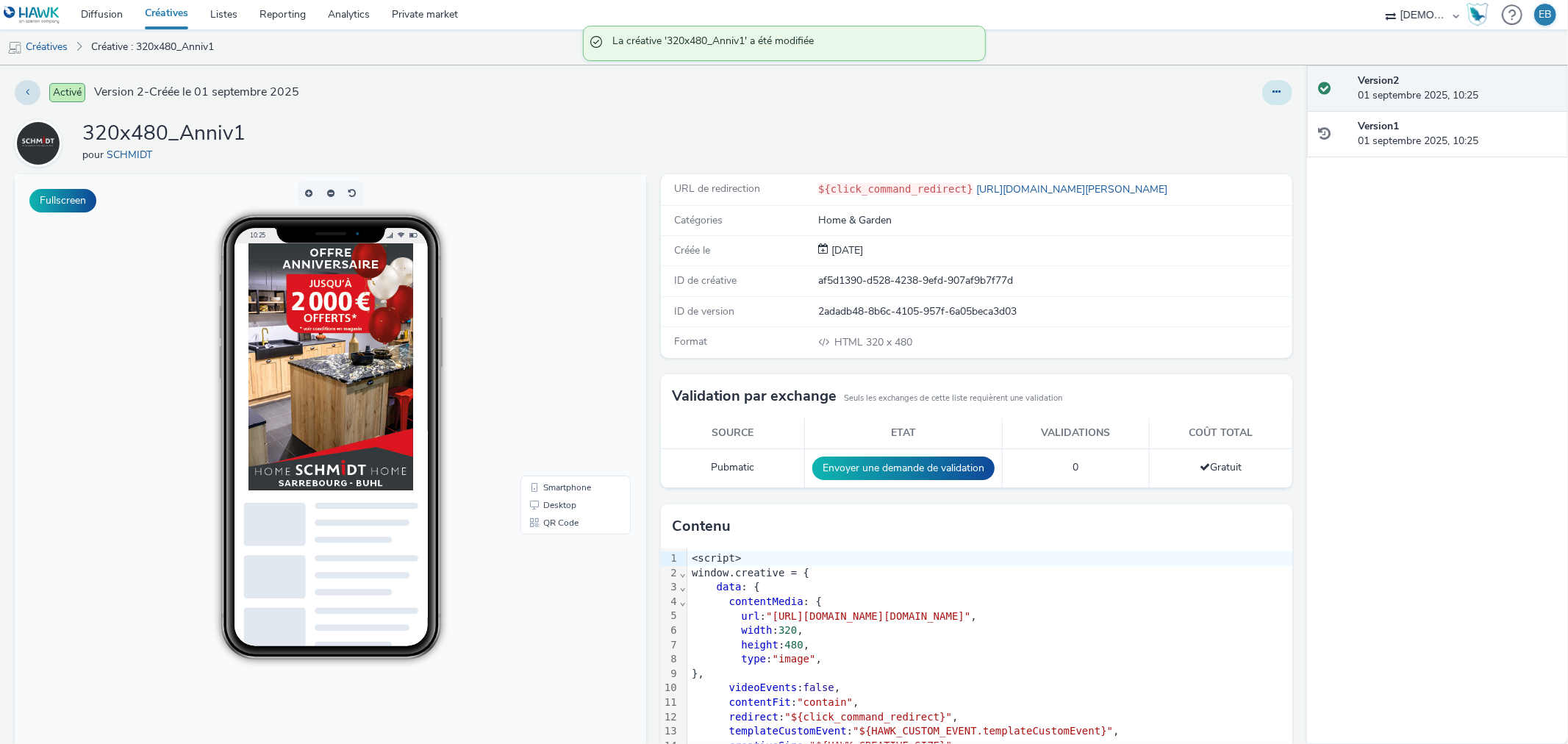
click at [1262, 96] on button at bounding box center [1277, 92] width 30 height 25
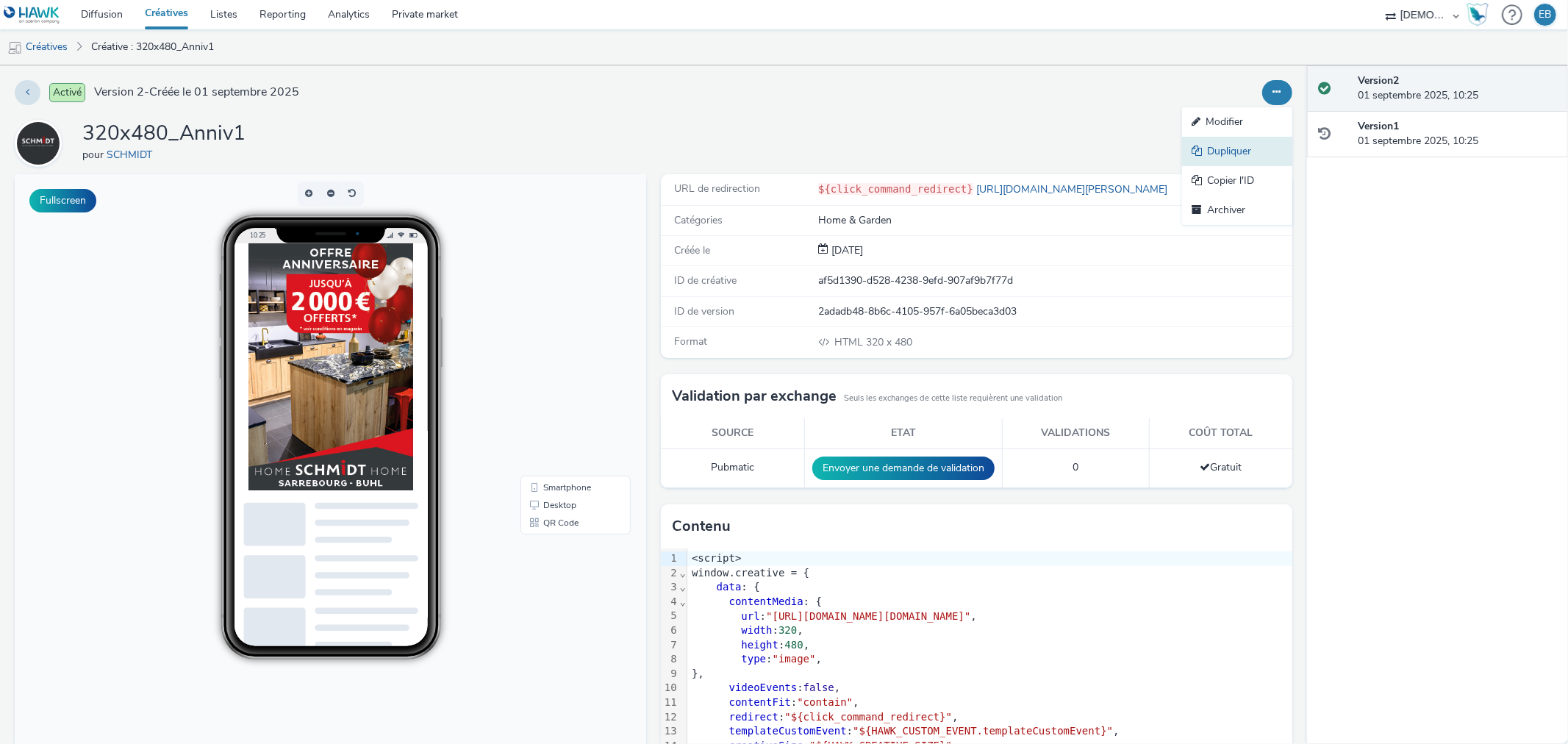
click at [1244, 151] on link "Dupliquer" at bounding box center [1238, 151] width 111 height 29
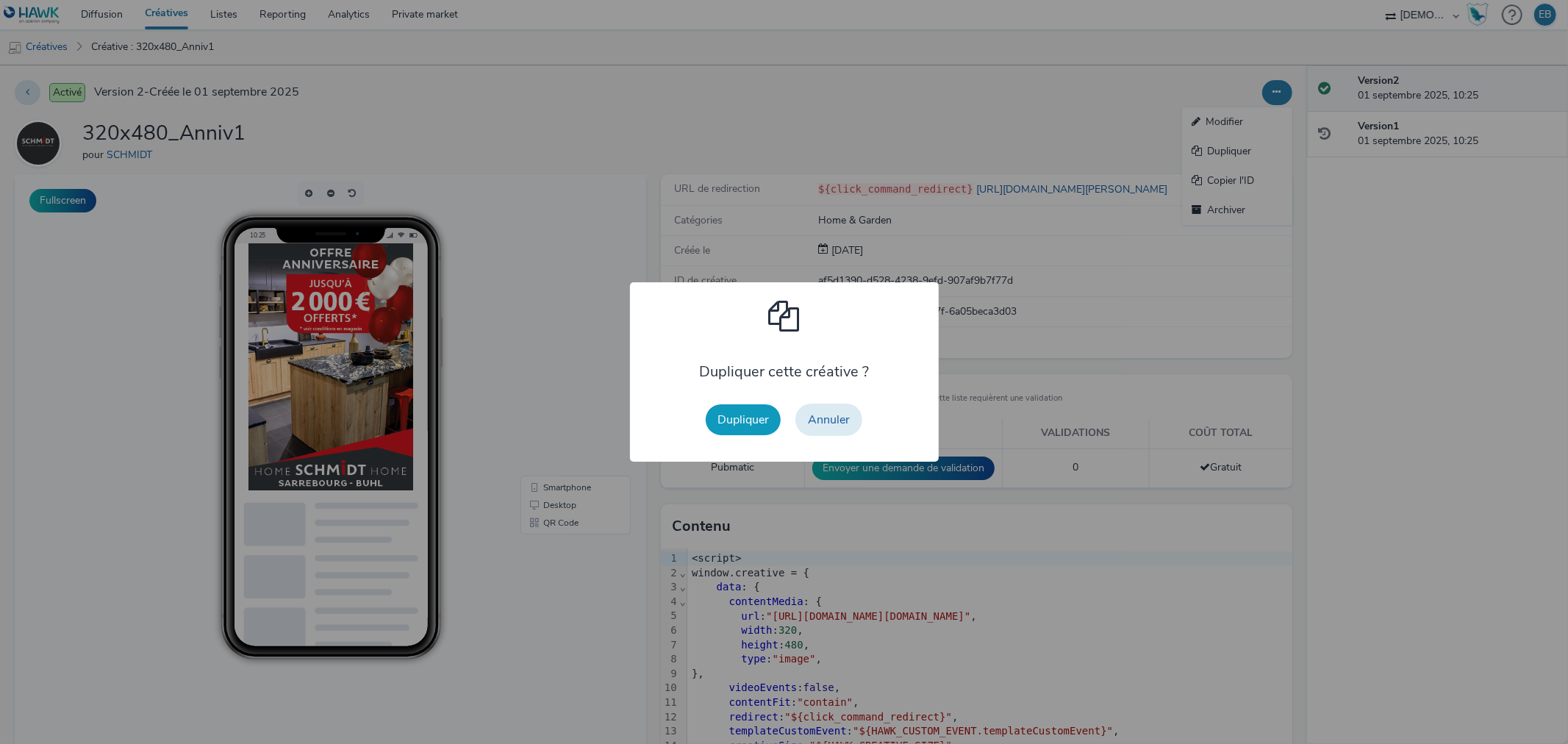
click at [725, 423] on button "Dupliquer" at bounding box center [743, 419] width 75 height 31
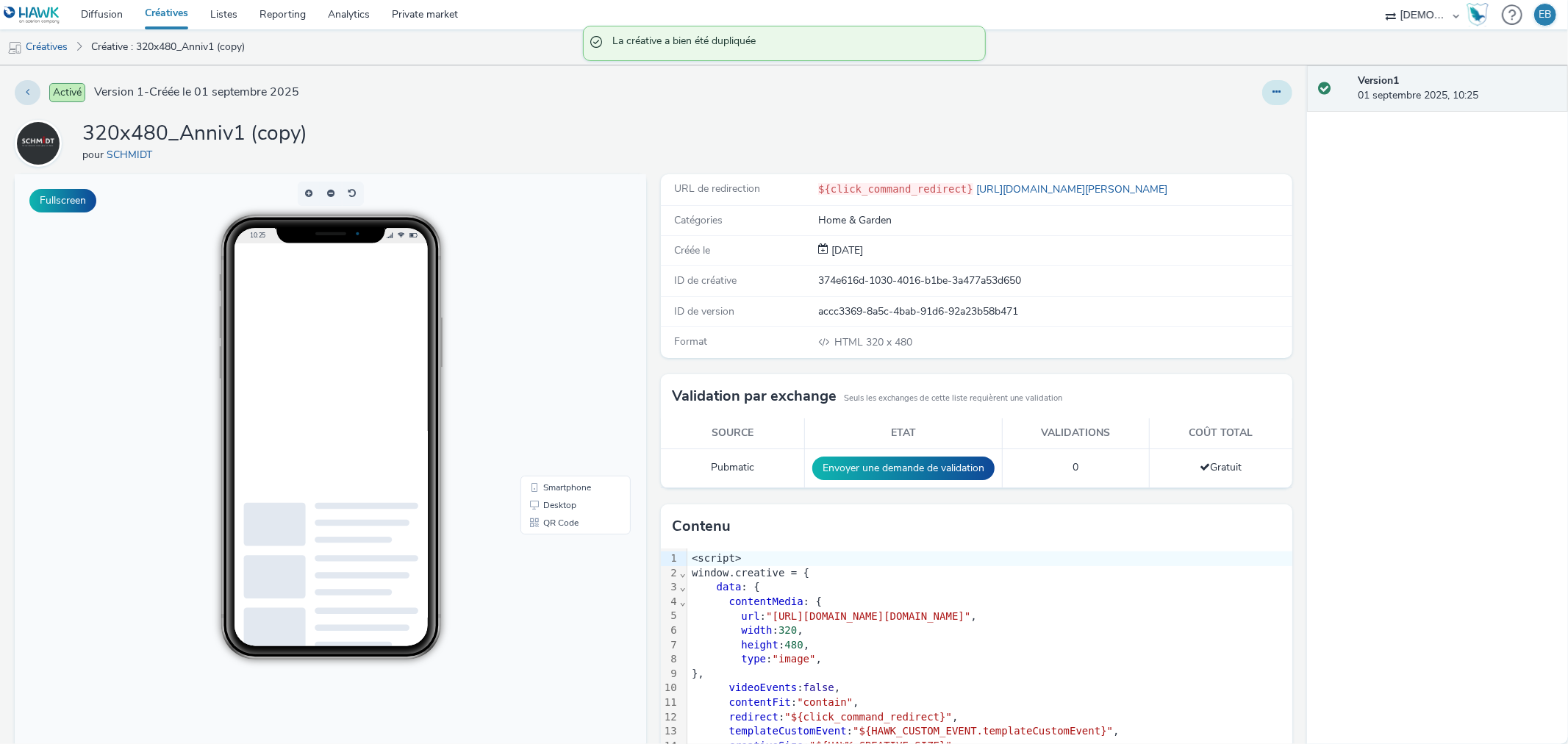
click at [1262, 96] on button at bounding box center [1277, 92] width 30 height 25
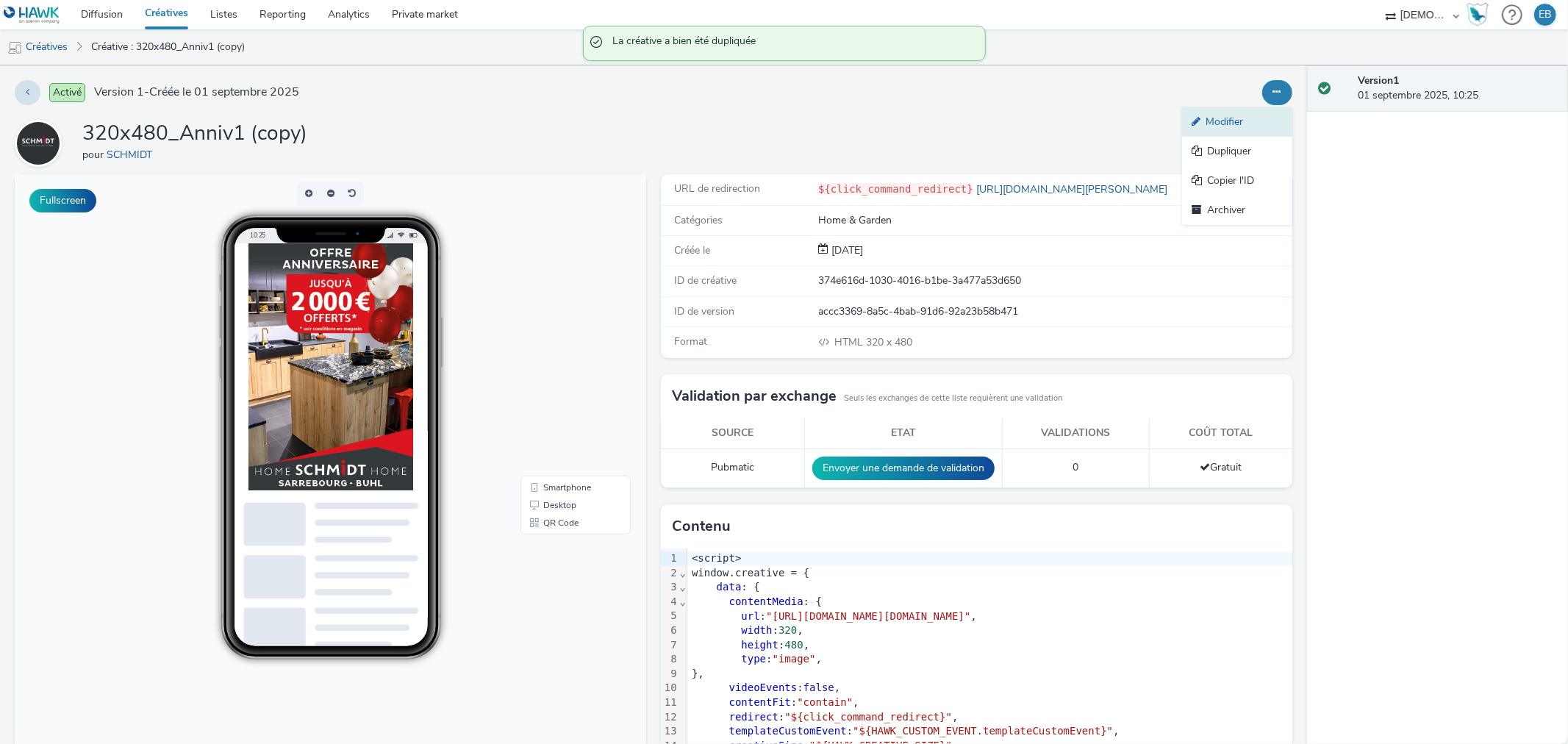
click at [1237, 120] on link "Modifier" at bounding box center [1238, 121] width 111 height 29
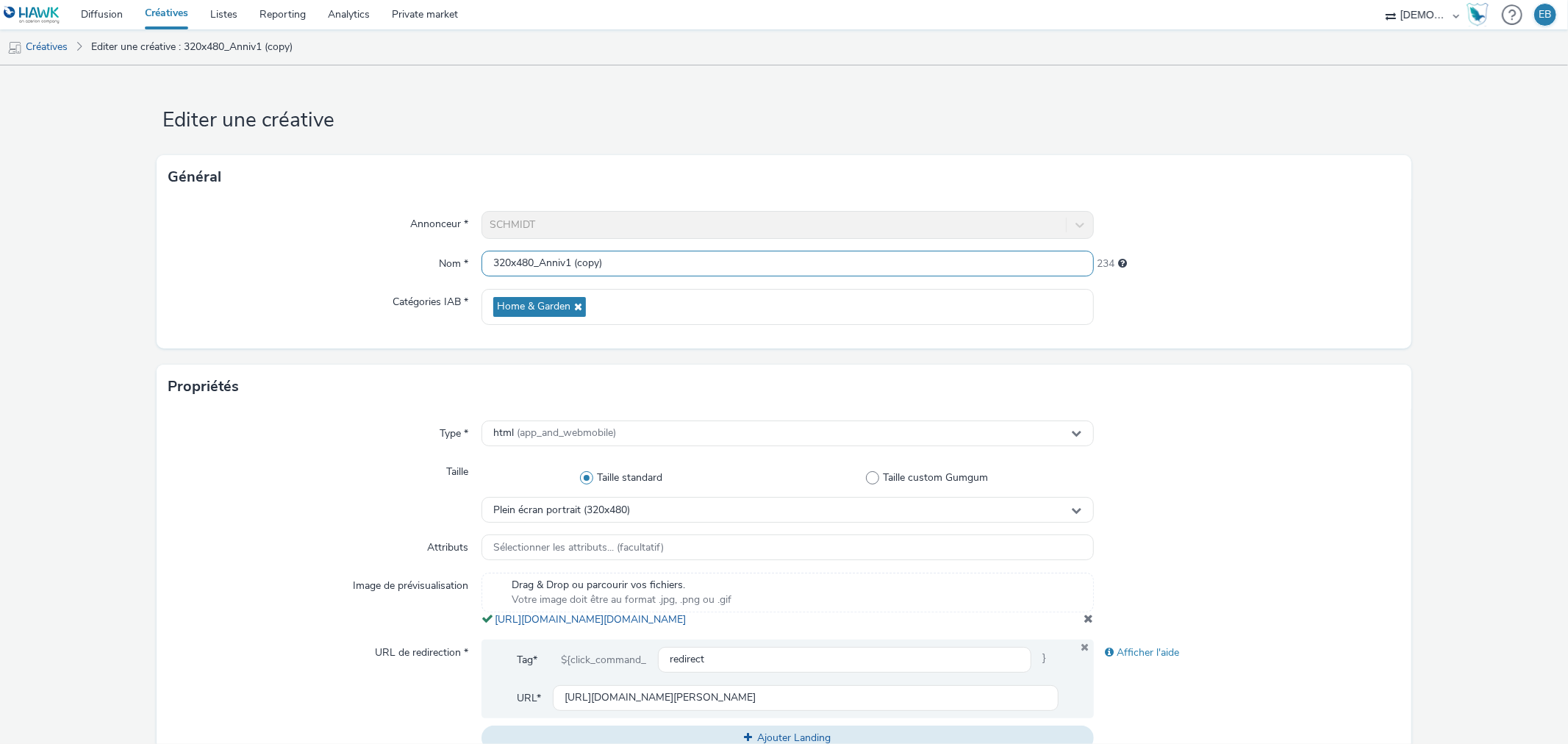
drag, startPoint x: 627, startPoint y: 266, endPoint x: 564, endPoint y: 272, distance: 63.3
click at [564, 272] on input "320x480_Anniv1 (copy)" at bounding box center [787, 263] width 612 height 25
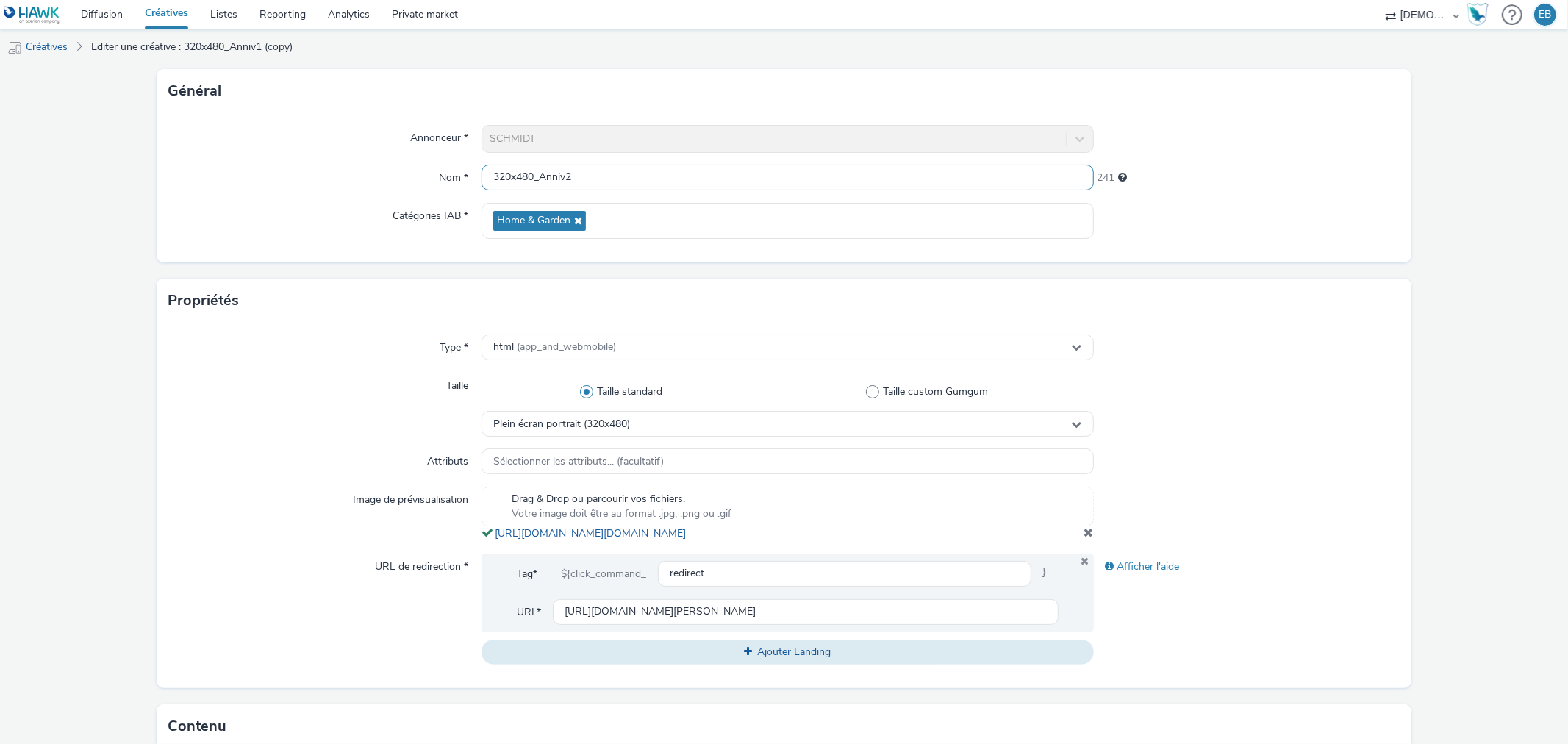
scroll to position [163, 0]
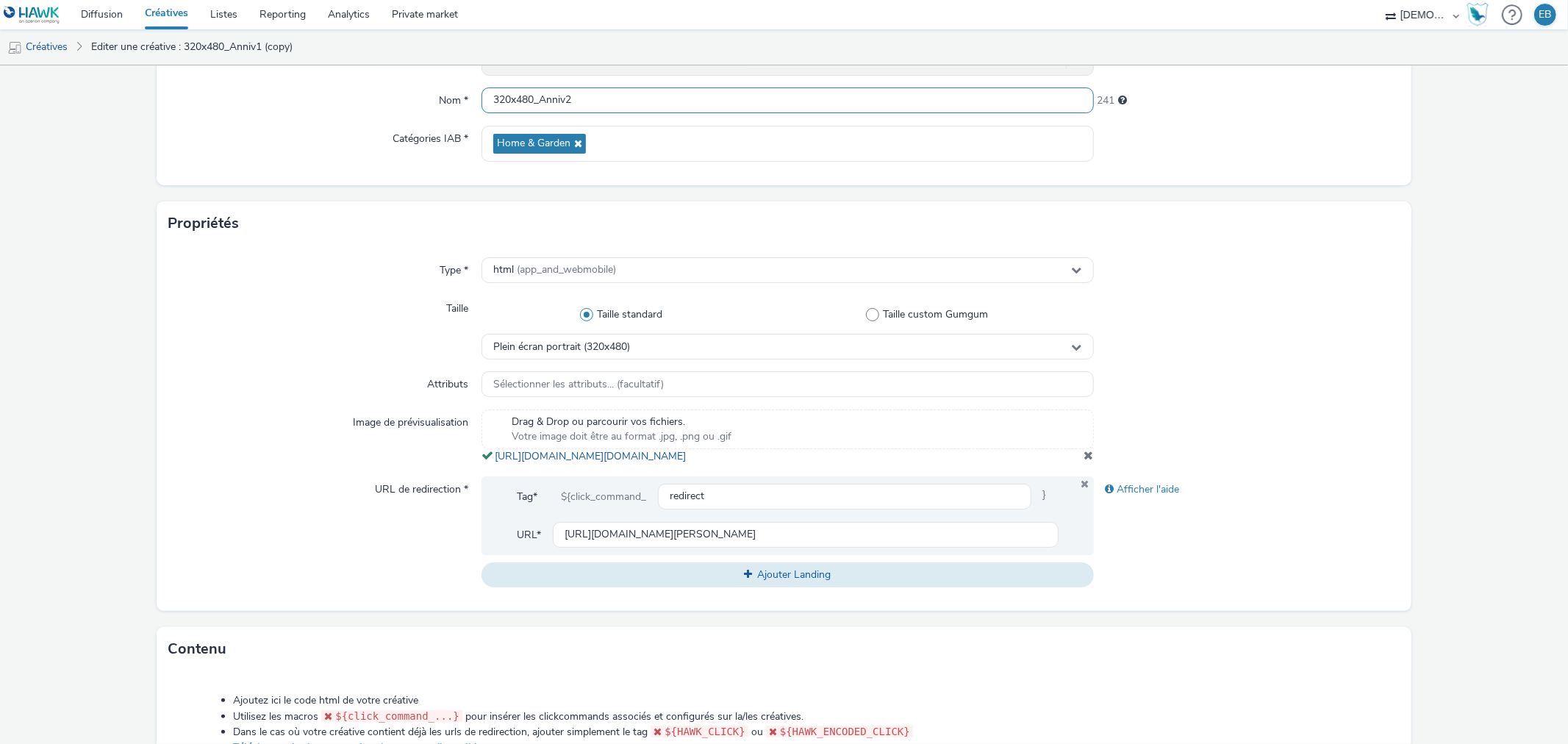
type input "320x480_Anniv2"
click at [1083, 463] on div "Drag & Drop ou parcourir vos fichiers. Votre image doit être au format .jpg, .p…" at bounding box center [787, 436] width 612 height 54
click at [1083, 480] on div "Type * html (app_and_webmobile) Taille Taille standard Taille custom Gumgum Ple…" at bounding box center [784, 428] width 1255 height 365
click at [1085, 461] on span at bounding box center [1089, 455] width 9 height 12
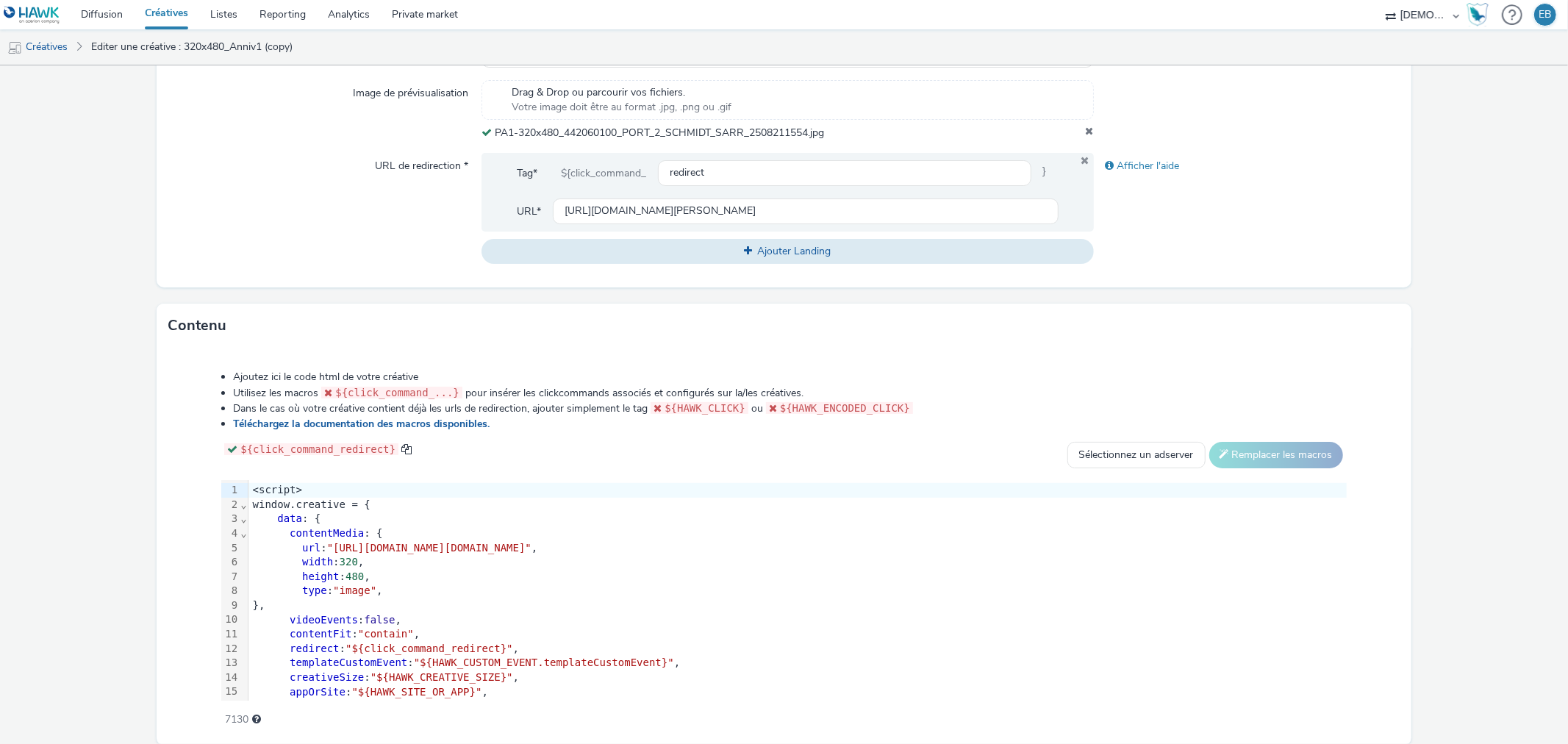
scroll to position [547, 0]
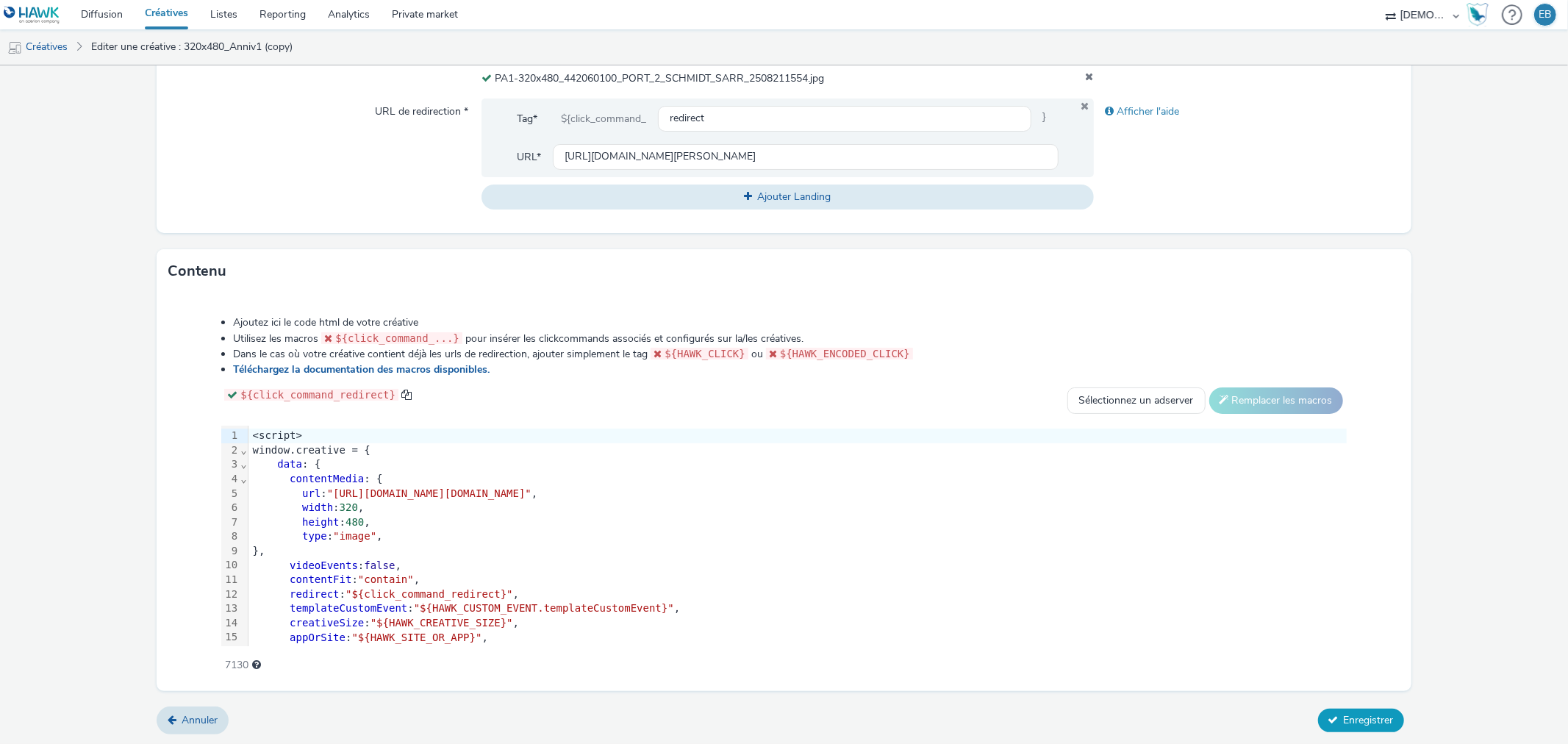
click at [1348, 729] on button "Enregistrer" at bounding box center [1362, 720] width 86 height 23
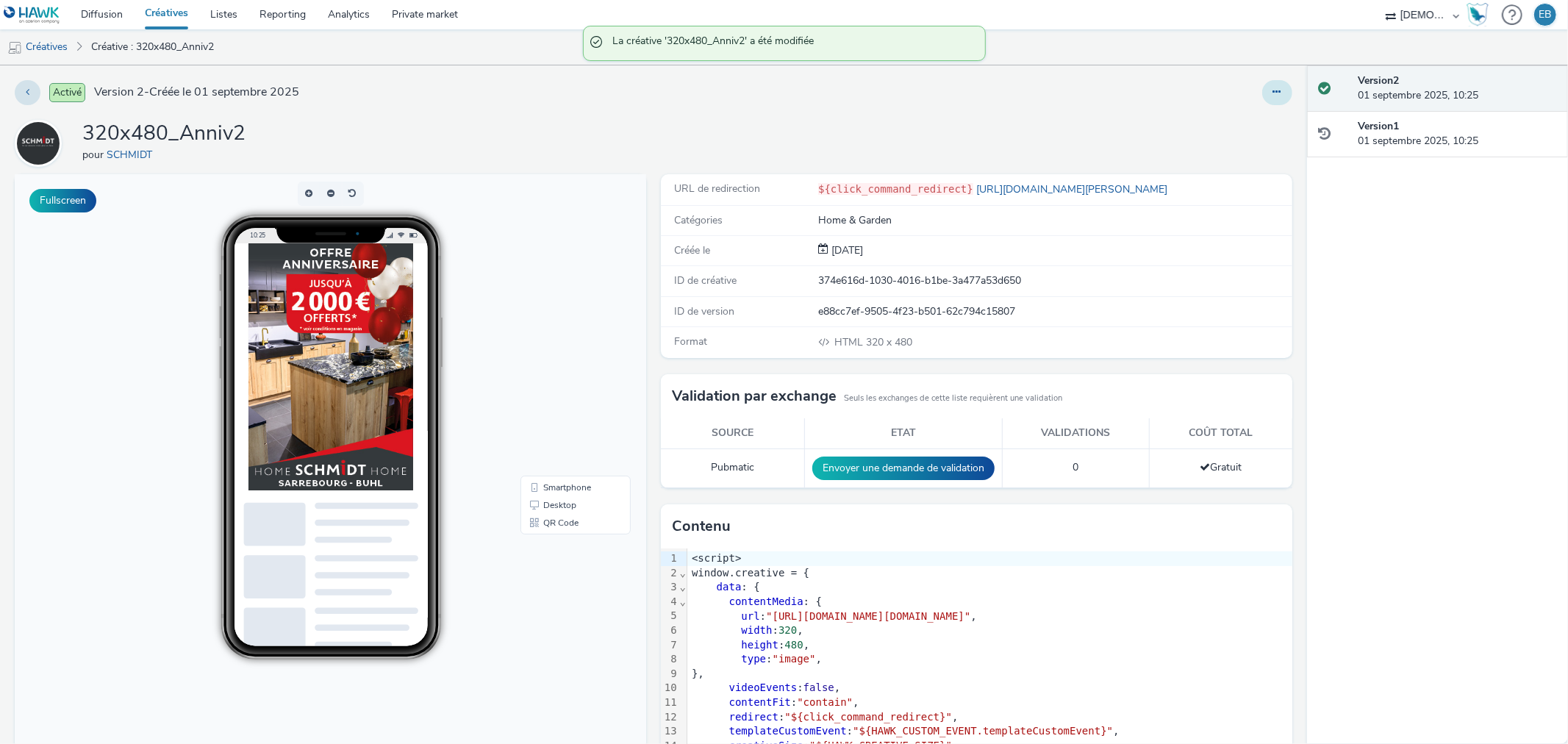
click at [1262, 96] on button at bounding box center [1277, 92] width 30 height 25
click at [1222, 124] on link "Modifier" at bounding box center [1238, 121] width 111 height 29
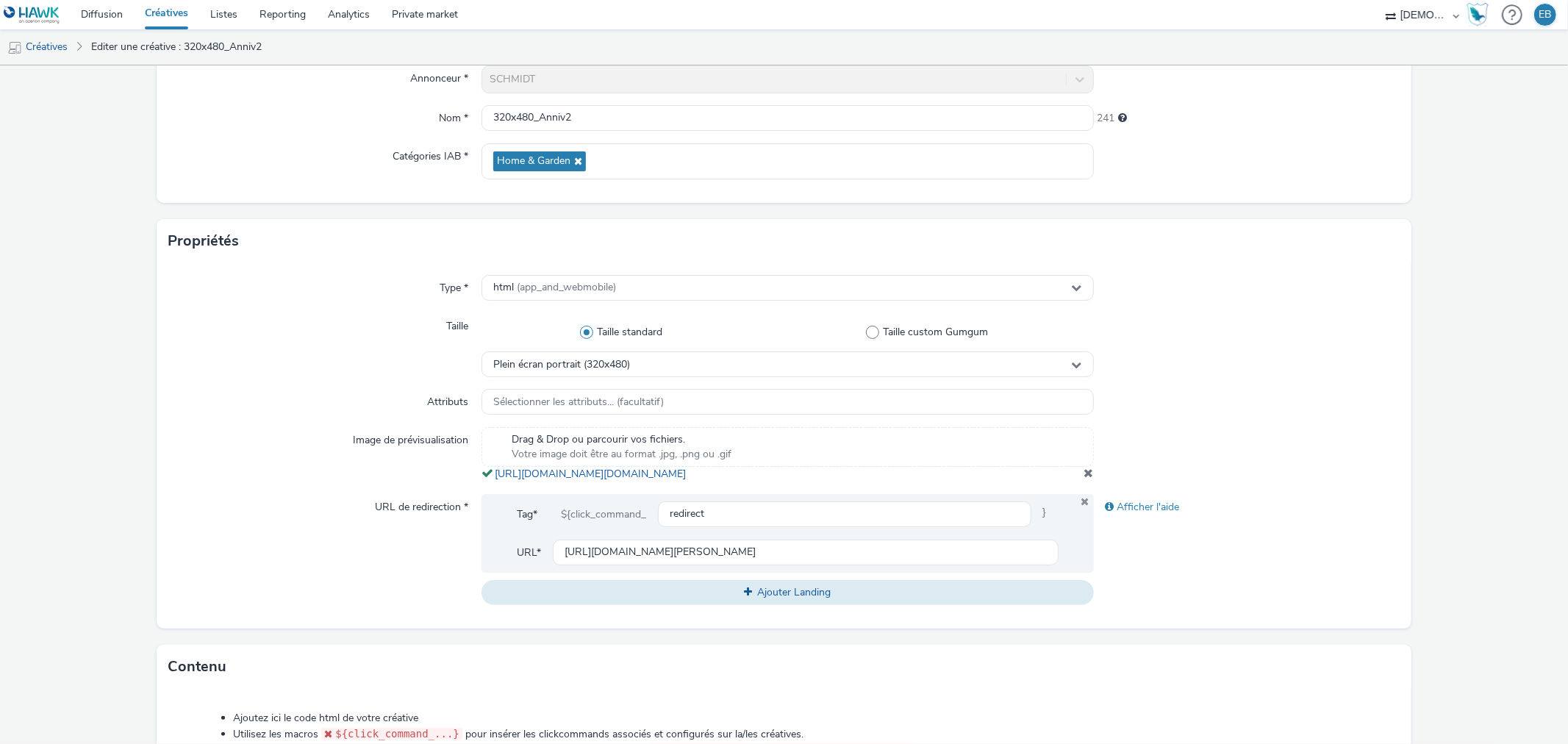
scroll to position [326, 0]
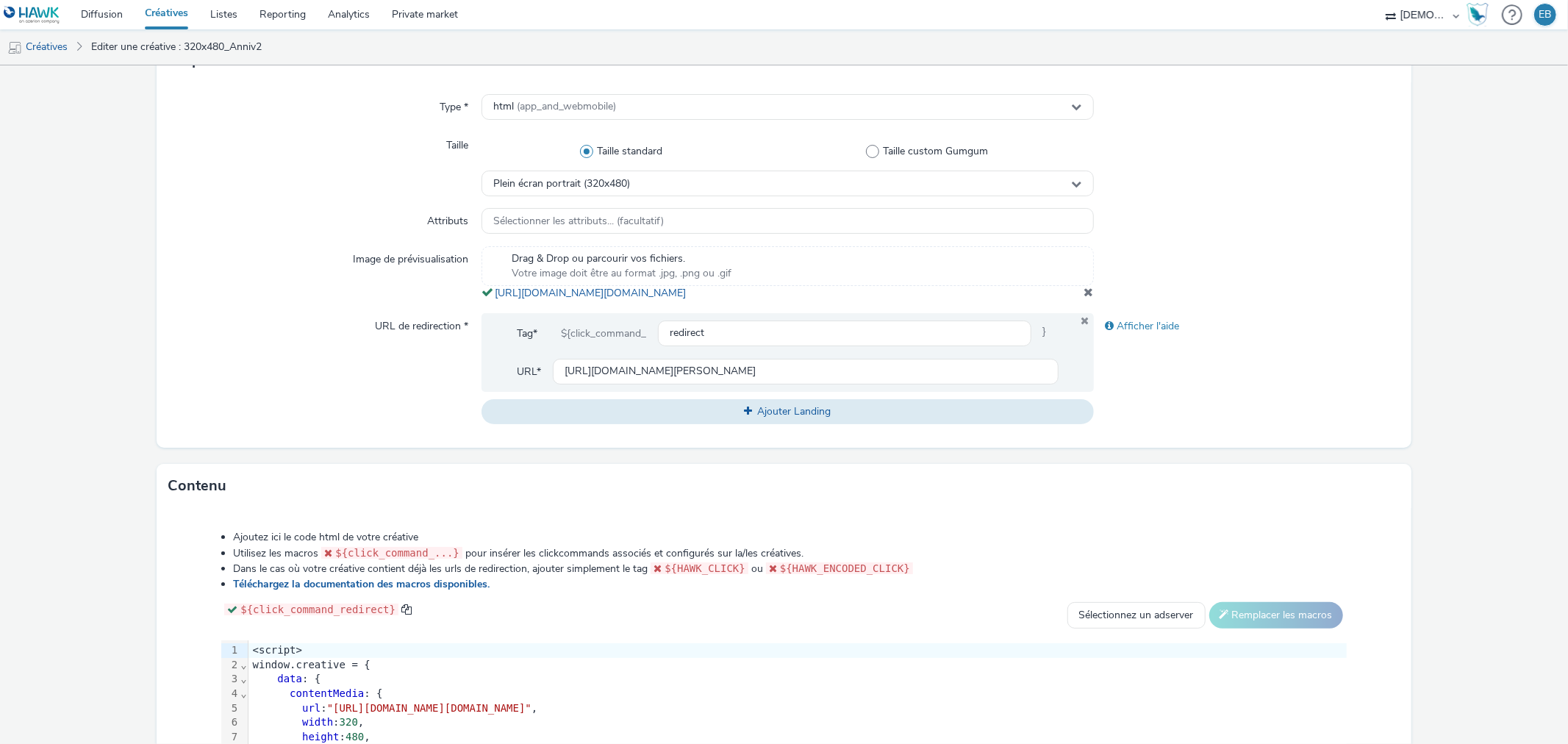
drag, startPoint x: 833, startPoint y: 317, endPoint x: 489, endPoint y: 299, distance: 344.5
click at [489, 299] on div "Type * html (app_and_webmobile) Taille Taille standard Taille custom Gumgum Ple…" at bounding box center [784, 265] width 1255 height 365
copy span "https://tabmo-cdn.s3.eu-west-1.amazonaws.com/hawk.tabmo.io/organizations/38dc92…"
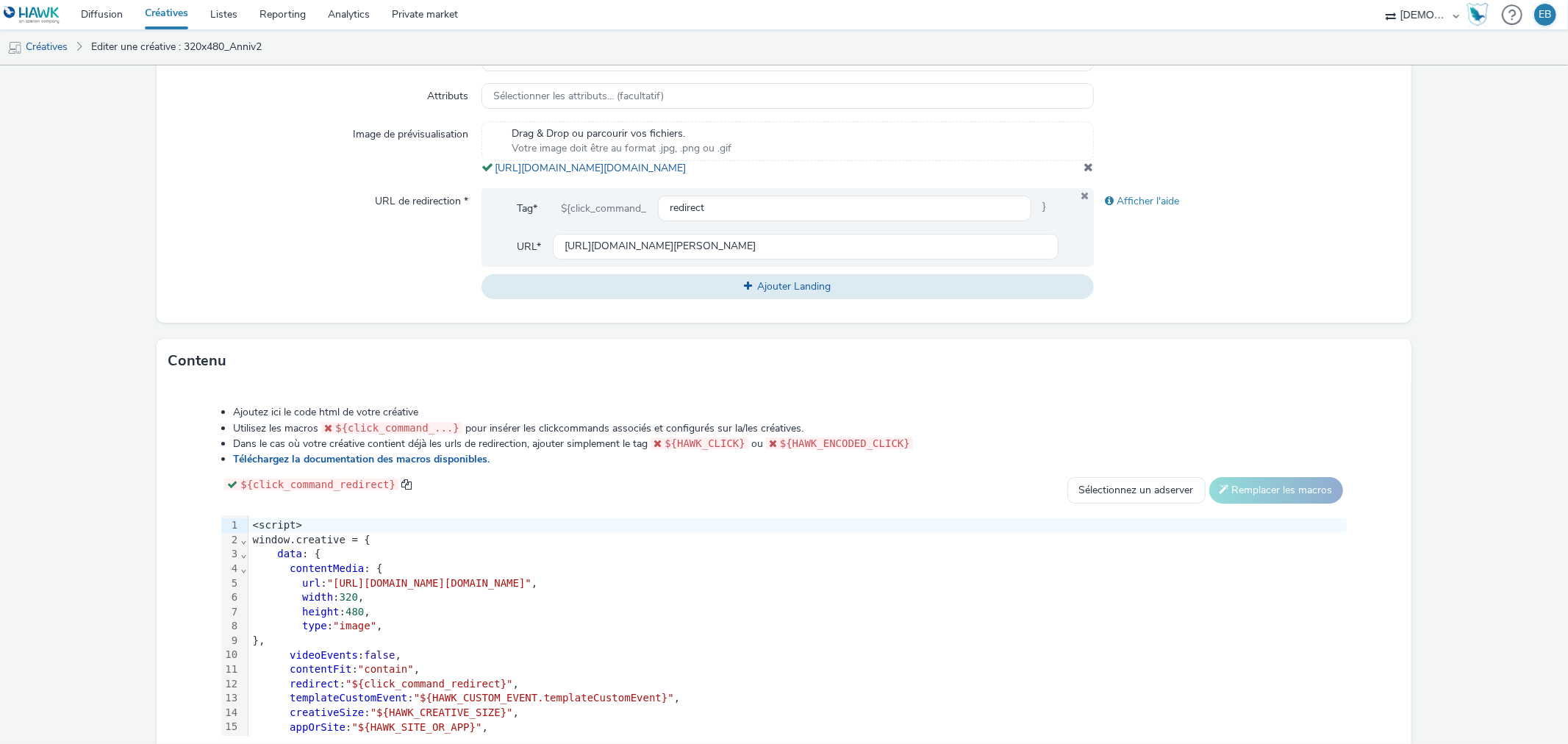
scroll to position [490, 0]
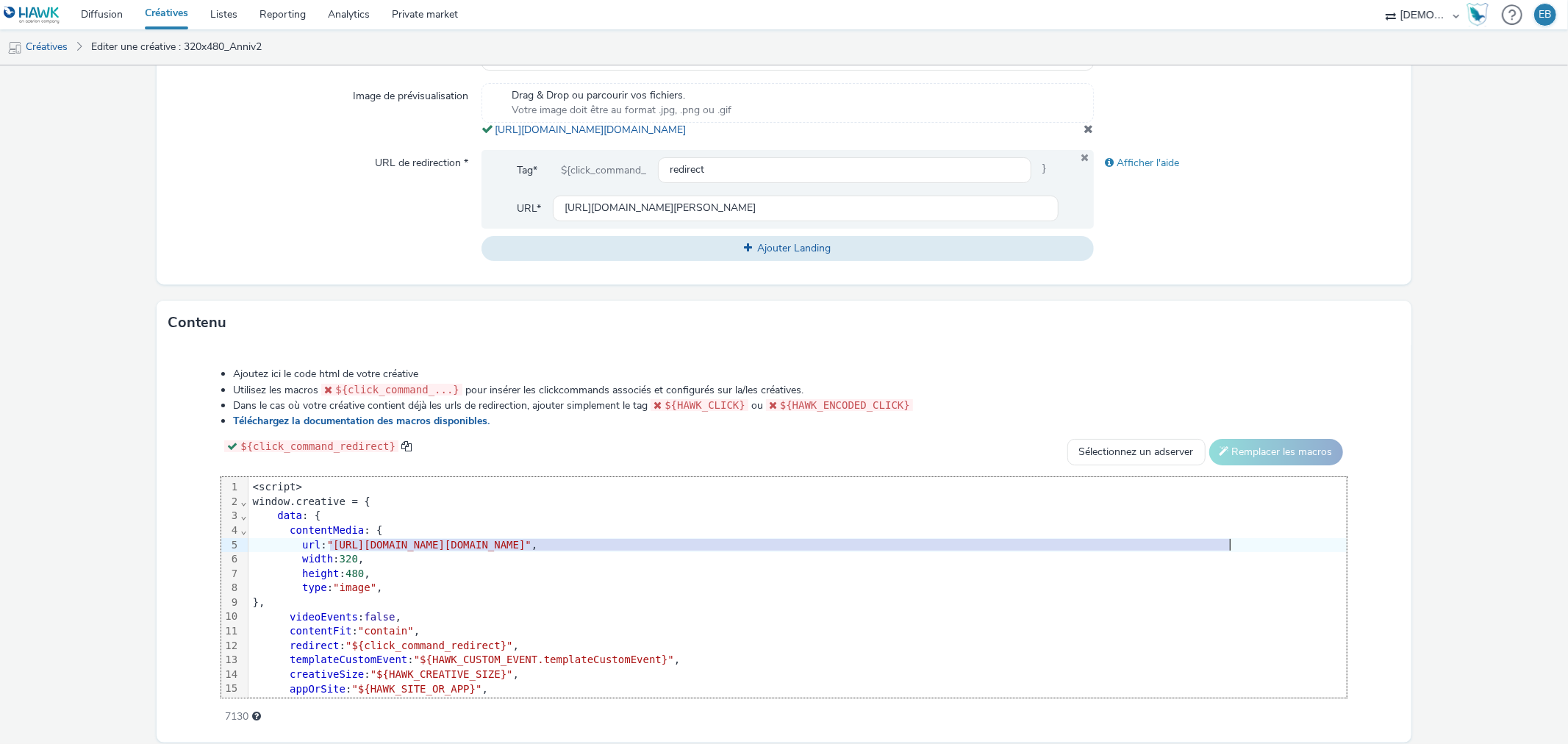
drag, startPoint x: 329, startPoint y: 559, endPoint x: 1227, endPoint y: 563, distance: 898.0
click at [531, 551] on span ""https://tabmo-cdn.s3.eu-west-1.amazonaws.com/hawk.tabmo.io/organizations/38dc9…" at bounding box center [430, 544] width 205 height 12
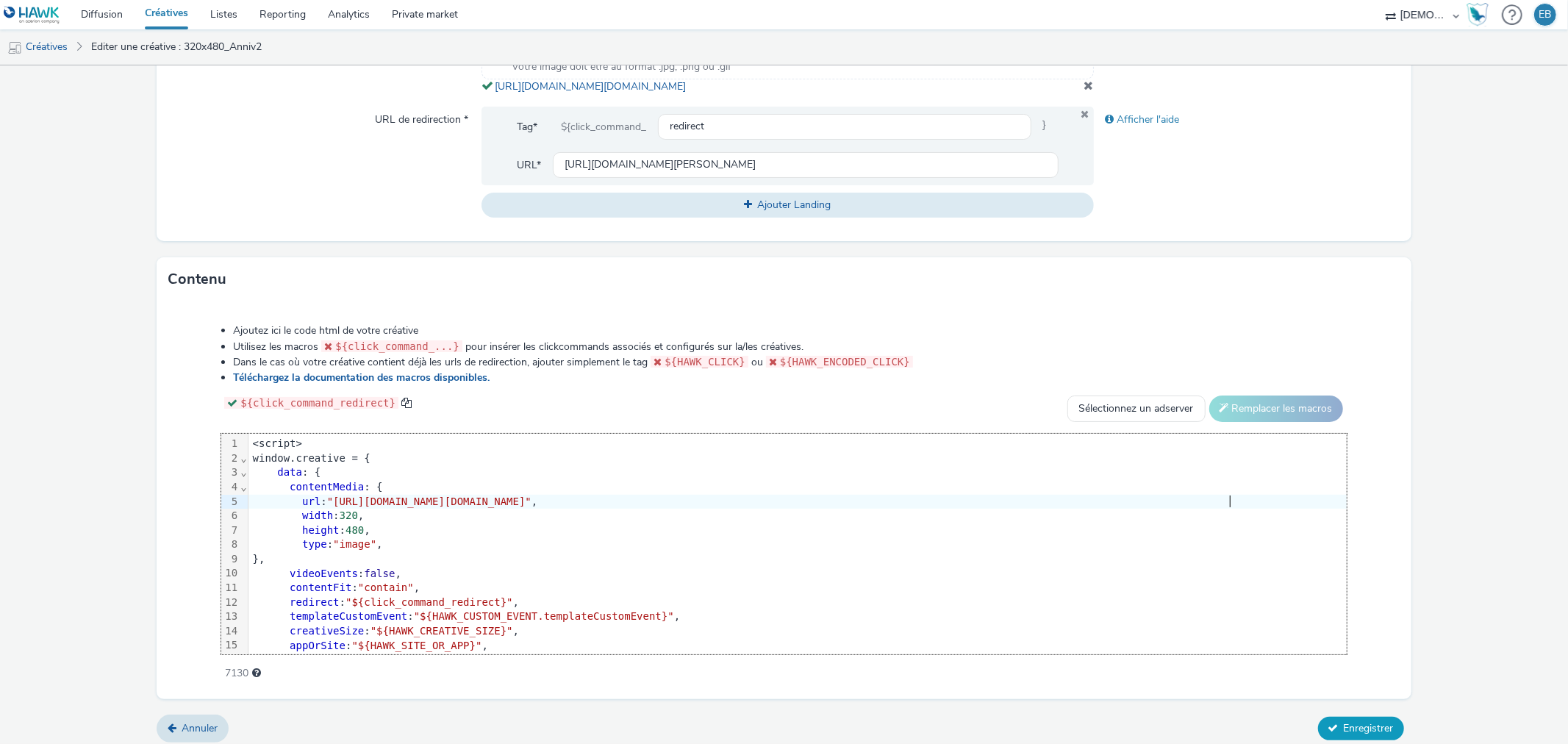
scroll to position [555, 0]
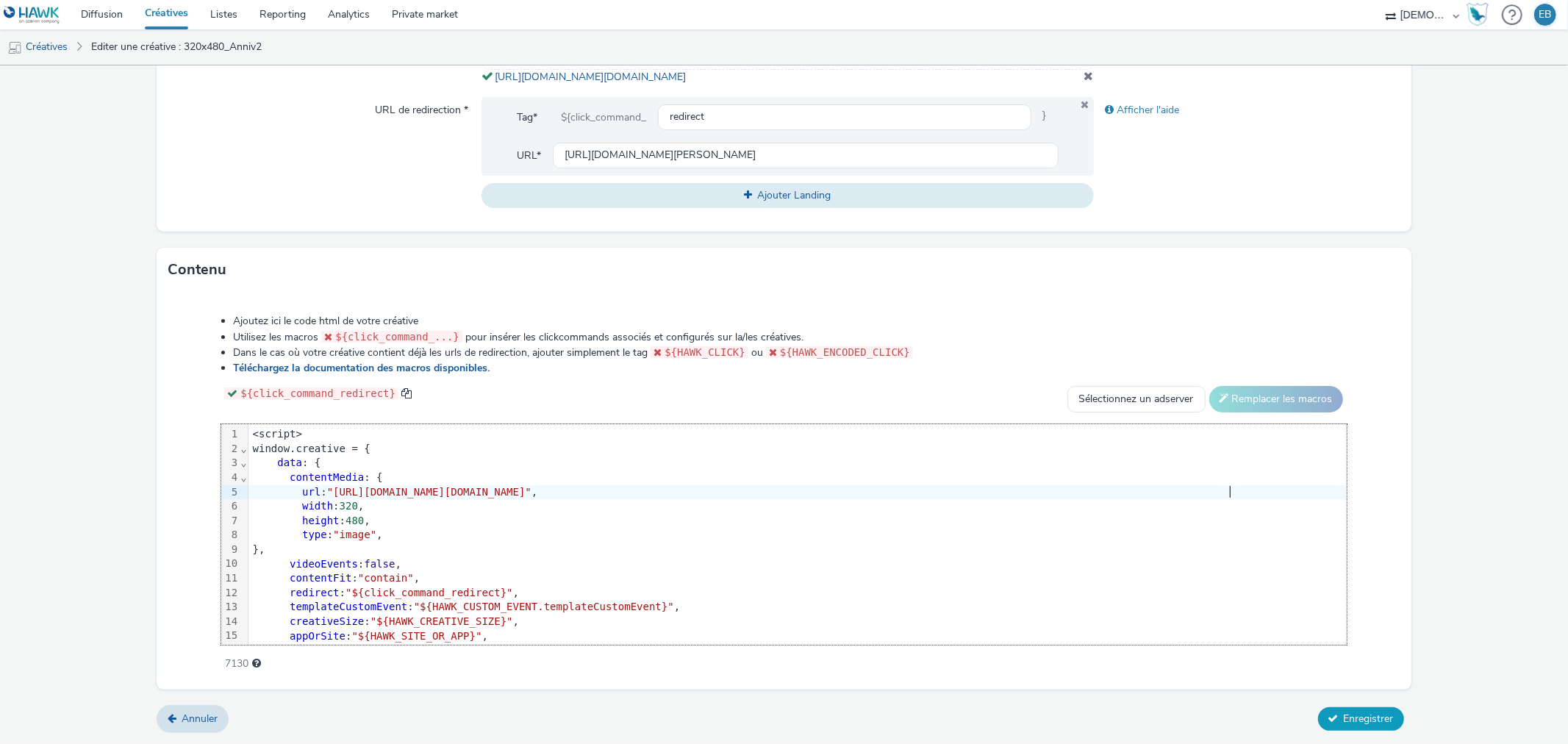
click at [1366, 718] on span "Enregistrer" at bounding box center [1368, 718] width 50 height 14
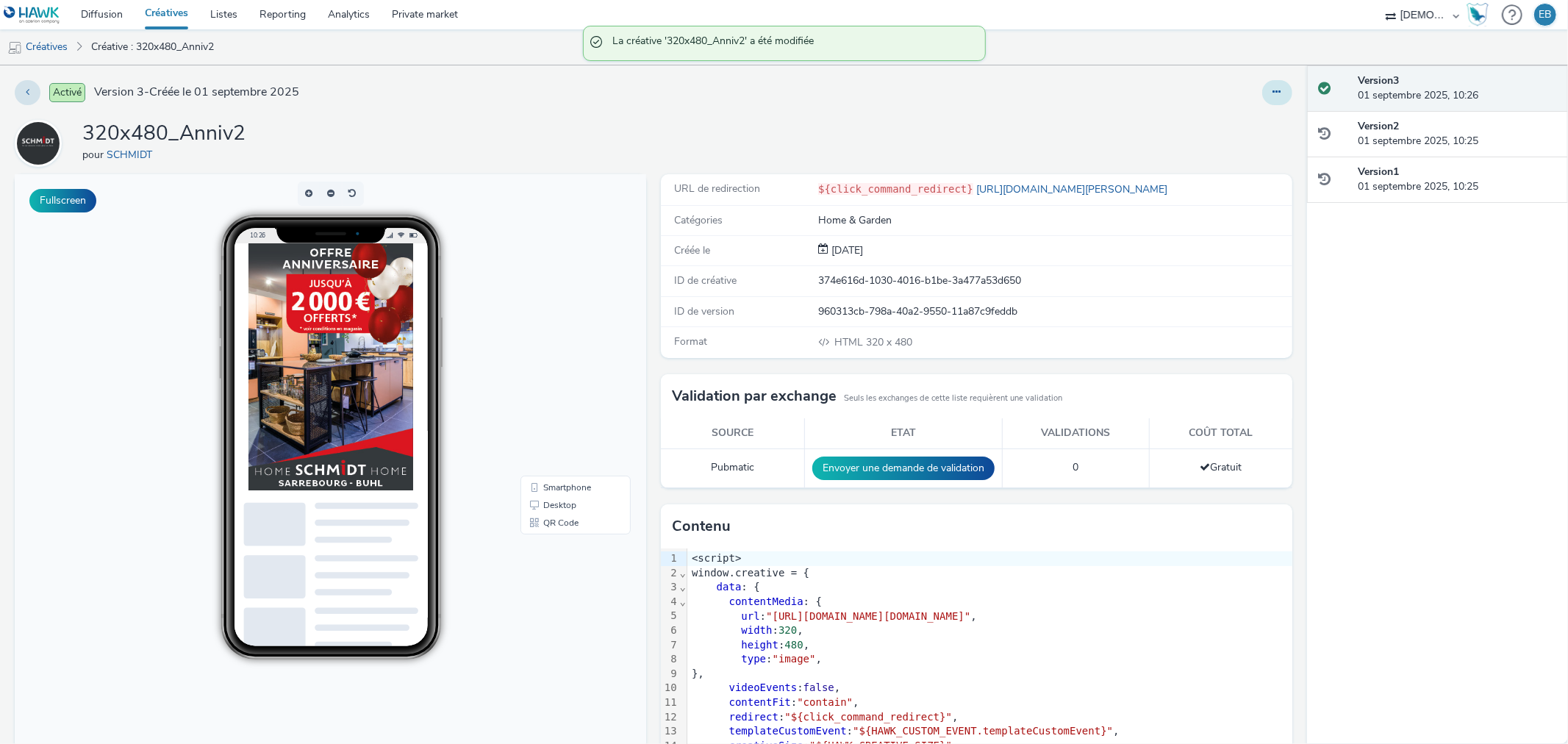
click at [1262, 86] on button at bounding box center [1277, 92] width 30 height 25
click at [1221, 157] on link "Dupliquer" at bounding box center [1238, 151] width 111 height 29
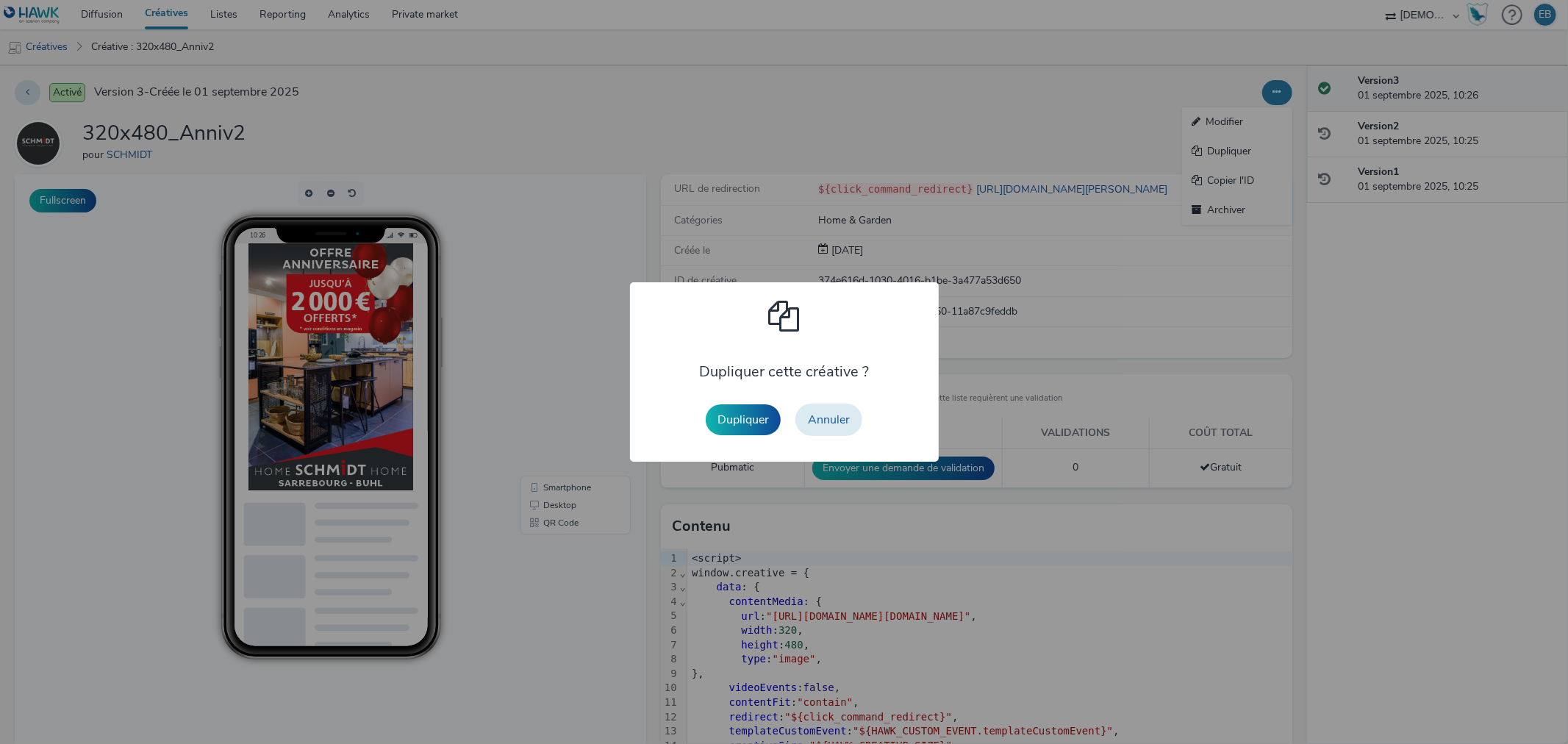
click at [761, 422] on button "Dupliquer" at bounding box center [743, 419] width 75 height 31
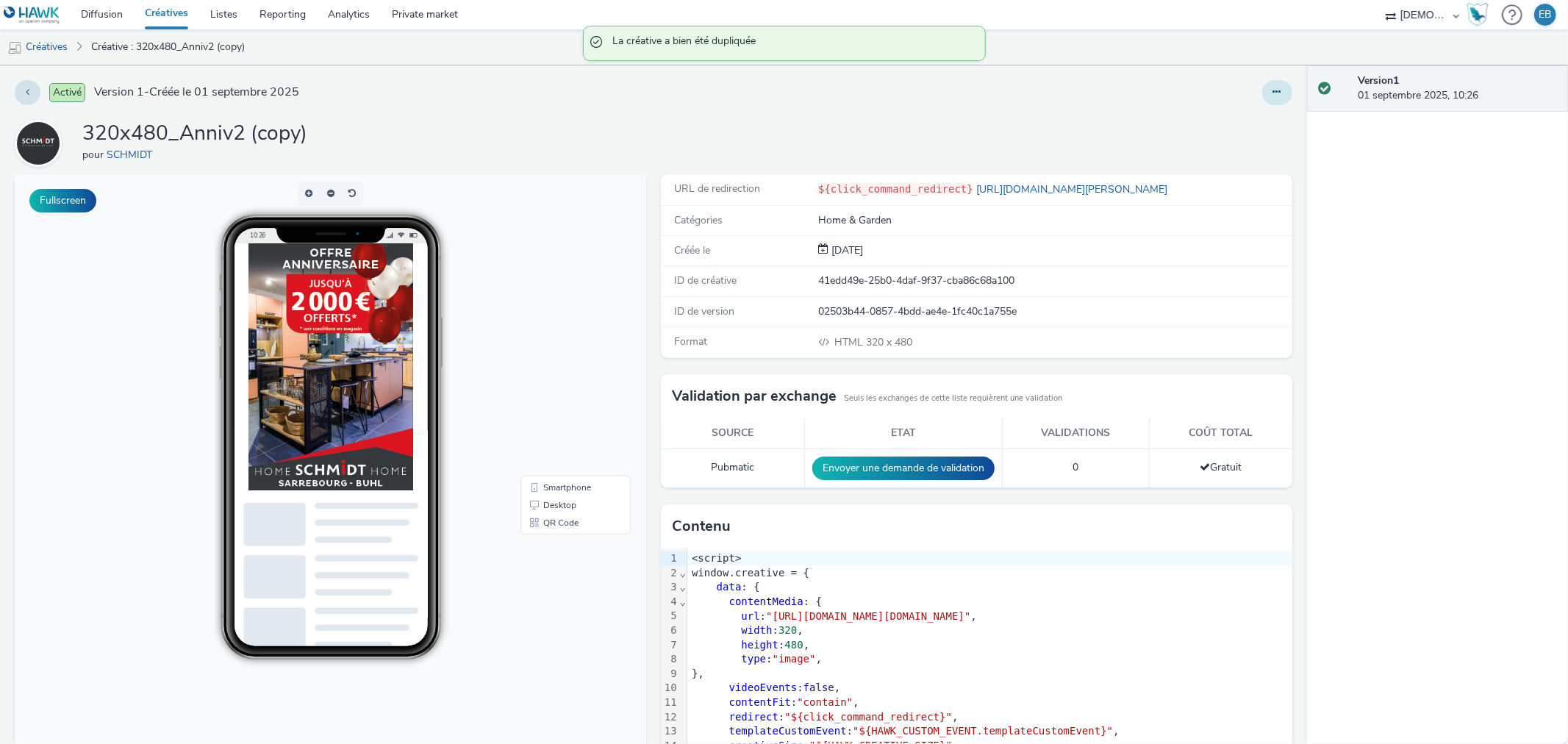
drag, startPoint x: 1290, startPoint y: 94, endPoint x: 1255, endPoint y: 94, distance: 35.0
click at [1287, 94] on div "Activé Version 1 - Créée le 01 septembre 2025 320x480_Anniv2 (copy) pour SCHMID…" at bounding box center [653, 404] width 1307 height 678
click at [1262, 94] on button at bounding box center [1277, 92] width 30 height 25
click at [1218, 120] on link "Modifier" at bounding box center [1238, 121] width 111 height 29
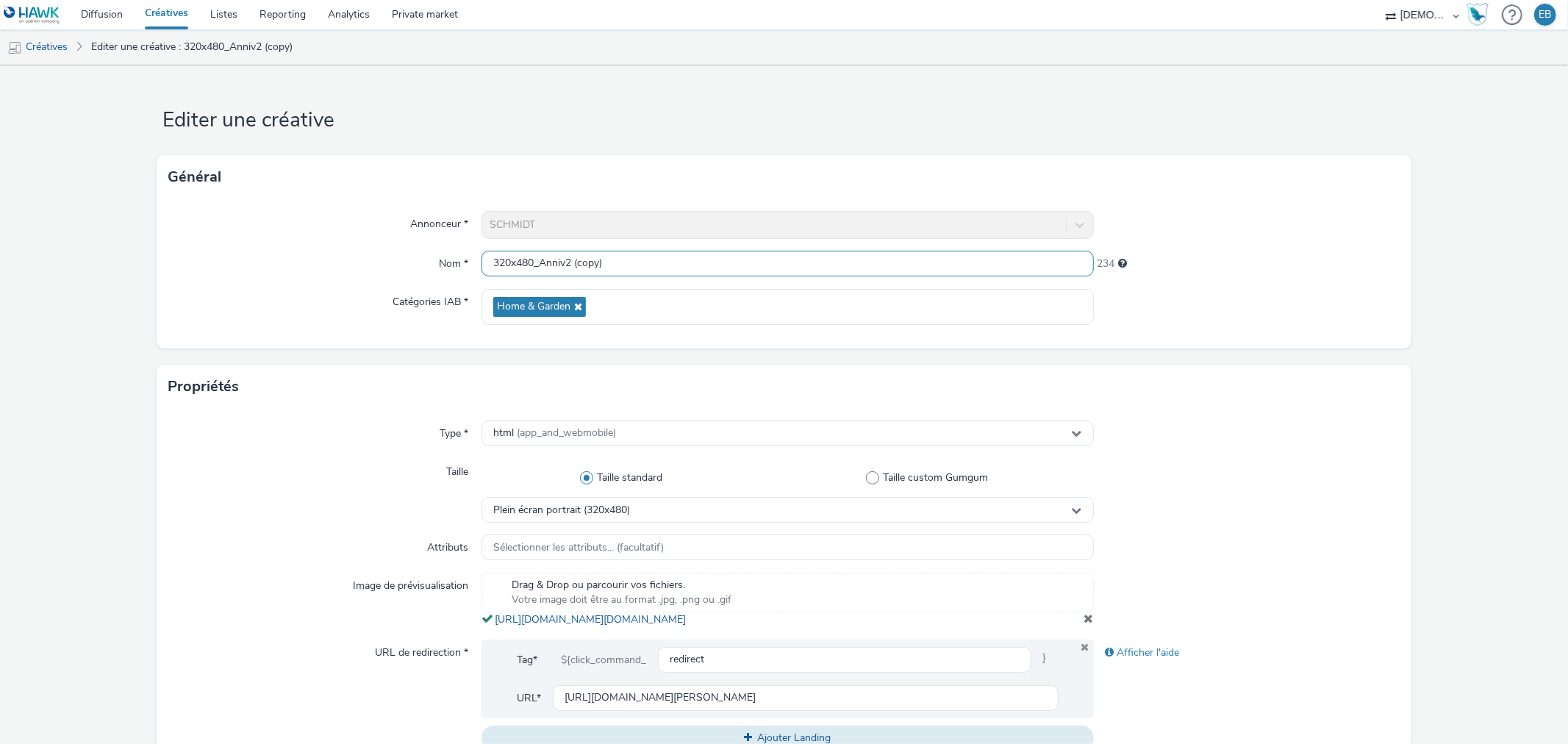
scroll to position [1, 0]
drag, startPoint x: 649, startPoint y: 261, endPoint x: 568, endPoint y: 275, distance: 82.2
click at [568, 275] on input "320x480_Anniv2 (copy)" at bounding box center [787, 263] width 612 height 25
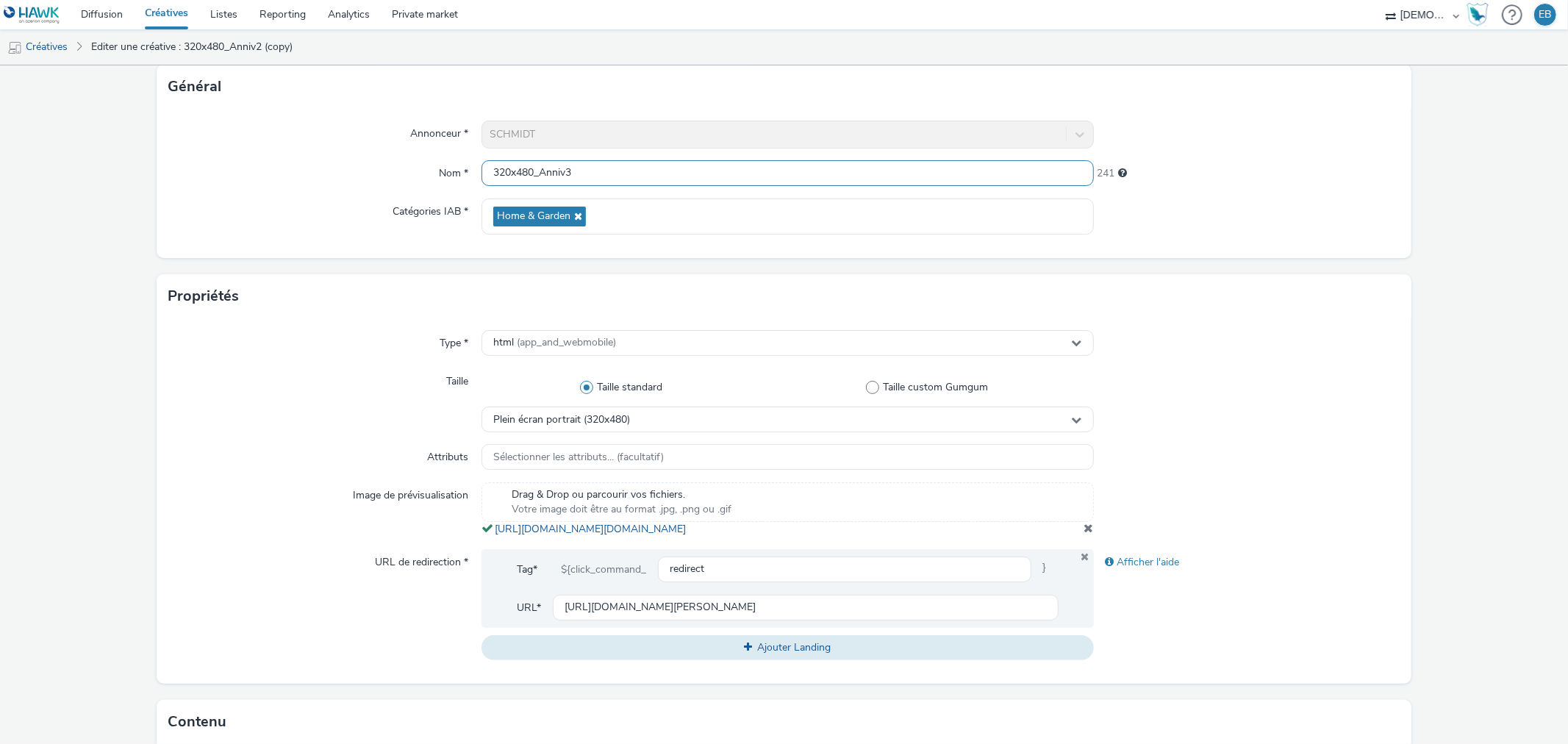
scroll to position [163, 0]
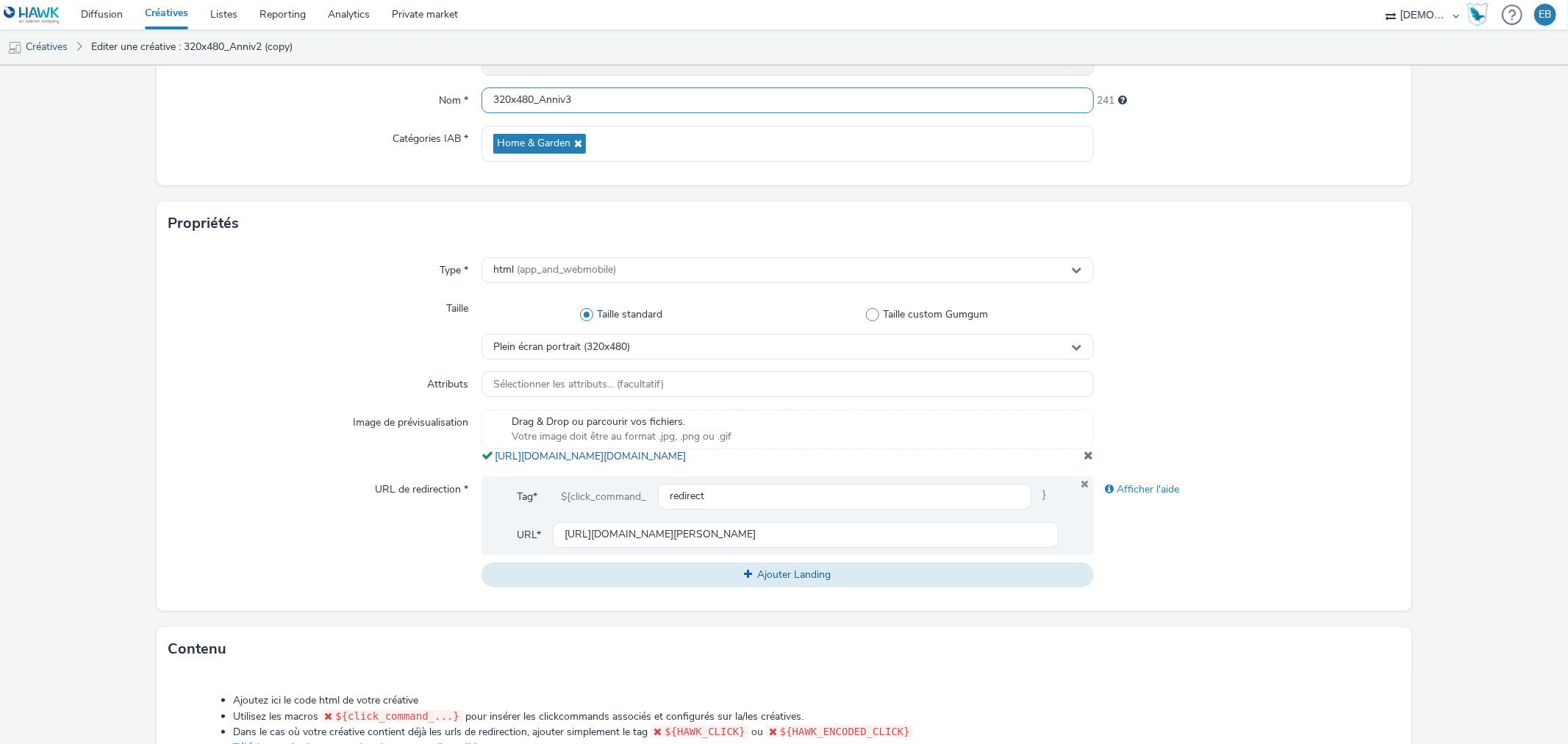
type input "320x480_Anniv3"
click at [1085, 461] on span at bounding box center [1089, 455] width 9 height 12
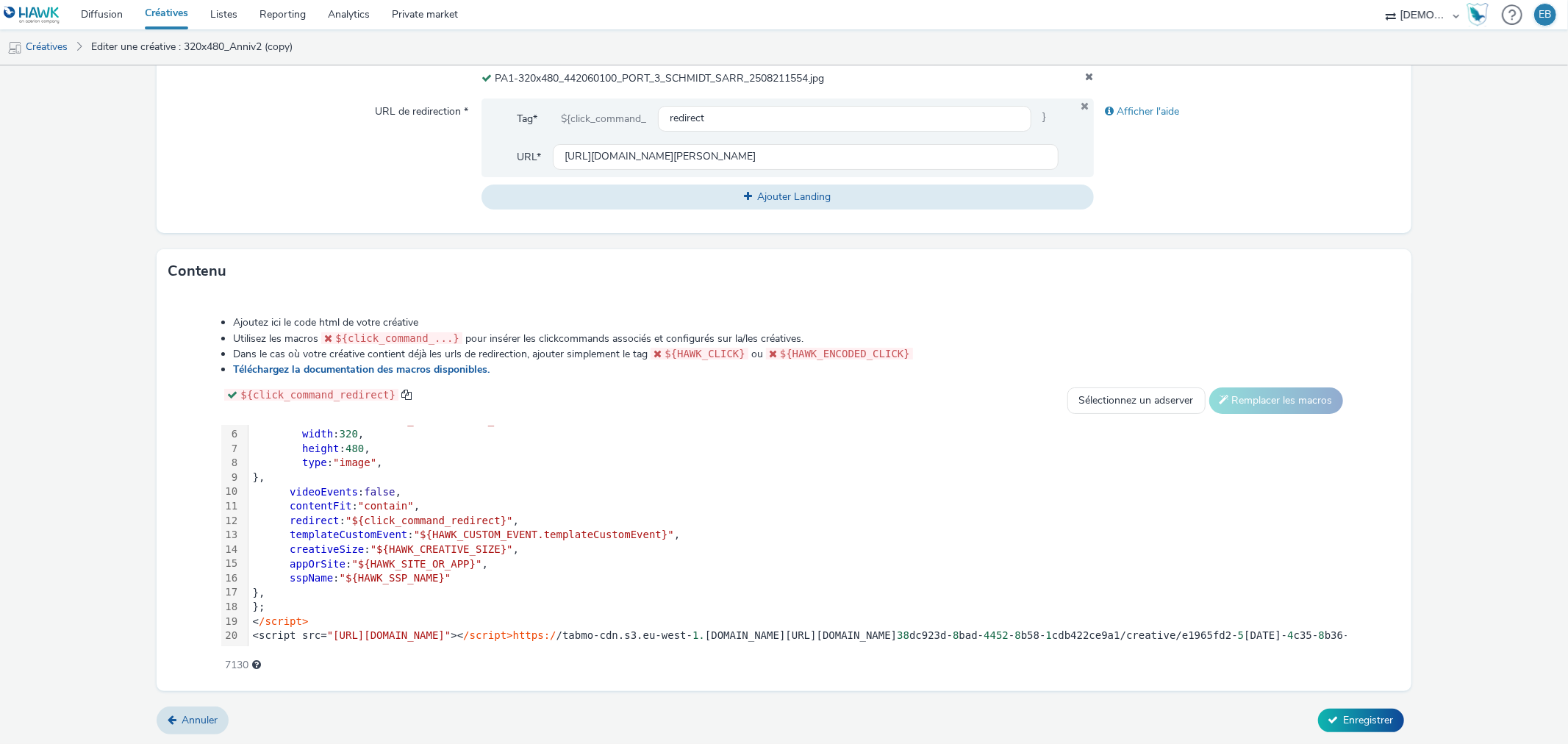
scroll to position [84, 0]
click at [1358, 719] on span "Enregistrer" at bounding box center [1368, 720] width 50 height 14
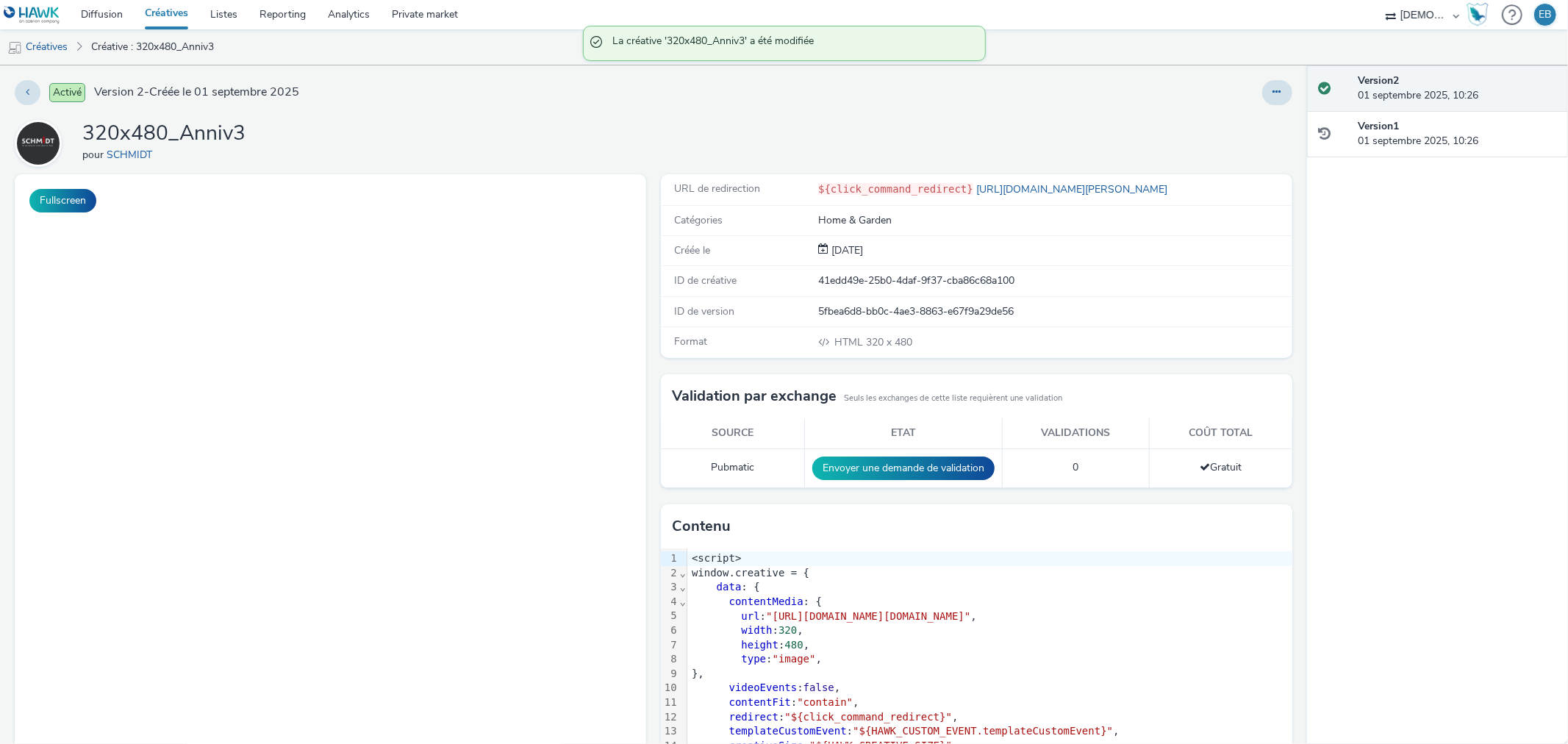
click at [1251, 75] on div "Activé Version 2 - Créée le 01 septembre 2025 320x480_Anniv3 pour SCHMIDT Fulls…" at bounding box center [653, 404] width 1307 height 678
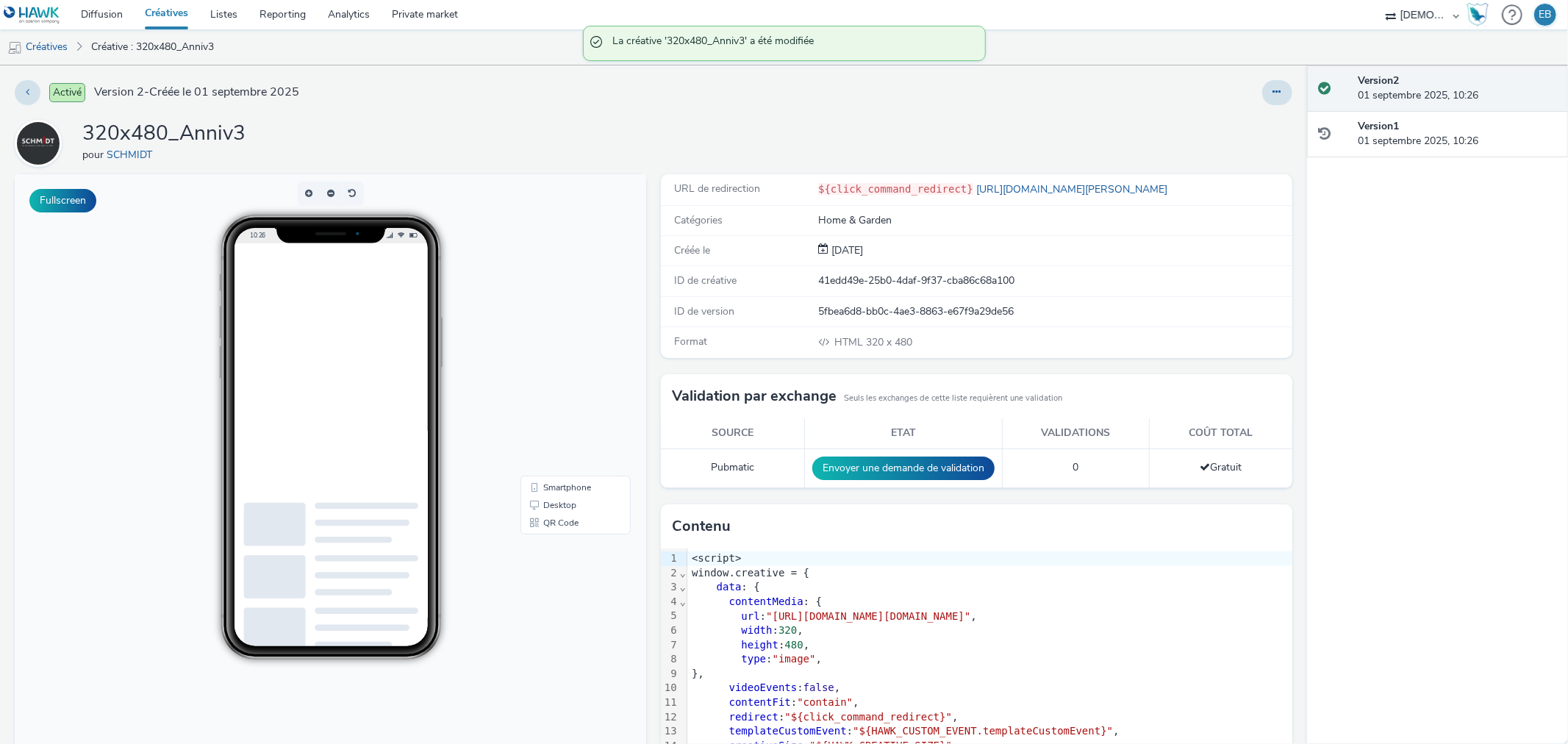
click at [1255, 77] on div "Activé Version 2 - Créée le 01 septembre 2025 320x480_Anniv3 pour SCHMIDT Fulls…" at bounding box center [653, 404] width 1307 height 678
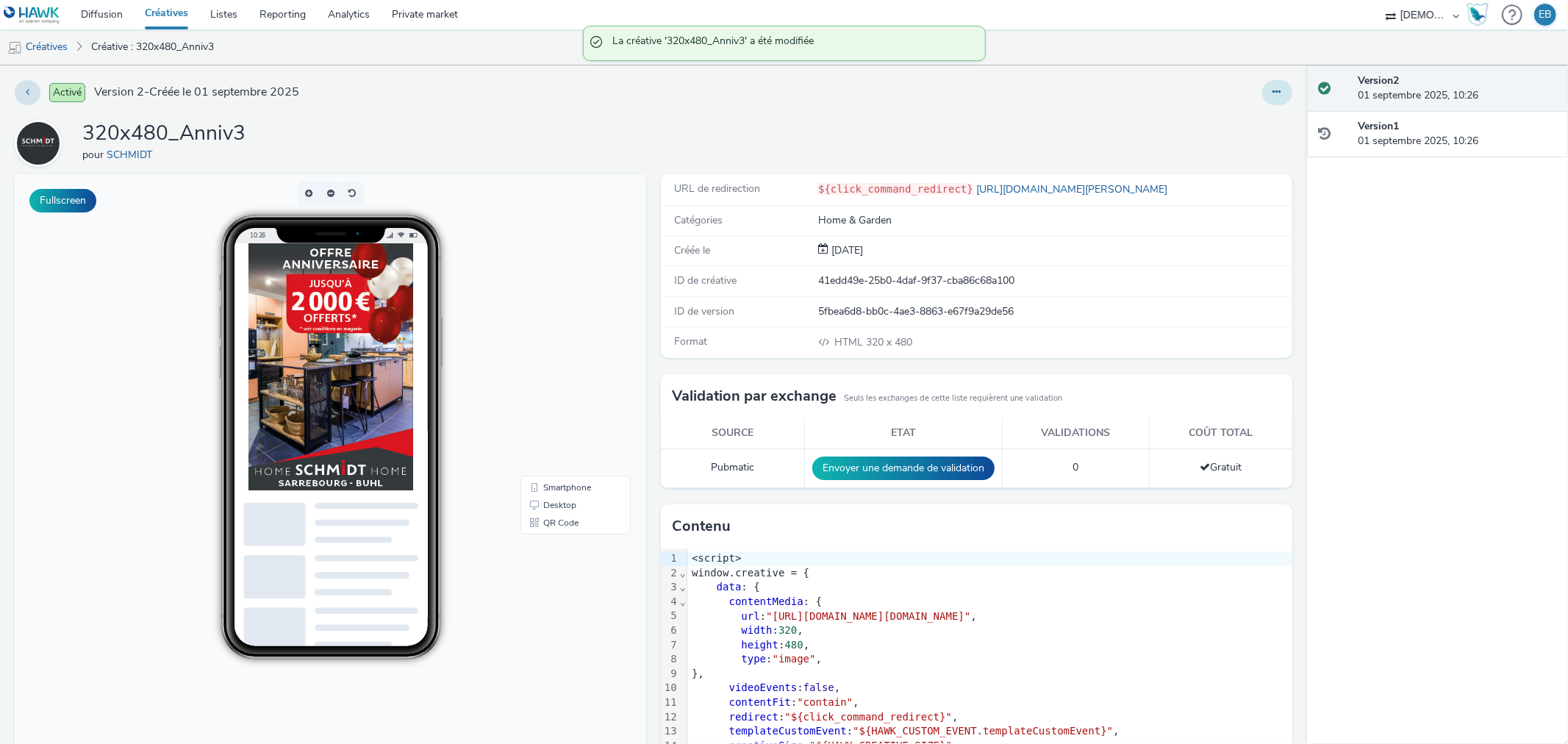
click at [1262, 89] on button at bounding box center [1277, 92] width 30 height 25
click at [1208, 129] on link "Modifier" at bounding box center [1238, 121] width 111 height 29
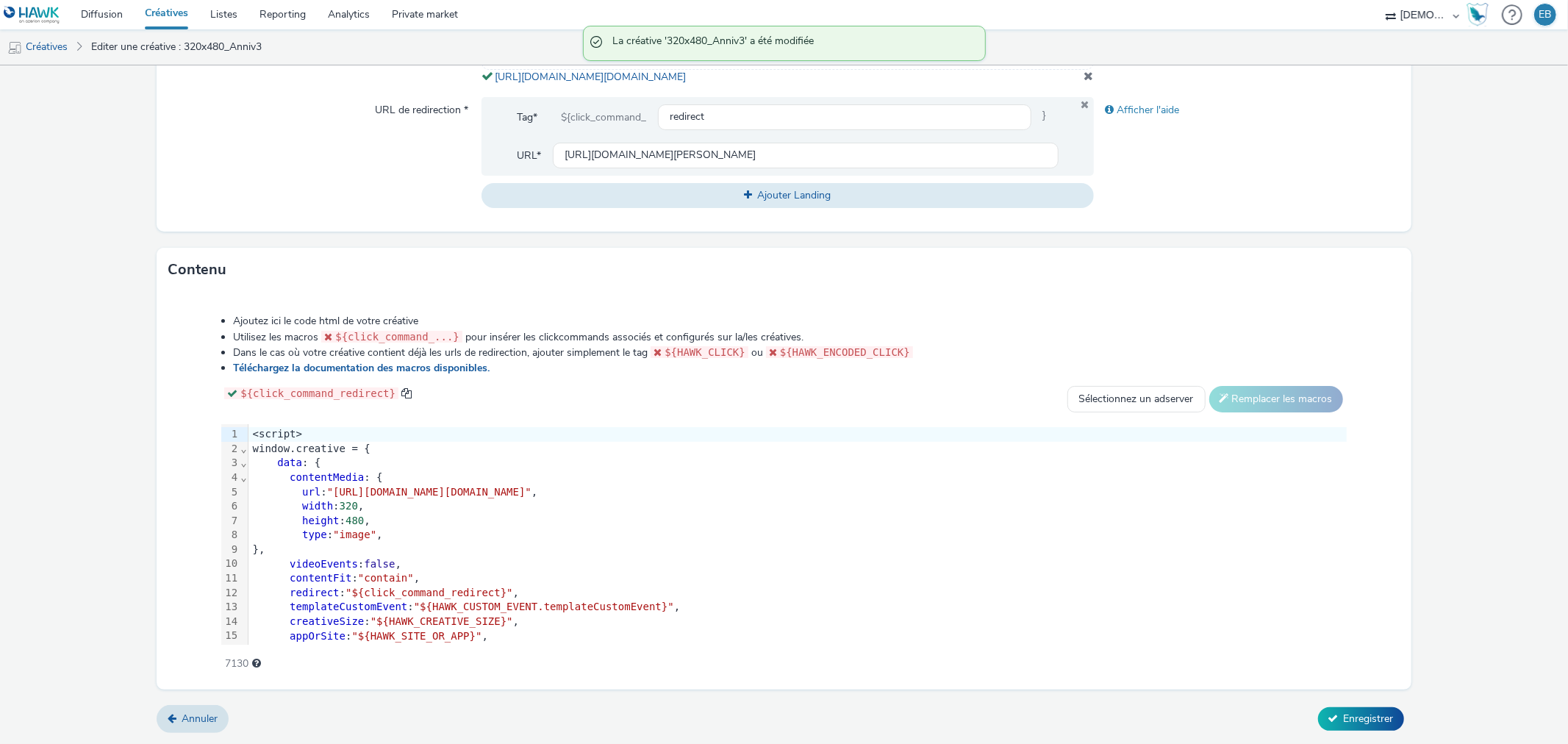
scroll to position [392, 0]
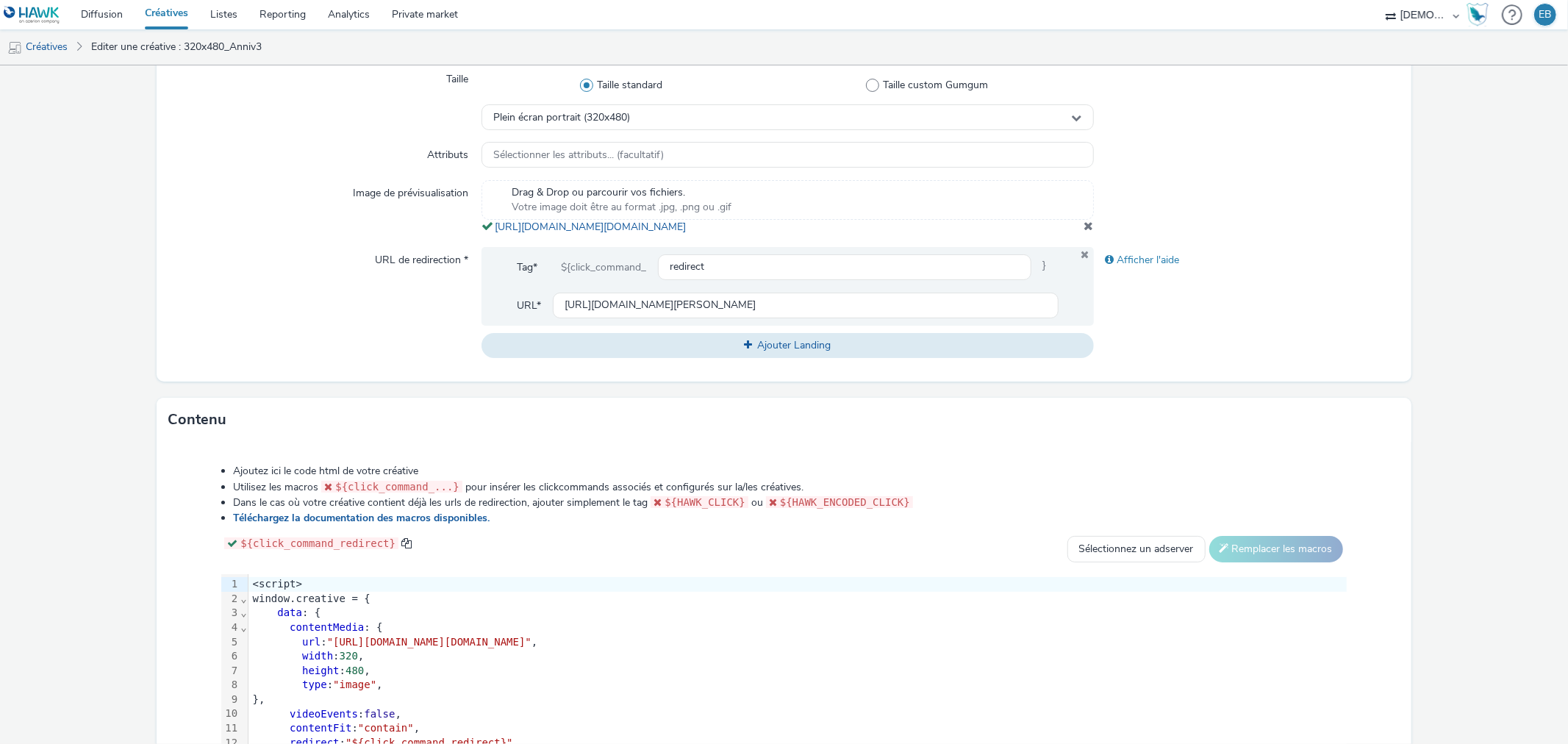
drag, startPoint x: 827, startPoint y: 241, endPoint x: 491, endPoint y: 226, distance: 336.3
click at [491, 226] on div "Drag & Drop ou parcourir vos fichiers. Votre image doit être au format .jpg, .p…" at bounding box center [787, 207] width 612 height 54
copy link "https://tabmo-cdn.s3.eu-west-1.amazonaws.com/hawk.tabmo.io/organizations/38dc92…"
drag, startPoint x: 329, startPoint y: 655, endPoint x: 1229, endPoint y: 658, distance: 900.0
click at [531, 647] on span ""https://tabmo-cdn.s3.eu-west-1.amazonaws.com/hawk.tabmo.io/organizations/38dc9…" at bounding box center [430, 642] width 205 height 12
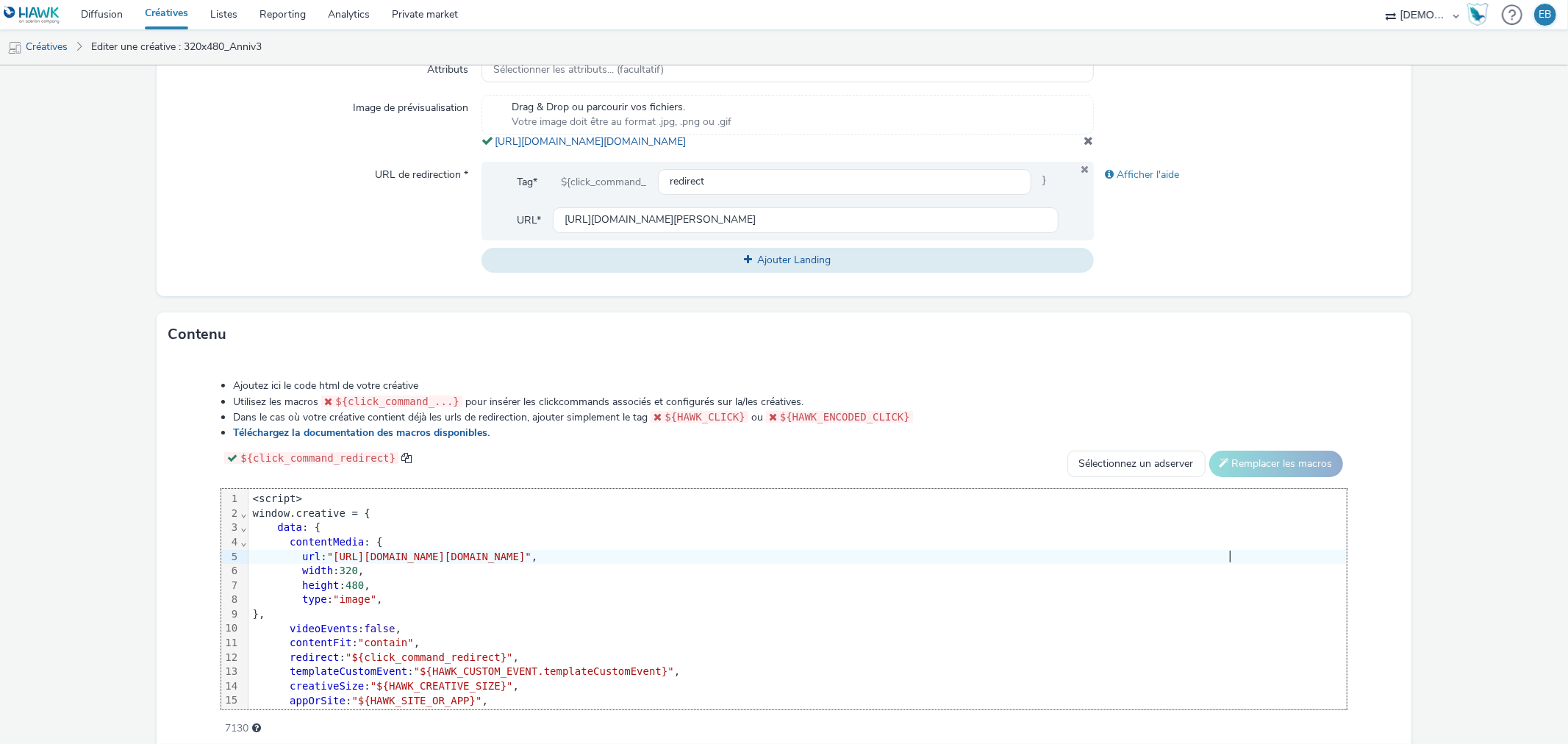
scroll to position [555, 0]
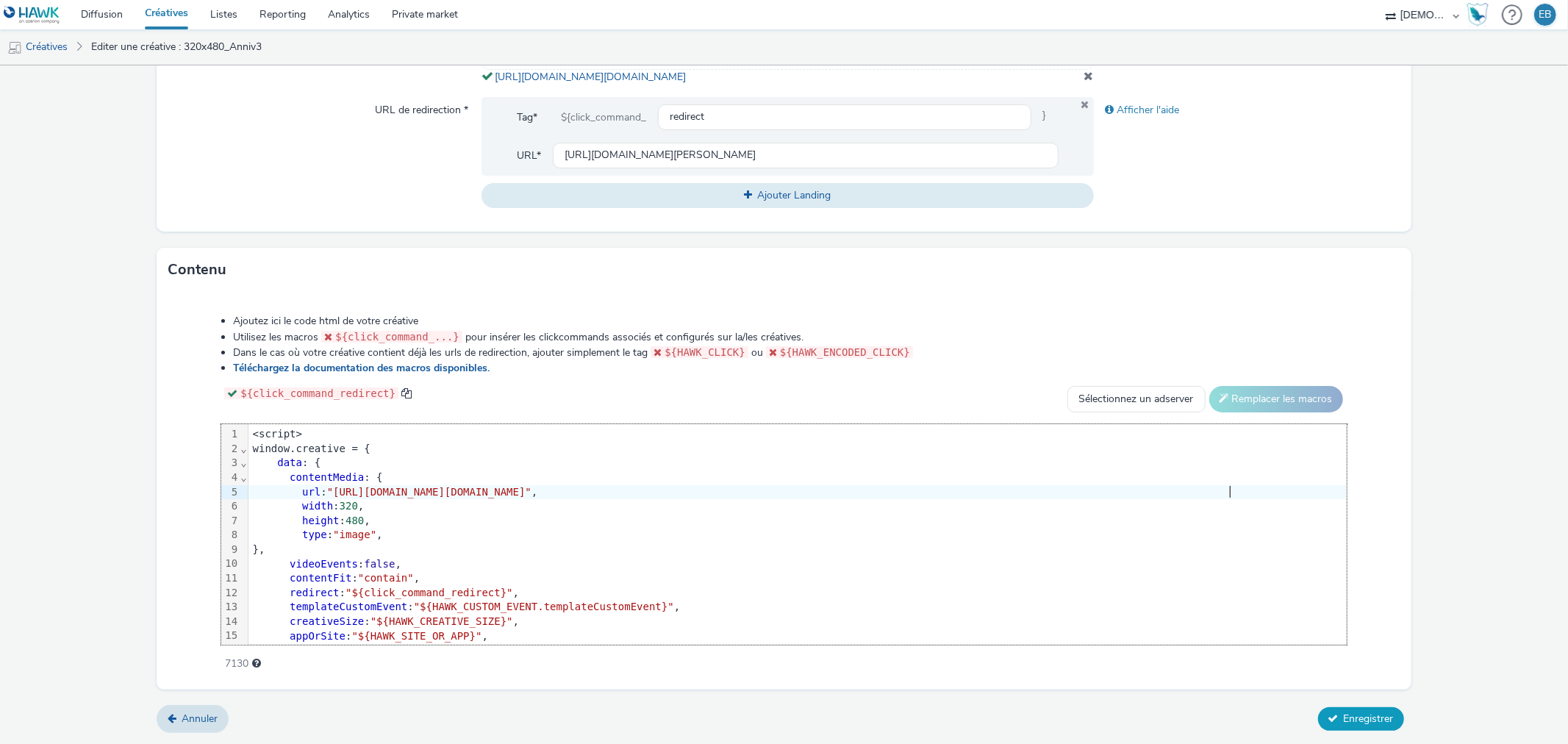
click at [1370, 709] on button "Enregistrer" at bounding box center [1362, 719] width 86 height 23
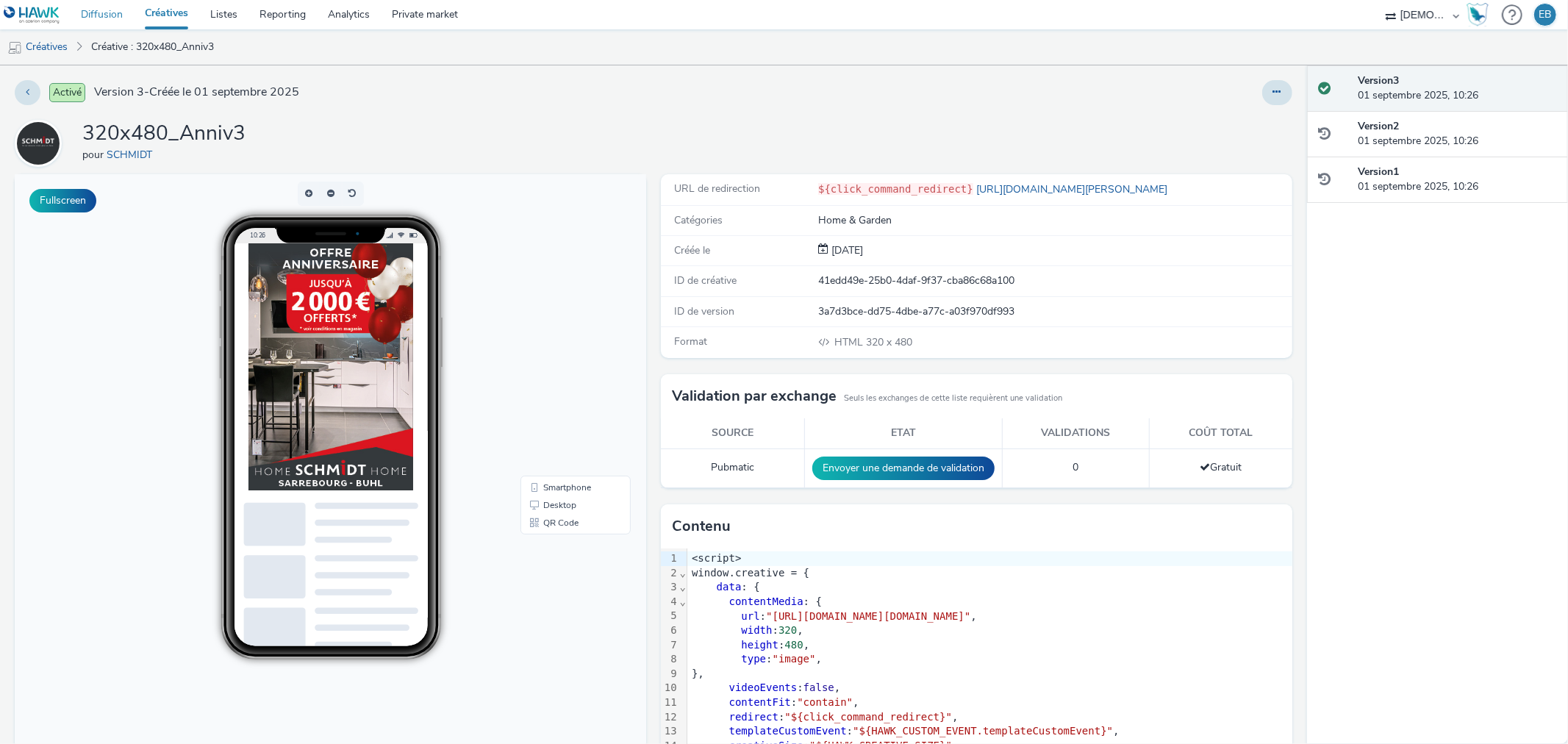
click at [113, 12] on link "Diffusion" at bounding box center [101, 14] width 64 height 29
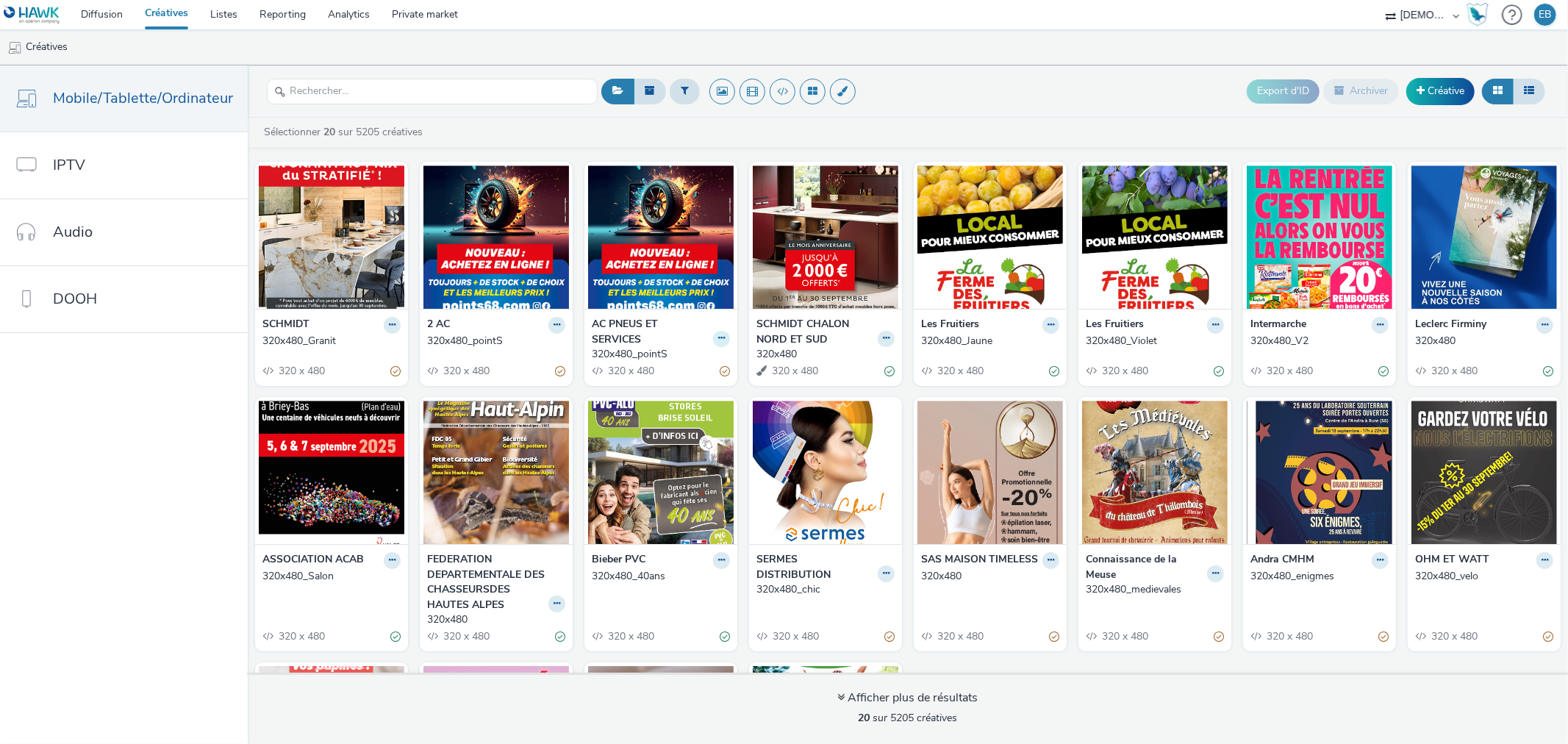
click at [718, 334] on button at bounding box center [722, 340] width 17 height 17
click at [693, 356] on link "Modifier" at bounding box center [675, 363] width 111 height 29
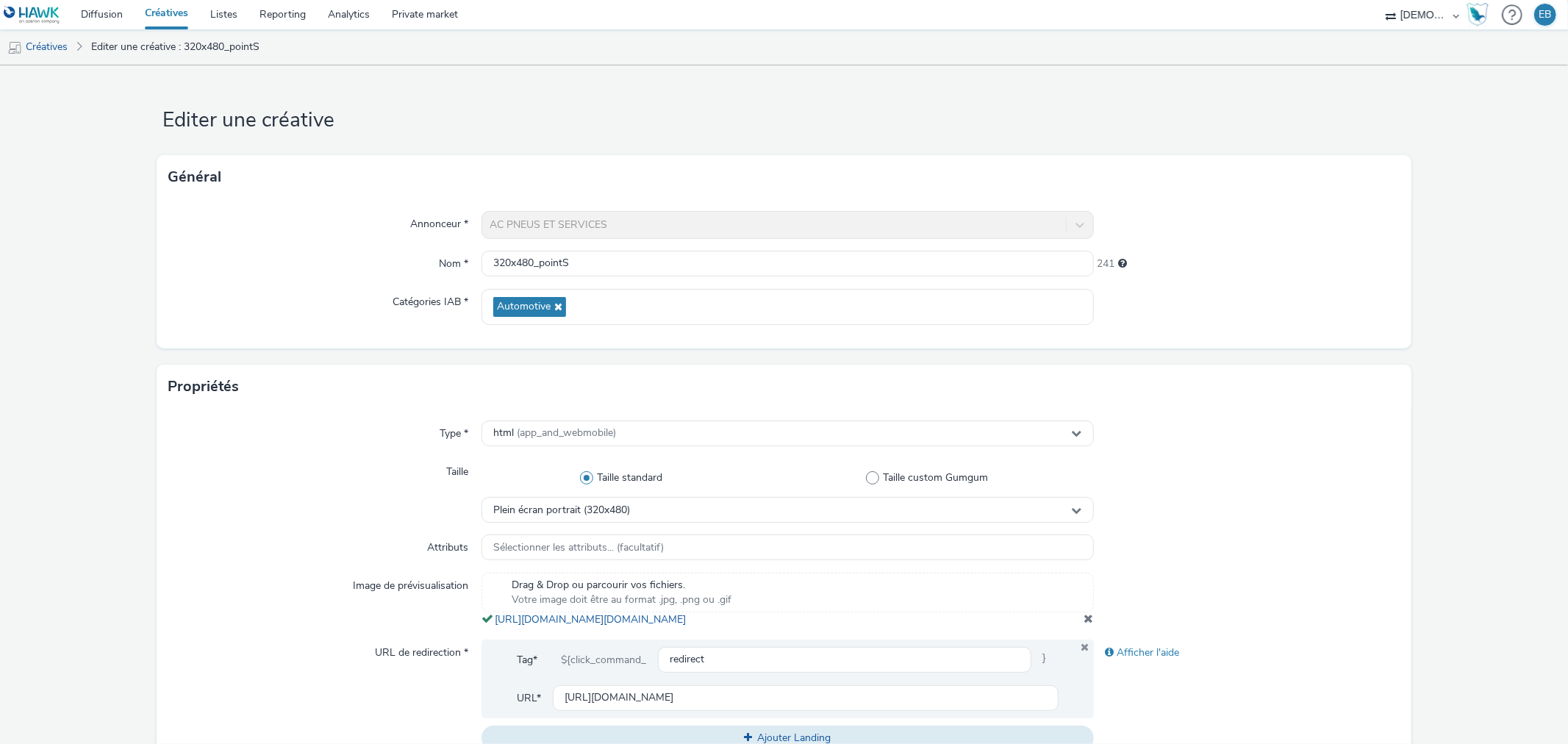
scroll to position [555, 0]
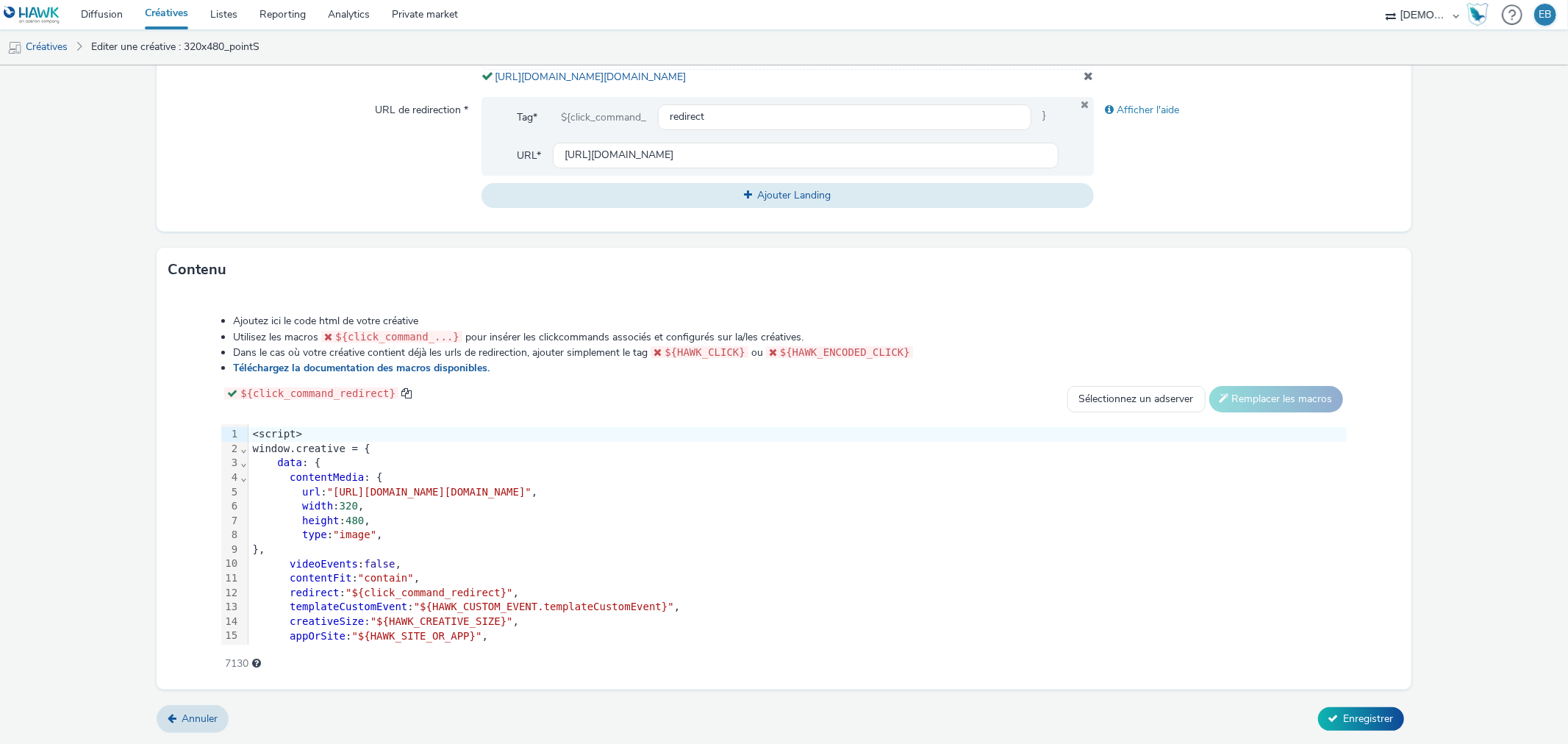
click at [643, 471] on div "contentMedia : {" at bounding box center [849, 478] width 1202 height 15
